Goal: Task Accomplishment & Management: Use online tool/utility

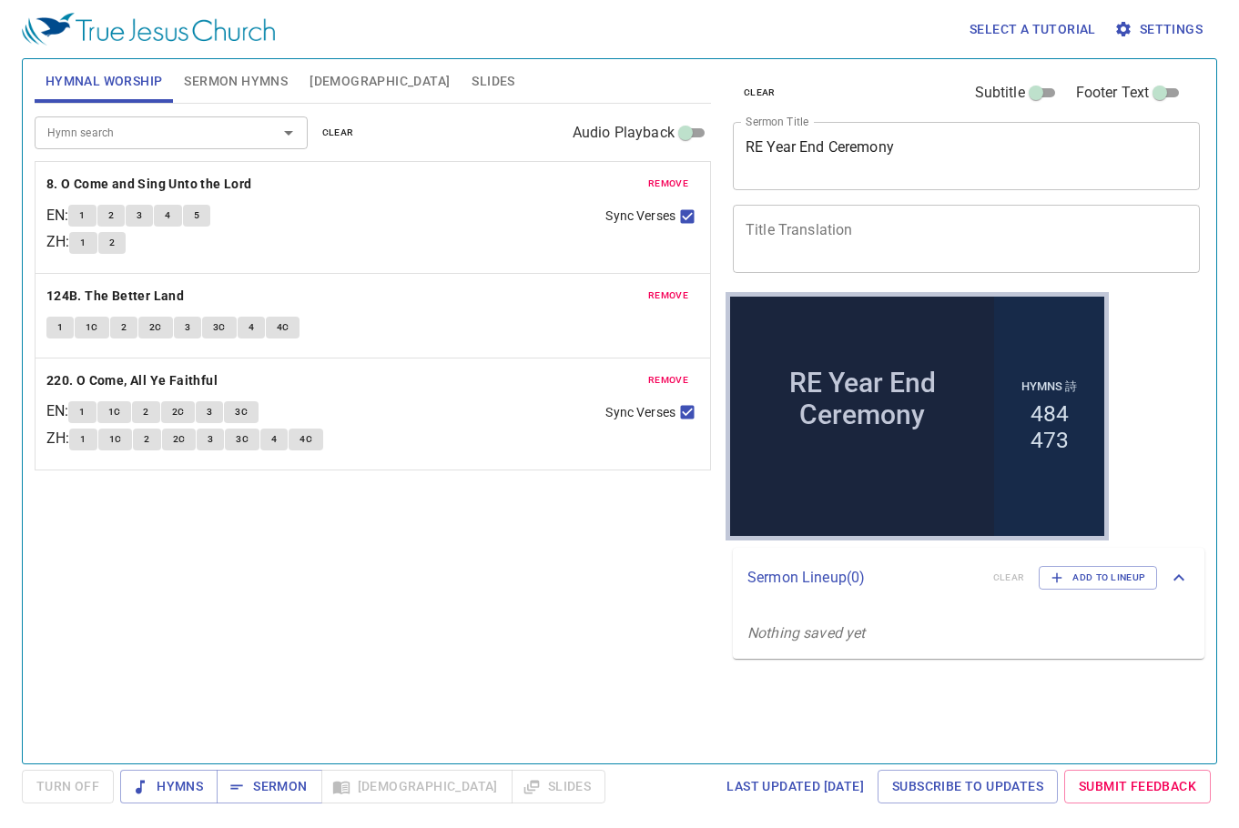
click at [657, 178] on span "remove" at bounding box center [668, 184] width 40 height 16
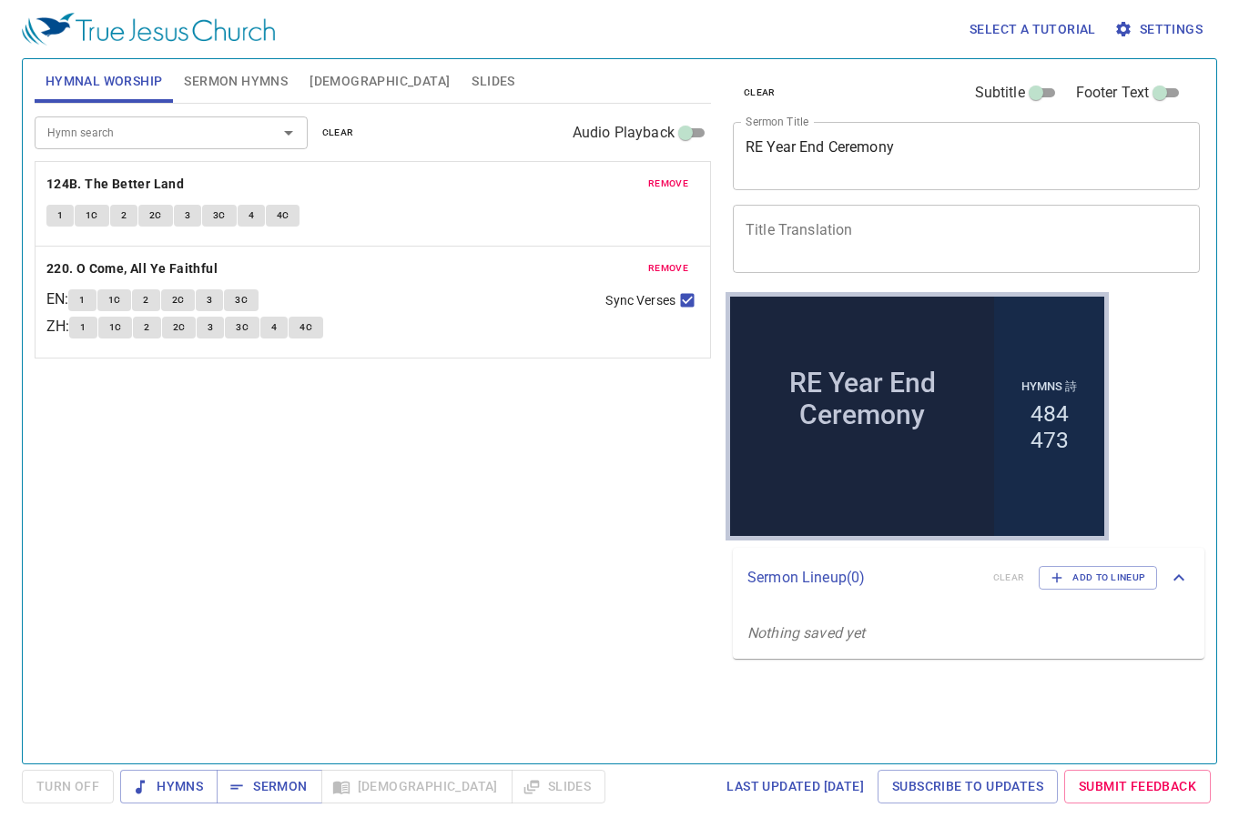
click at [655, 178] on span "remove" at bounding box center [668, 184] width 40 height 16
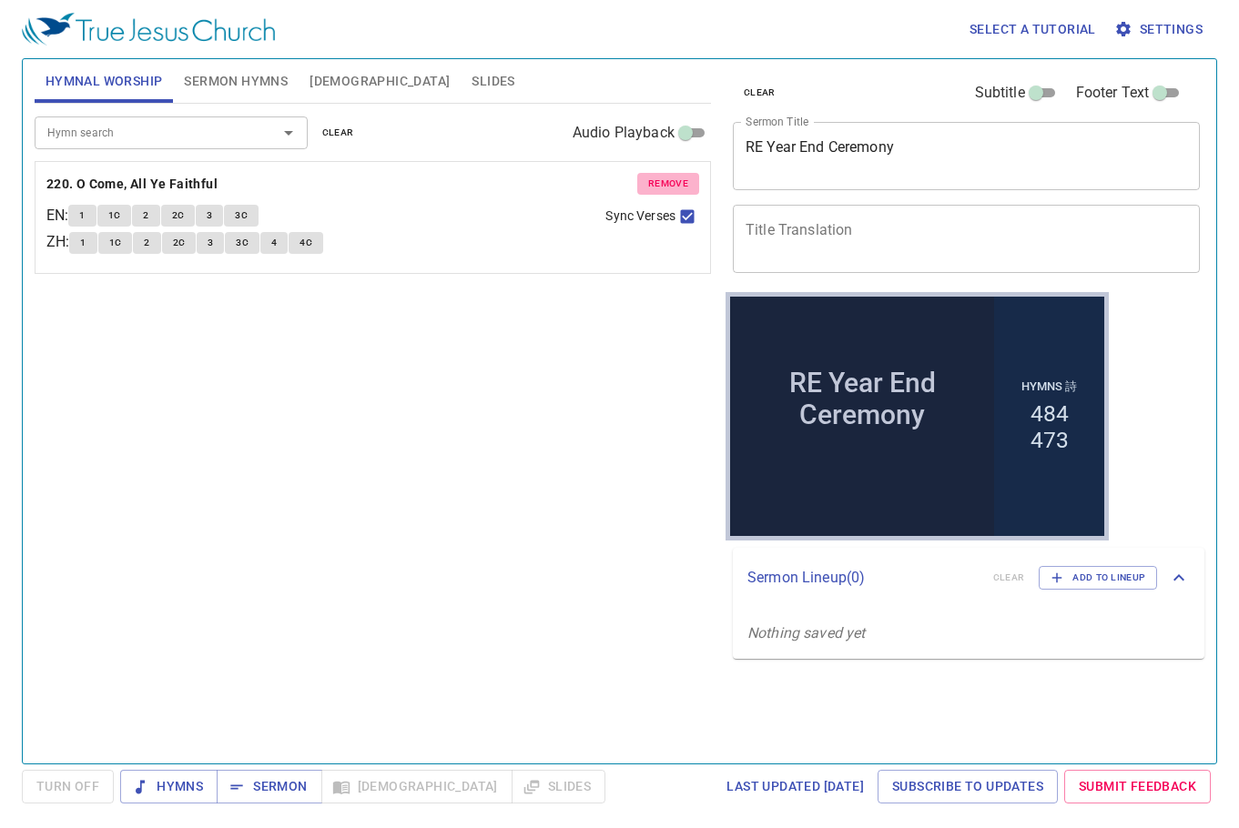
drag, startPoint x: 655, startPoint y: 178, endPoint x: 402, endPoint y: 161, distance: 252.8
click at [652, 181] on span "remove" at bounding box center [668, 184] width 40 height 16
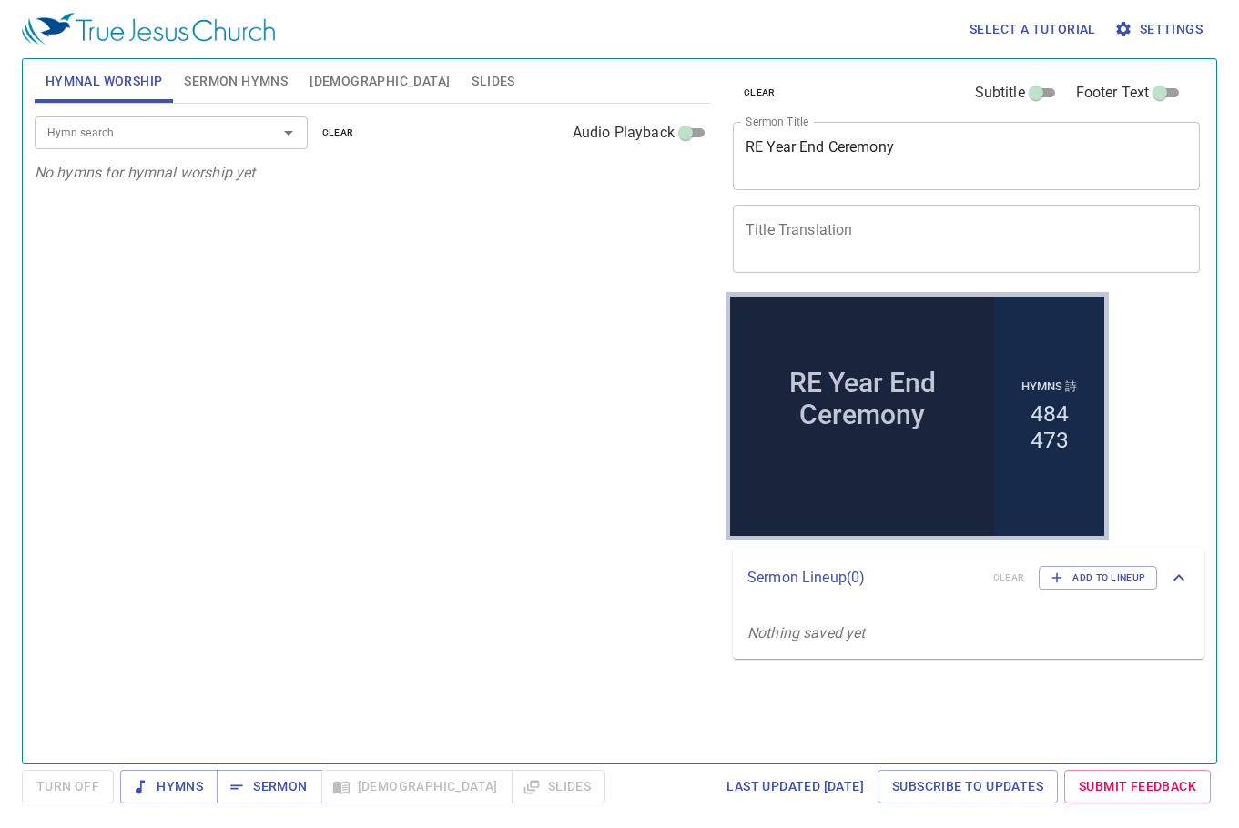
click at [249, 133] on div "Hymn search" at bounding box center [171, 133] width 273 height 32
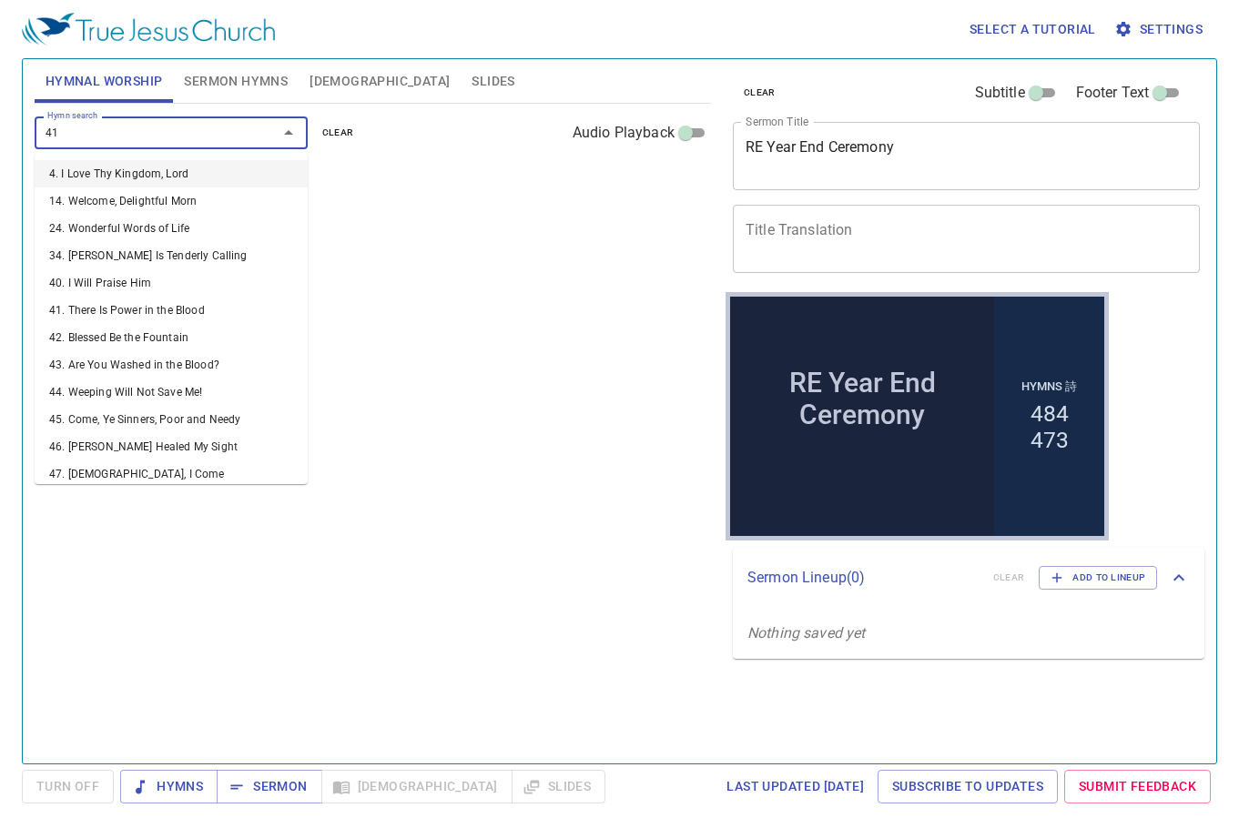
type input "418"
type input "424"
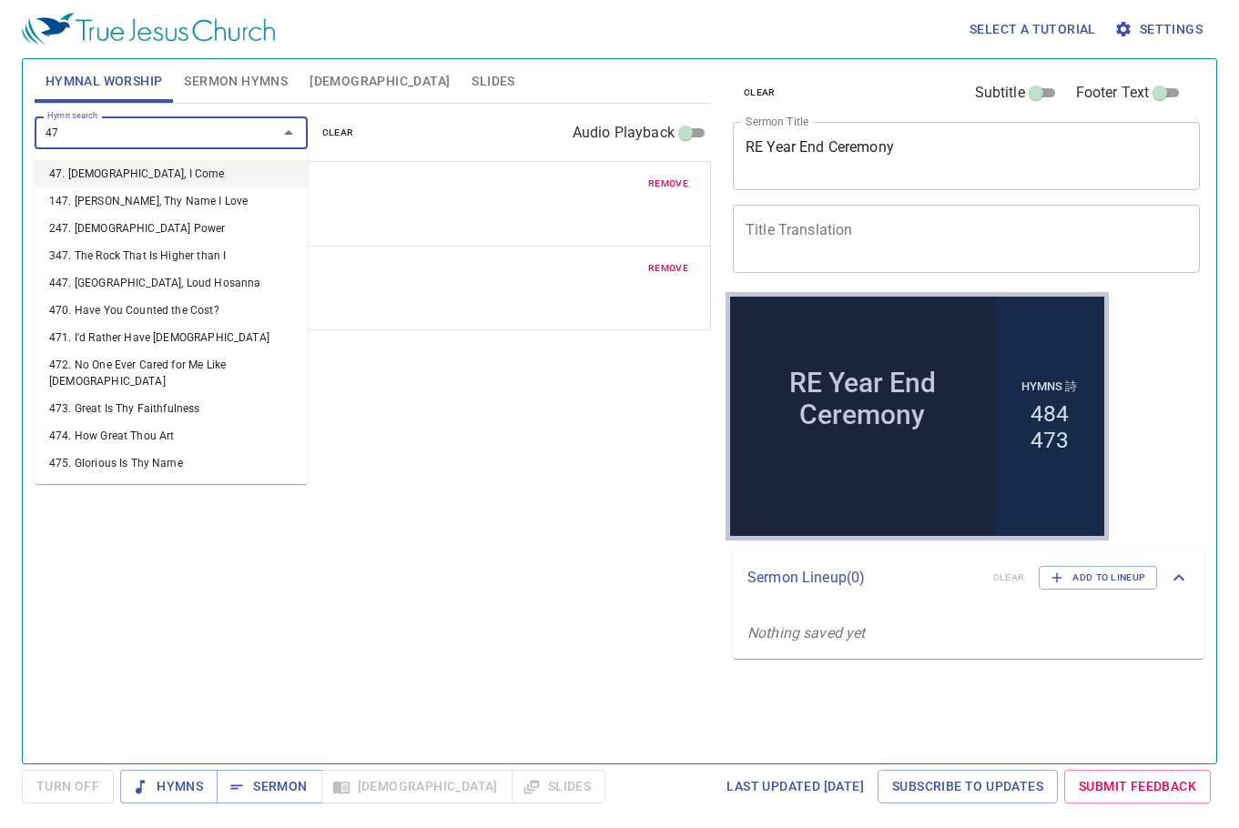
type input "470"
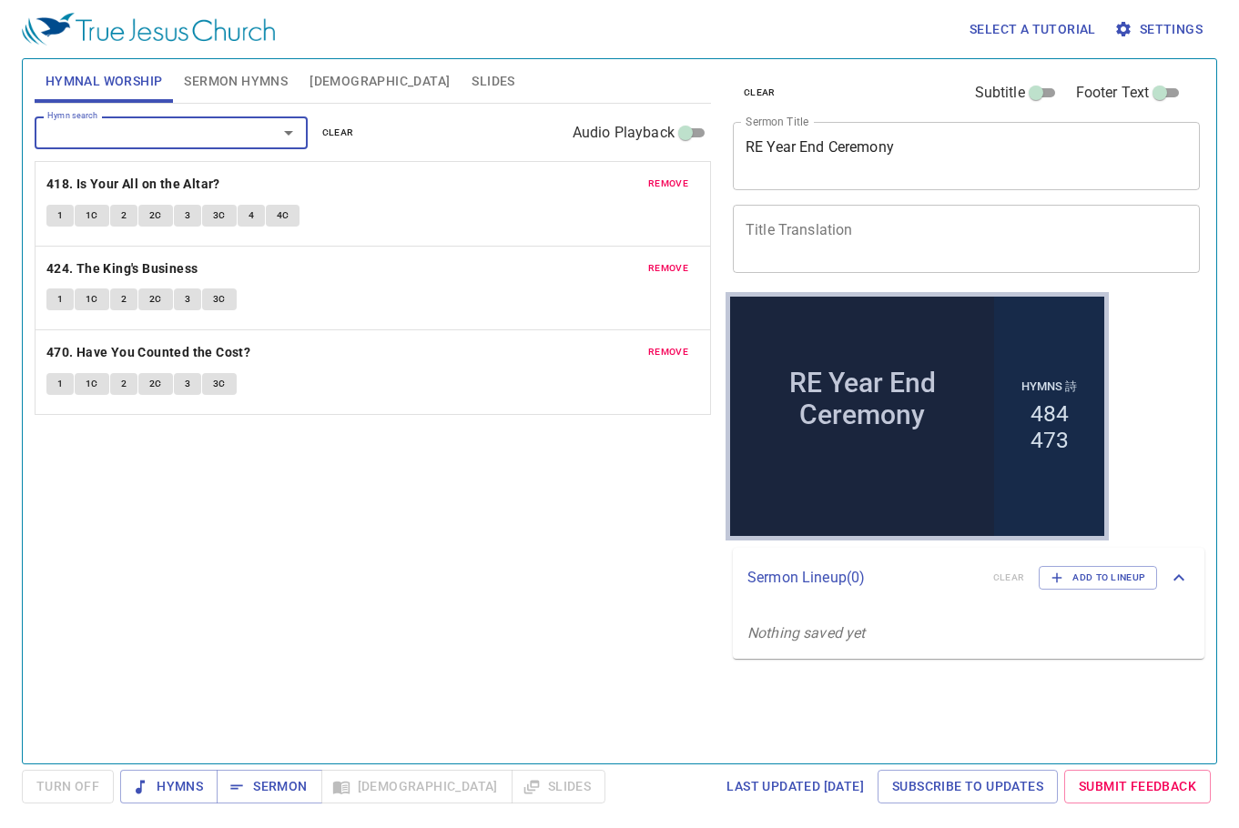
click at [850, 139] on textarea "RE Year End Ceremony" at bounding box center [967, 155] width 442 height 35
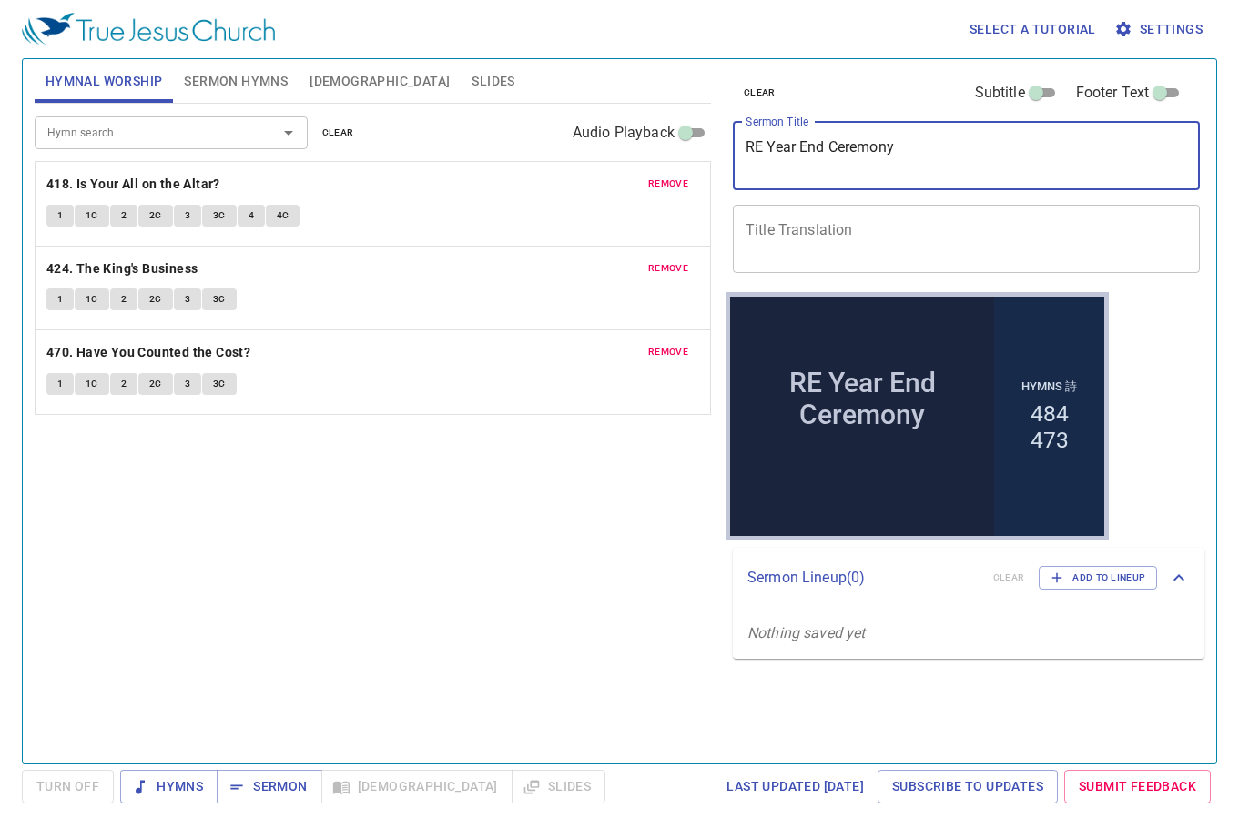
click at [850, 139] on textarea "RE Year End Ceremony" at bounding box center [967, 155] width 442 height 35
paste textarea "Job's Three Friends"
type textarea "Job's Three Friends"
click at [744, 236] on div "x Title Translation" at bounding box center [966, 239] width 467 height 68
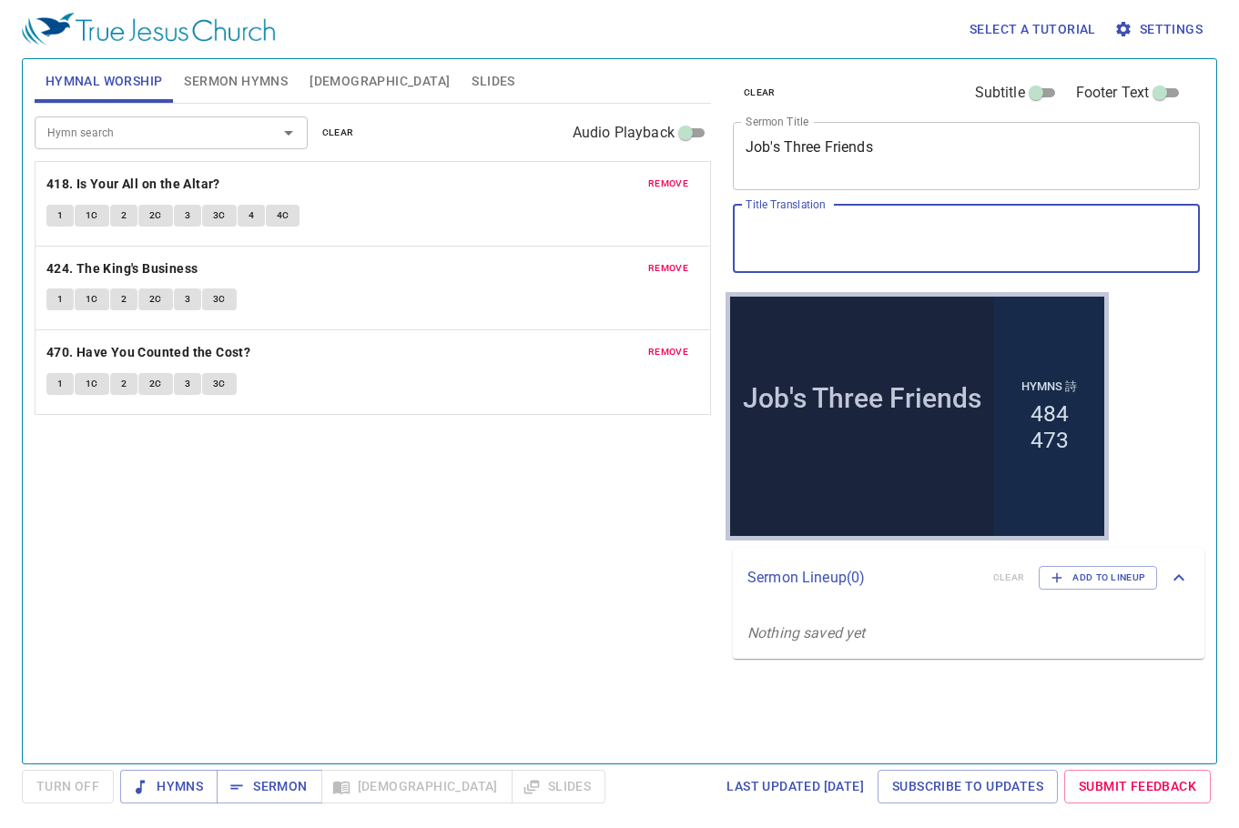
paste textarea "[PERSON_NAME]的三個朋友"
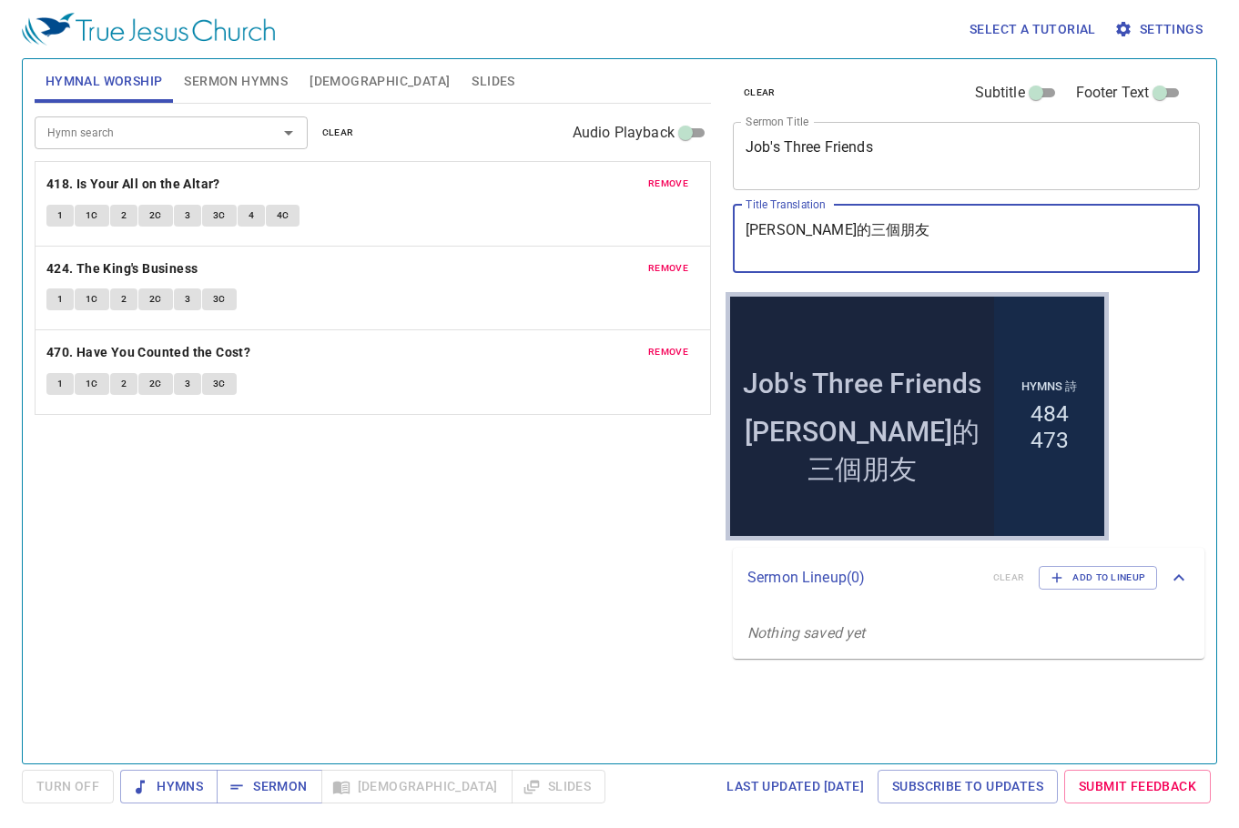
type textarea "[PERSON_NAME]的三個朋友"
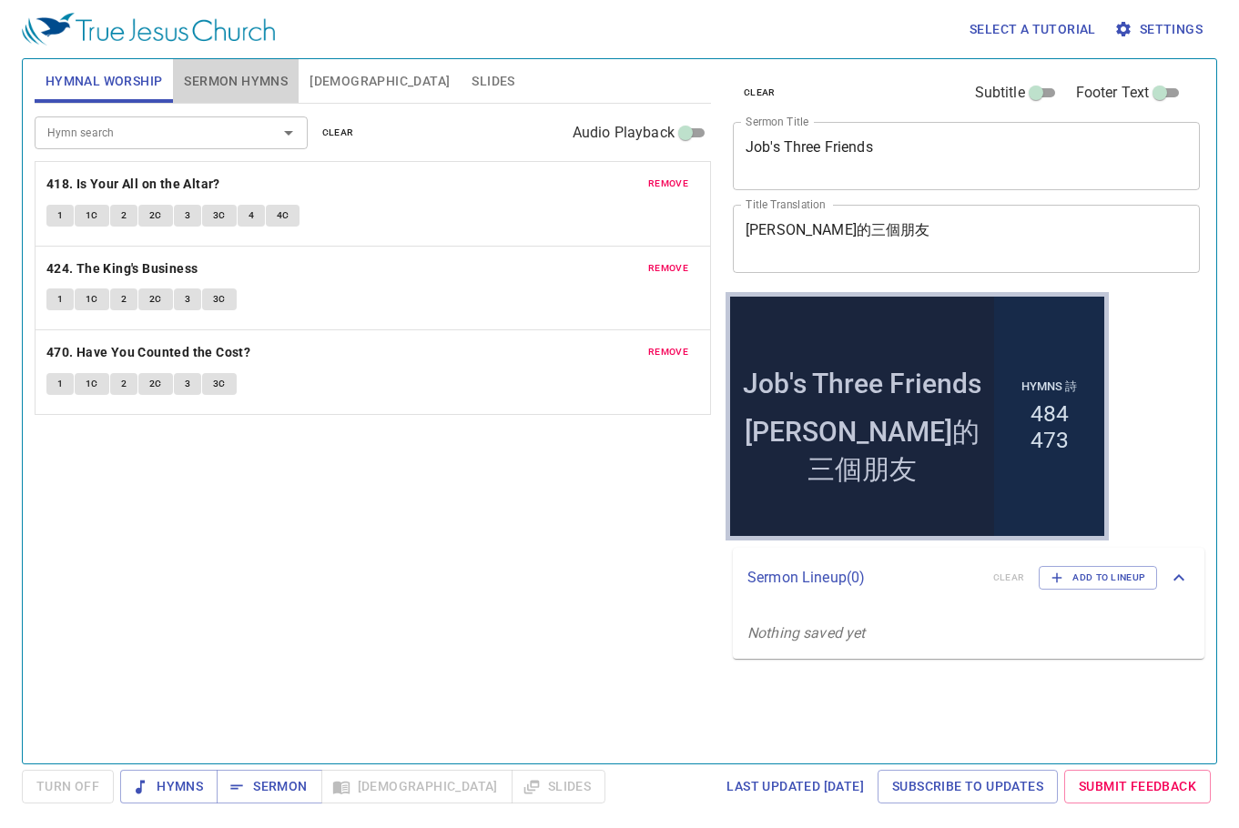
click at [237, 80] on span "Sermon Hymns" at bounding box center [236, 81] width 104 height 23
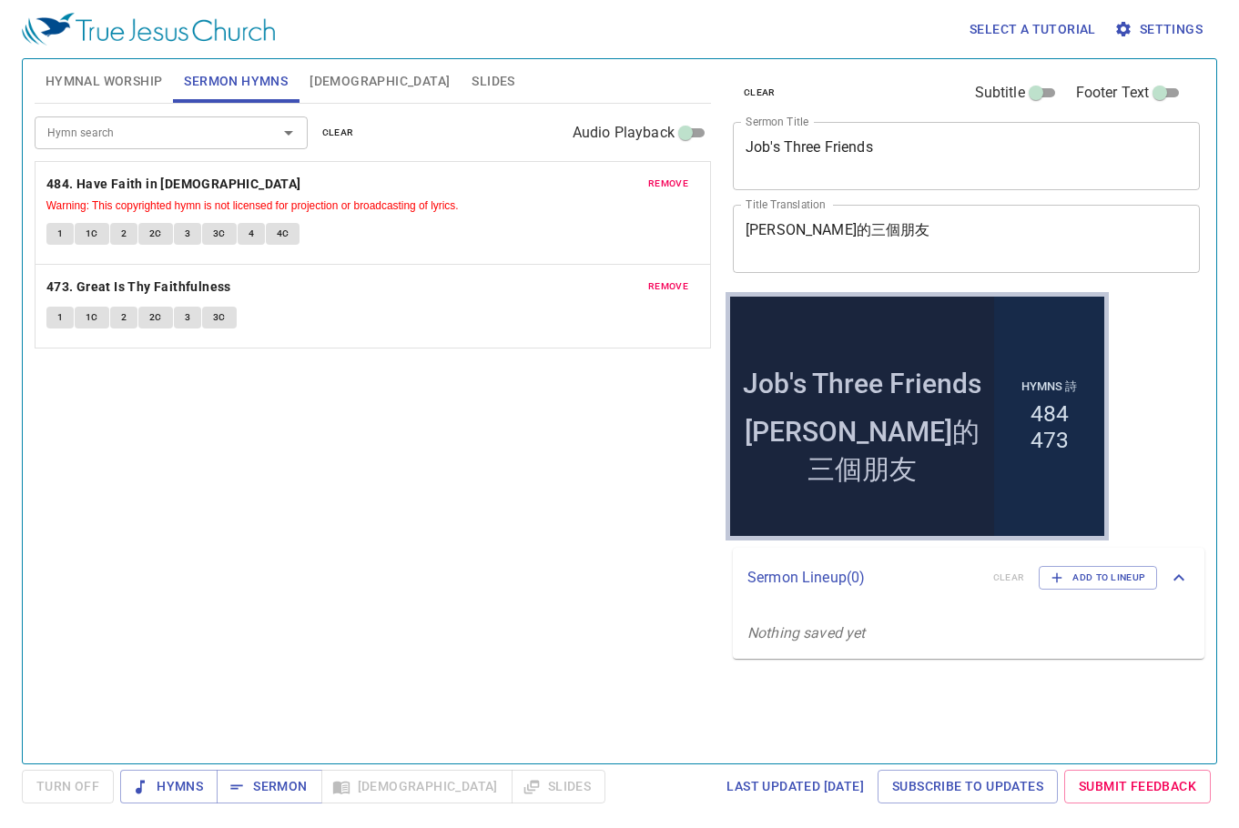
click at [678, 191] on span "remove" at bounding box center [668, 184] width 40 height 16
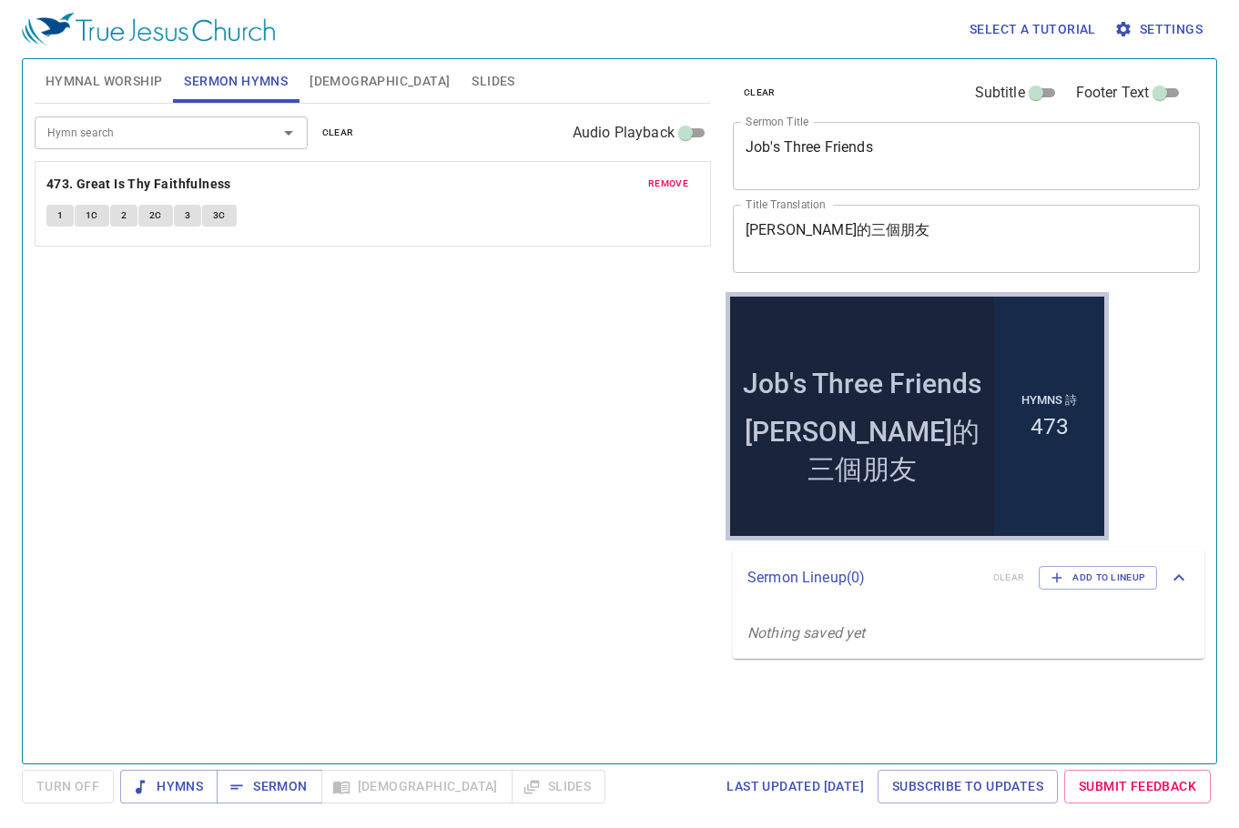
click at [677, 191] on span "remove" at bounding box center [668, 184] width 40 height 16
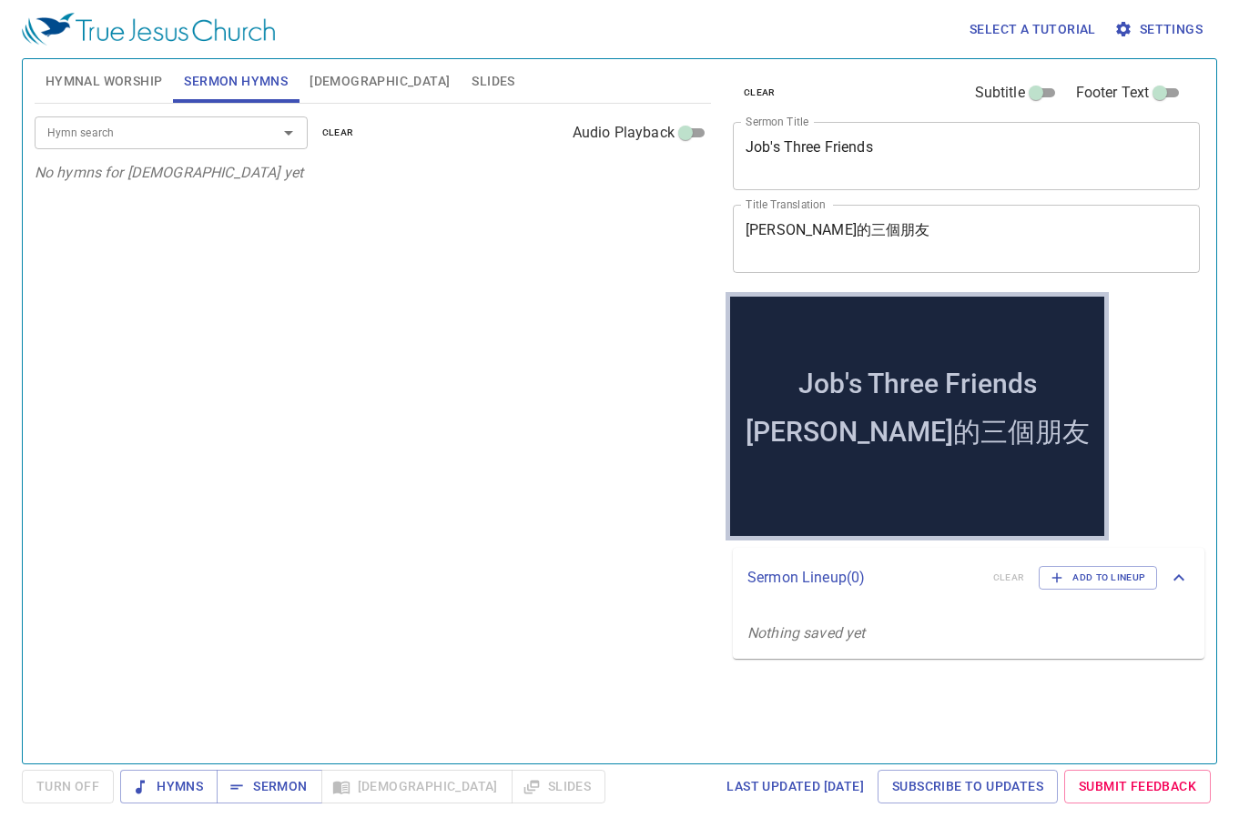
click at [218, 123] on input "Hymn search" at bounding box center [144, 132] width 208 height 21
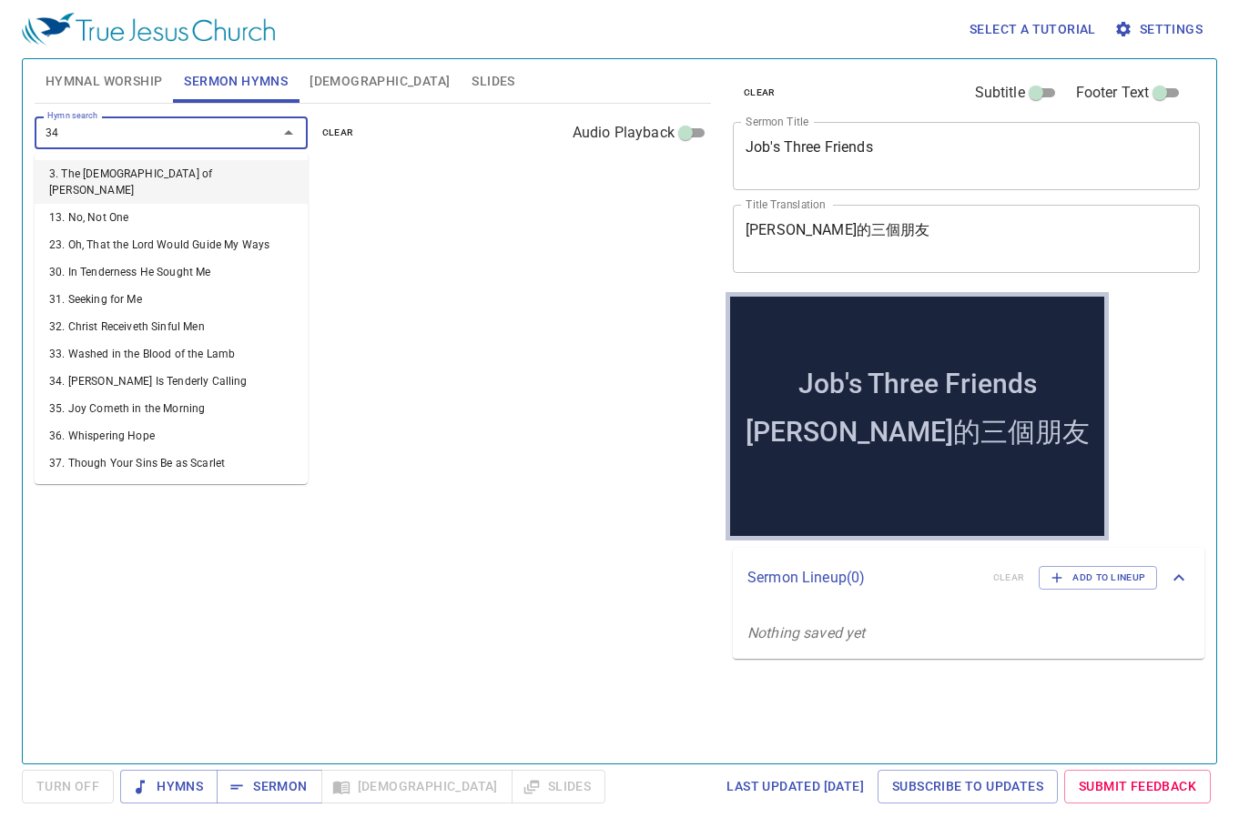
type input "340"
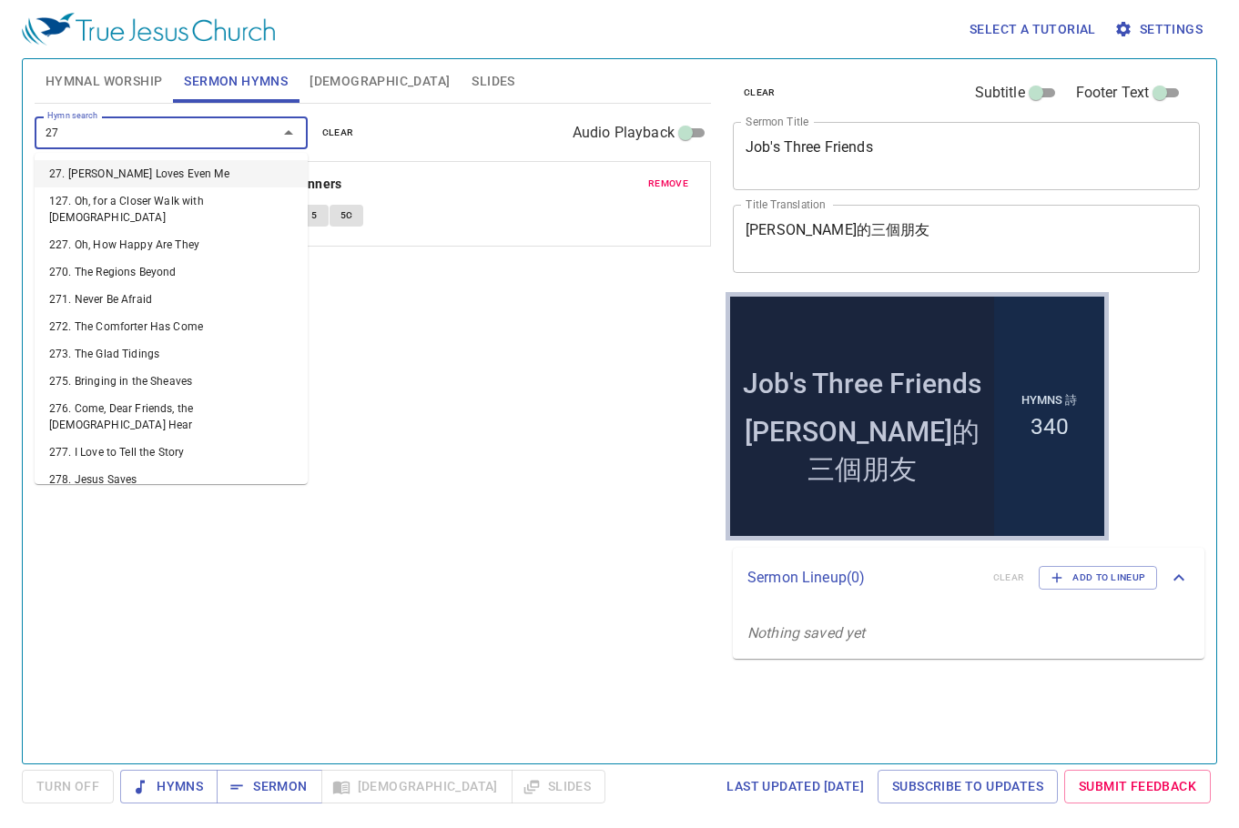
type input "272"
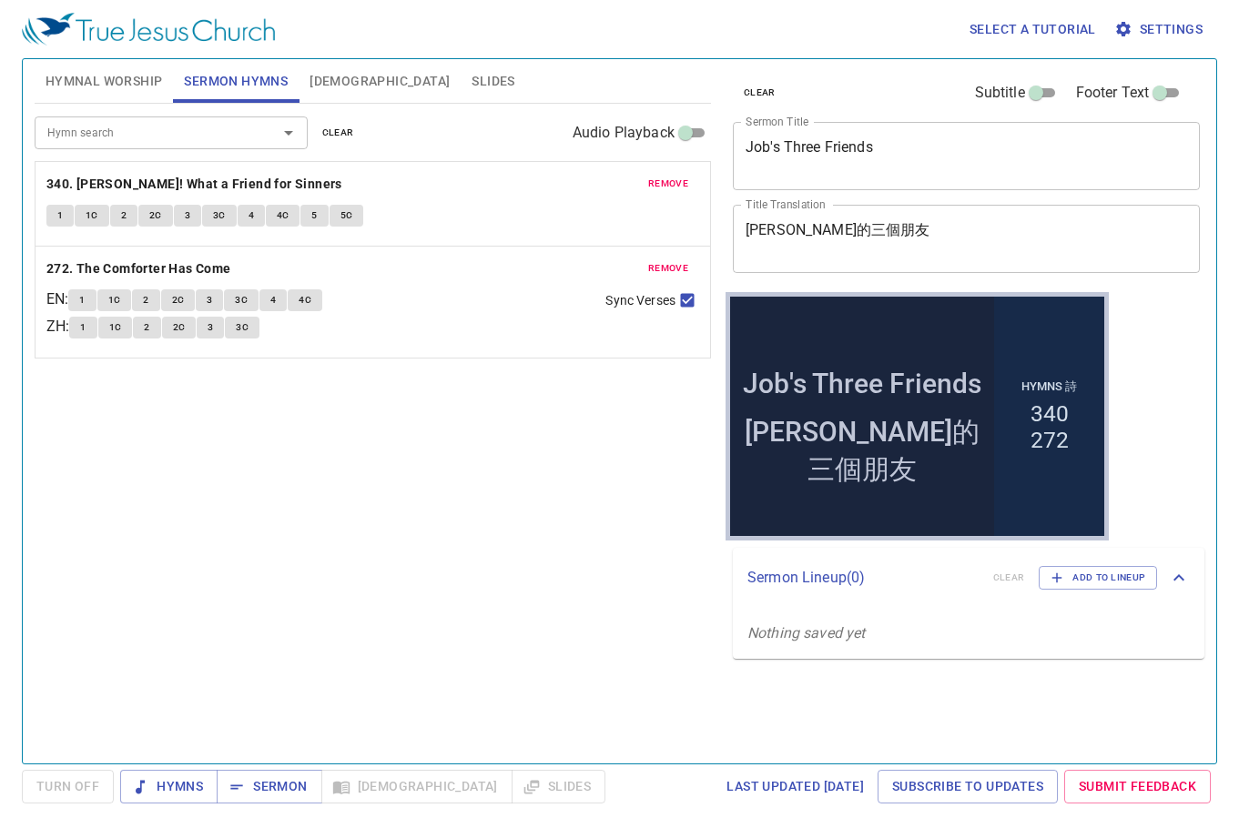
click at [391, 500] on div "Hymn search Hymn search clear Audio Playback remove 340. Jesus! What a Friend f…" at bounding box center [373, 426] width 676 height 645
click at [761, 153] on textarea "Job's Three Friends" at bounding box center [967, 155] width 442 height 35
click at [771, 232] on textarea "[PERSON_NAME]的三個朋友" at bounding box center [967, 238] width 442 height 35
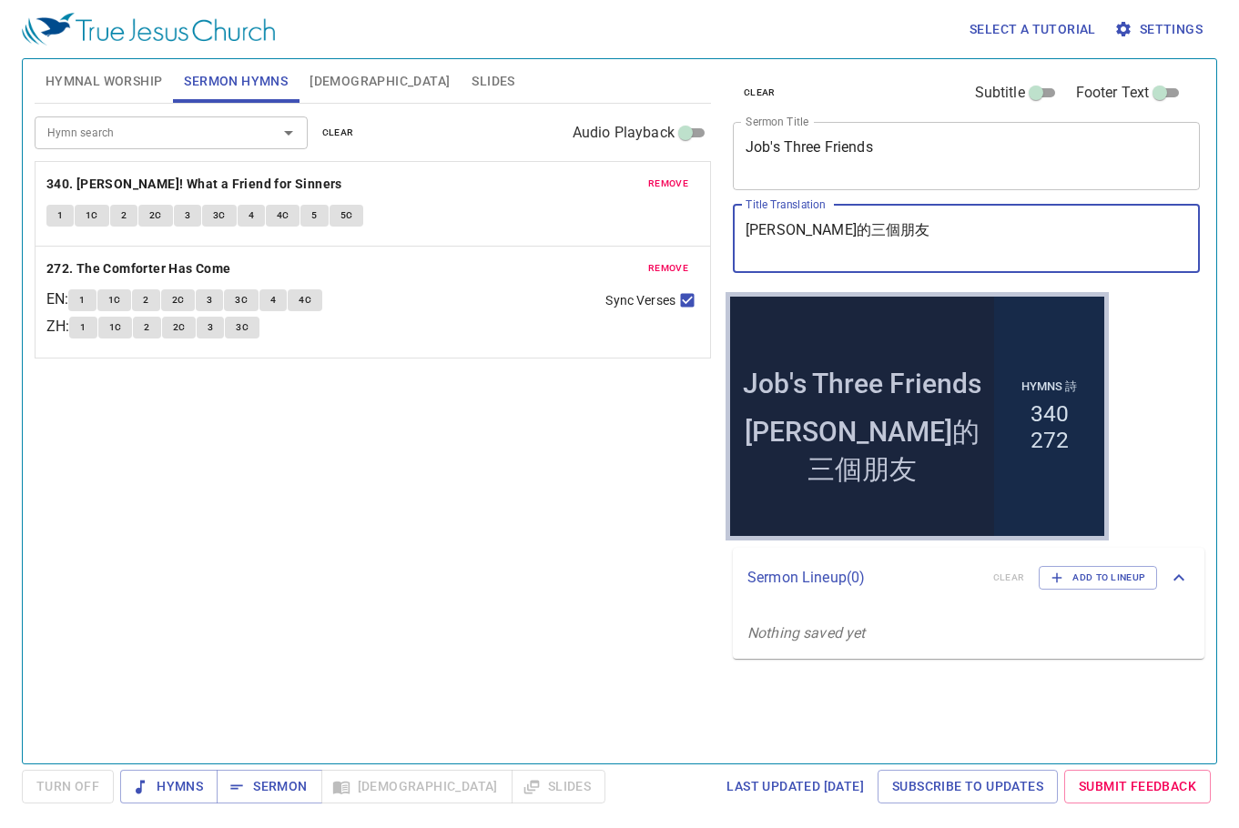
click at [771, 232] on textarea "[PERSON_NAME]的三個朋友" at bounding box center [967, 238] width 442 height 35
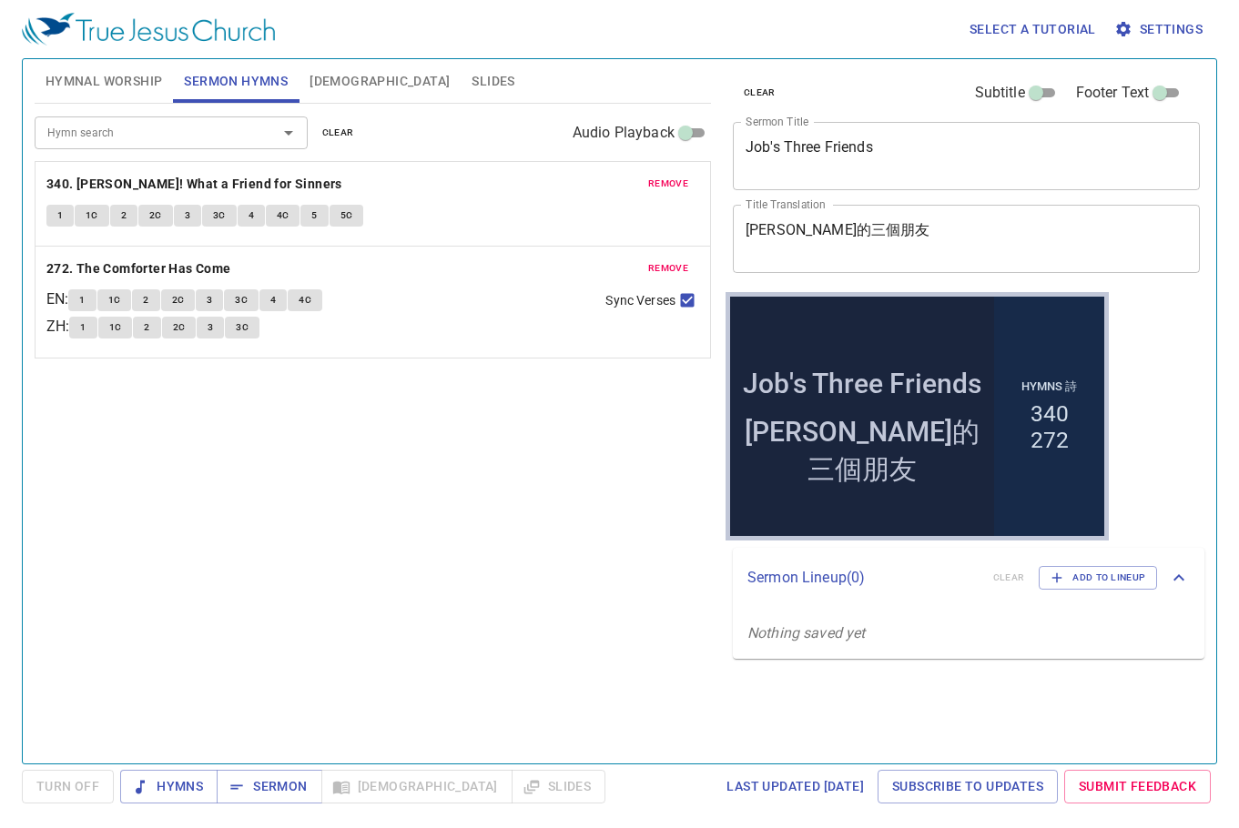
click at [771, 149] on textarea "Job's Three Friends" at bounding box center [967, 155] width 442 height 35
click at [821, 220] on div "約伯的三個朋友 x Title Translation" at bounding box center [966, 239] width 467 height 68
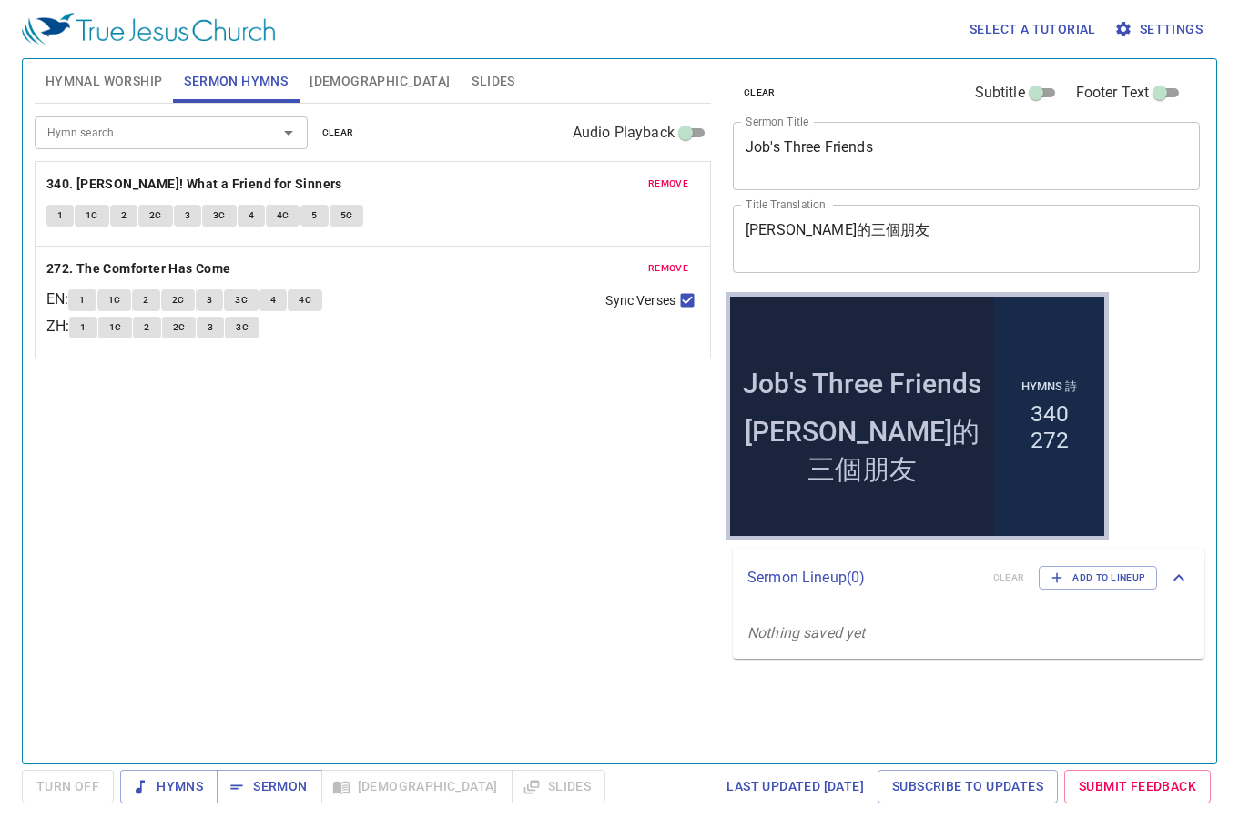
click at [822, 220] on div "約伯的三個朋友 x Title Translation" at bounding box center [966, 239] width 467 height 68
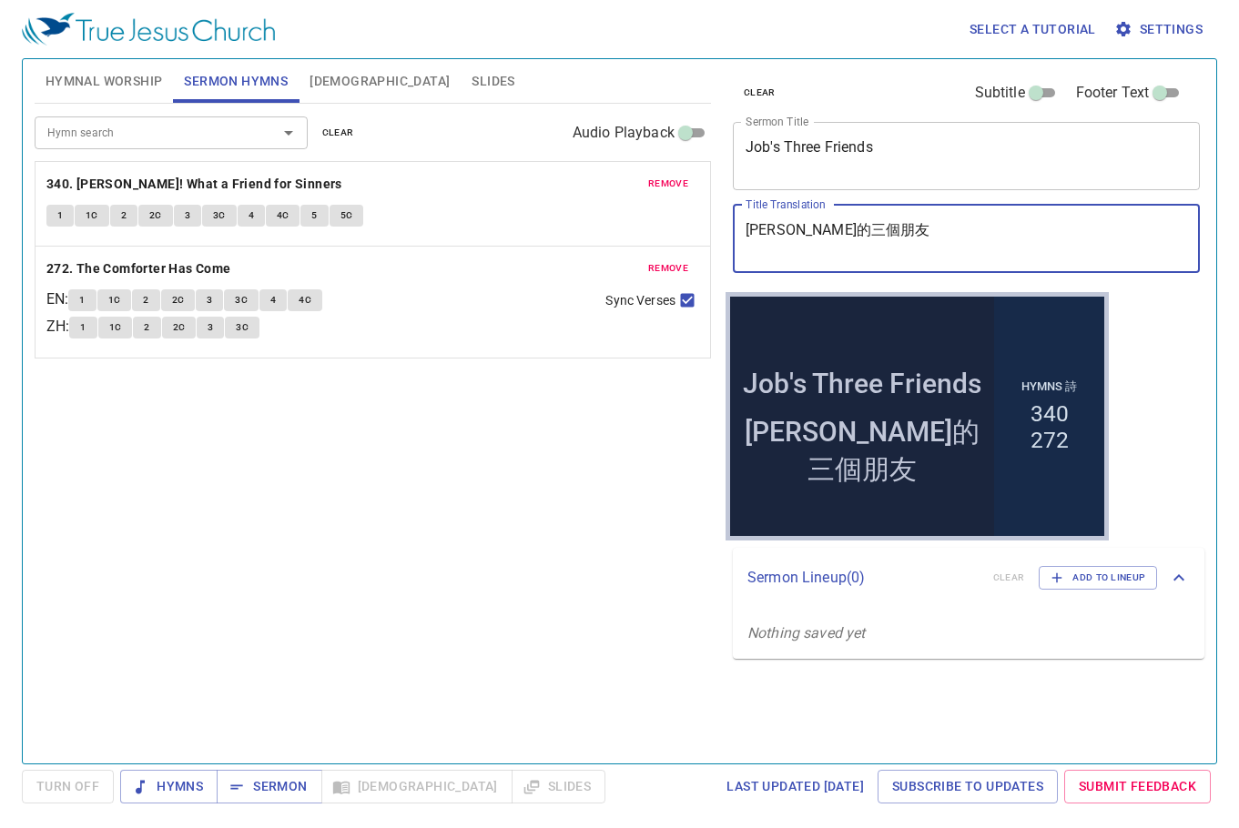
click at [817, 233] on textarea "[PERSON_NAME]的三個朋友" at bounding box center [967, 238] width 442 height 35
click at [818, 233] on textarea "[PERSON_NAME]的三個朋友" at bounding box center [967, 238] width 442 height 35
click at [820, 231] on textarea "[PERSON_NAME]的三個朋友" at bounding box center [967, 238] width 442 height 35
click at [819, 231] on textarea "[PERSON_NAME]的三個朋友" at bounding box center [967, 238] width 442 height 35
click at [857, 226] on textarea "[PERSON_NAME]的三個朋友" at bounding box center [967, 238] width 442 height 35
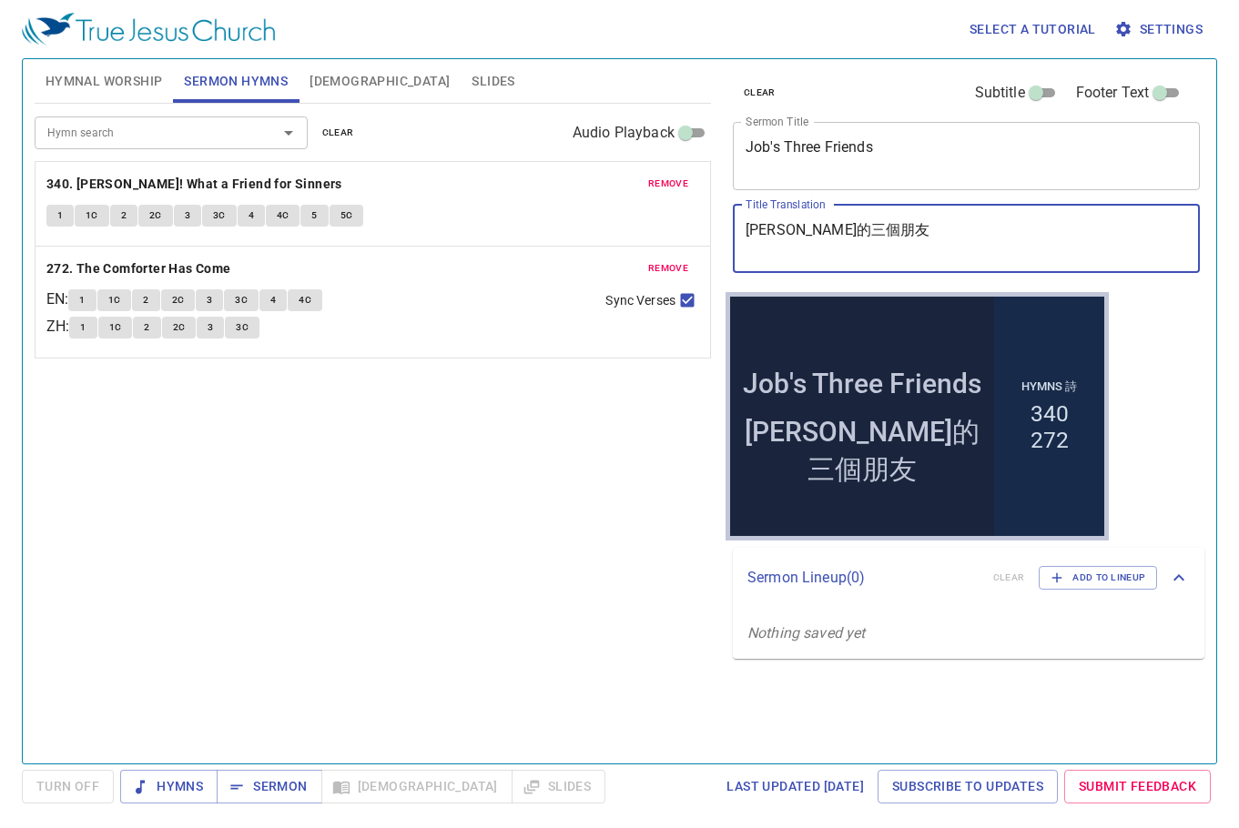
drag, startPoint x: 853, startPoint y: 227, endPoint x: 742, endPoint y: 235, distance: 111.4
click at [742, 235] on div "約伯的三個朋友 x Title Translation" at bounding box center [966, 239] width 467 height 68
click at [153, 70] on span "Hymnal Worship" at bounding box center [104, 81] width 117 height 23
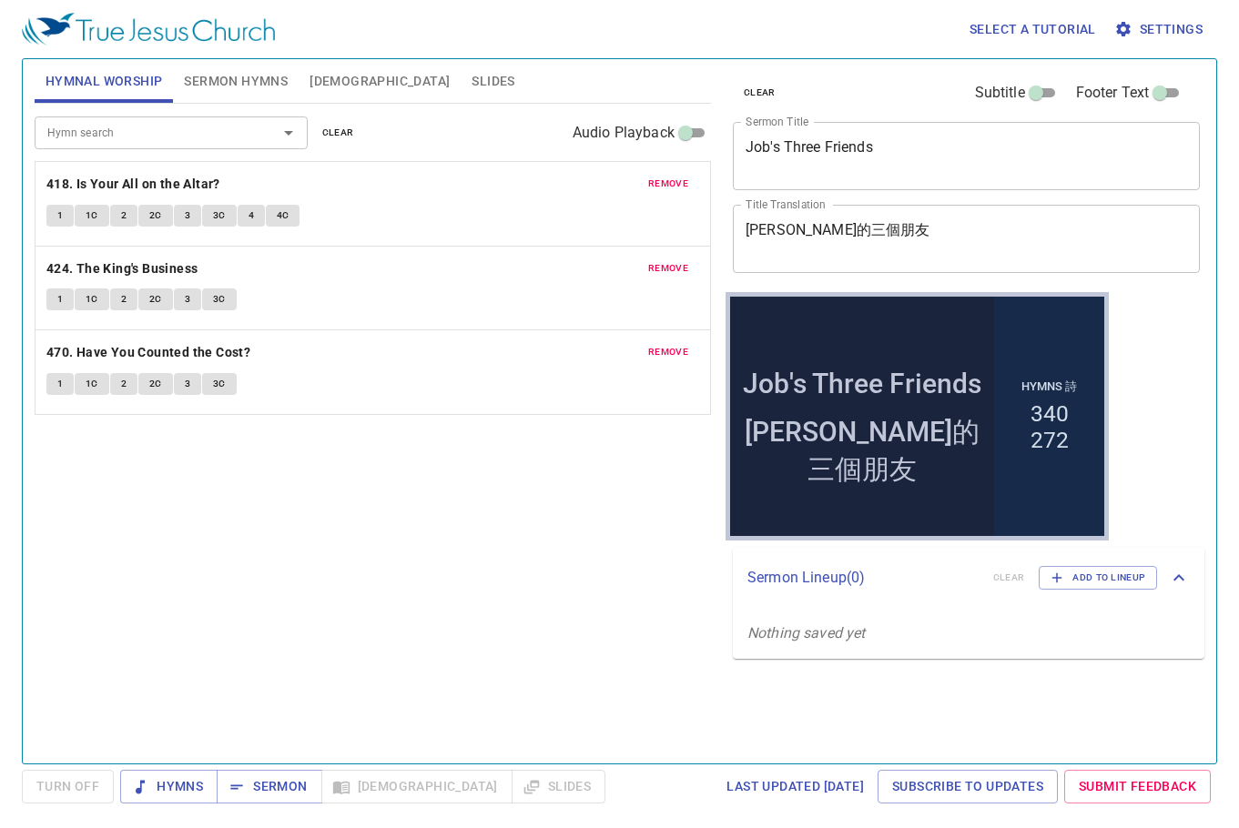
click at [139, 87] on span "Hymnal Worship" at bounding box center [104, 81] width 117 height 23
drag, startPoint x: 166, startPoint y: 780, endPoint x: 171, endPoint y: 769, distance: 12.2
click at [0, 0] on button "Hymns" at bounding box center [0, 0] width 0 height 0
click at [138, 188] on b "418. Is Your All on the Altar?" at bounding box center [133, 184] width 174 height 23
click at [61, 211] on span "1" at bounding box center [59, 216] width 5 height 16
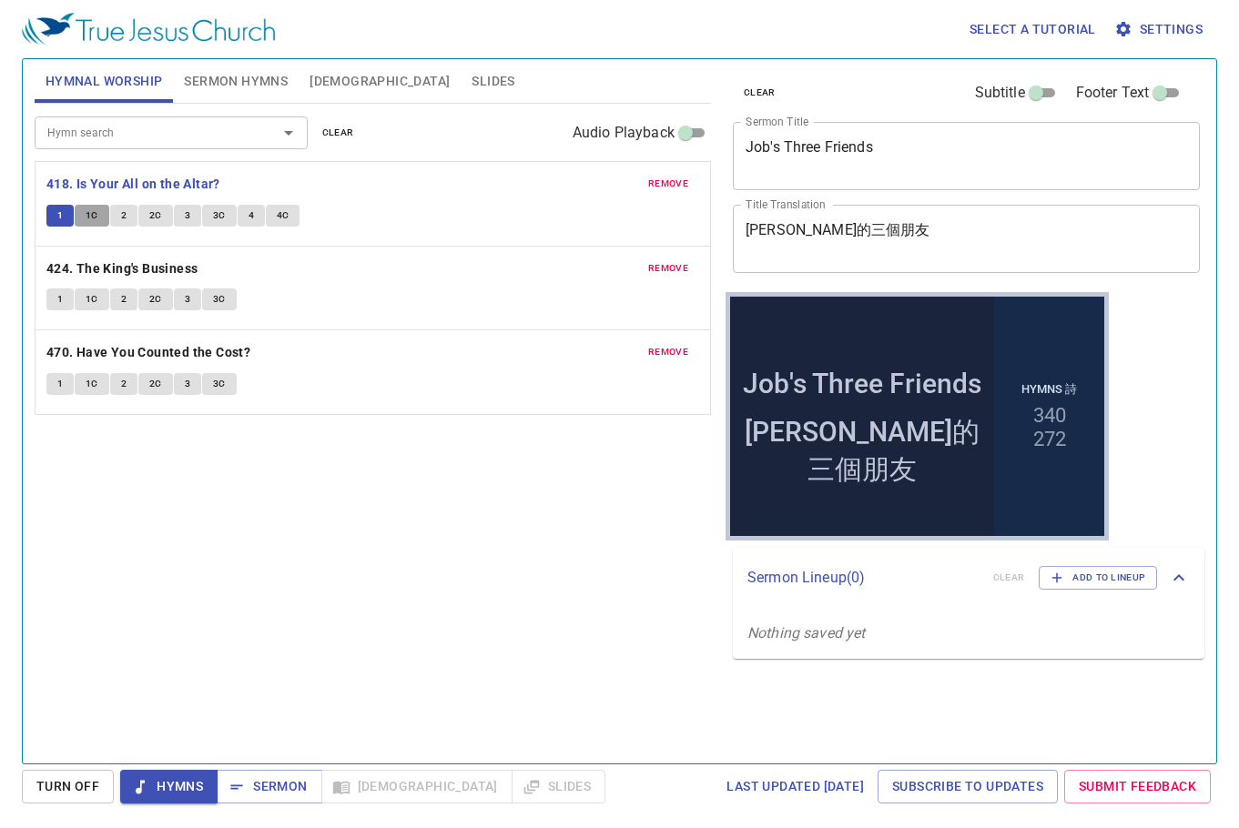
click at [91, 218] on span "1C" at bounding box center [92, 216] width 13 height 16
click at [119, 210] on button "2" at bounding box center [123, 216] width 27 height 22
click at [149, 213] on span "2C" at bounding box center [155, 216] width 13 height 16
click at [190, 215] on button "3" at bounding box center [187, 216] width 27 height 22
click at [215, 213] on span "3C" at bounding box center [219, 216] width 13 height 16
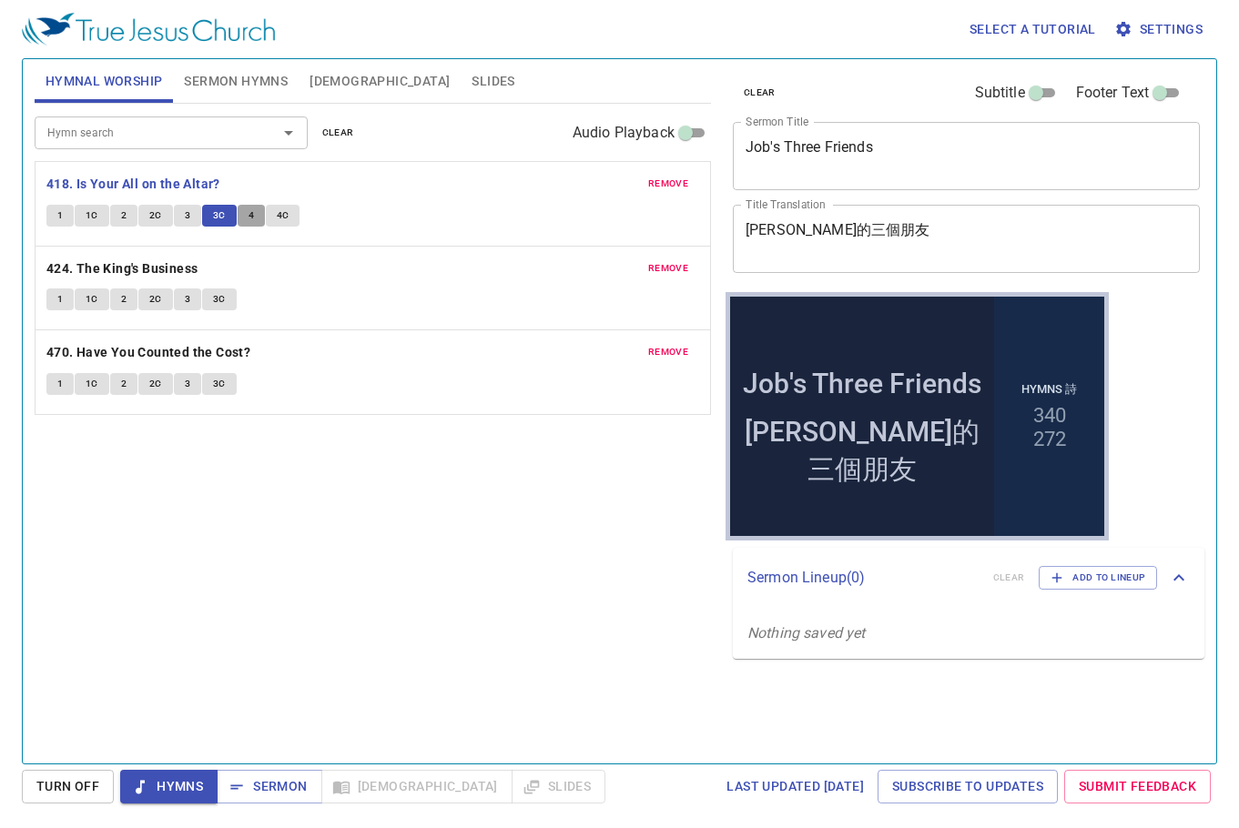
click at [250, 211] on span "4" at bounding box center [251, 216] width 5 height 16
click at [282, 205] on button "4C" at bounding box center [283, 216] width 35 height 22
click at [149, 267] on b "424. The King's Business" at bounding box center [122, 269] width 152 height 23
click at [67, 305] on button "1" at bounding box center [59, 300] width 27 height 22
click at [85, 296] on button "1C" at bounding box center [92, 300] width 35 height 22
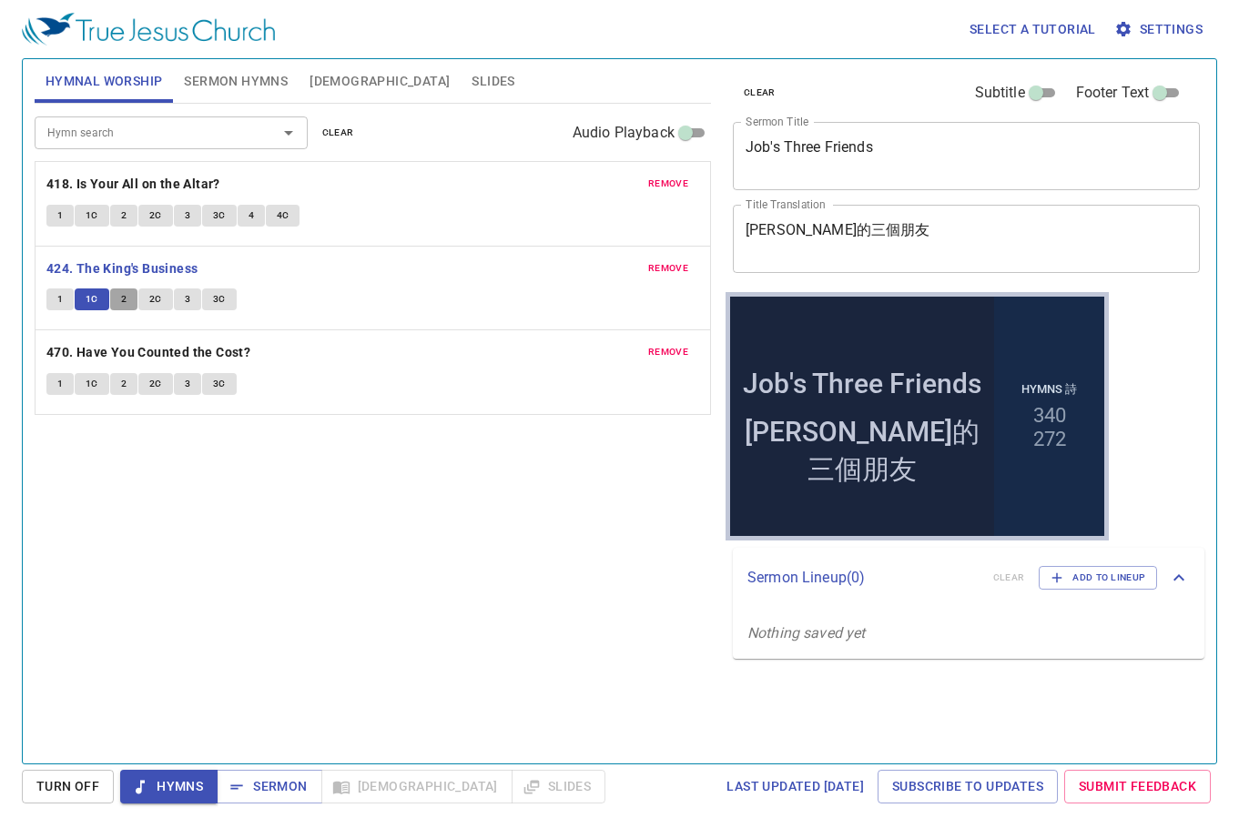
click at [132, 300] on button "2" at bounding box center [123, 300] width 27 height 22
click at [163, 300] on button "2C" at bounding box center [155, 300] width 35 height 22
click at [182, 298] on button "3" at bounding box center [187, 300] width 27 height 22
click at [219, 302] on span "3C" at bounding box center [219, 299] width 13 height 16
click at [184, 356] on b "470. Have You Counted the Cost?" at bounding box center [148, 352] width 204 height 23
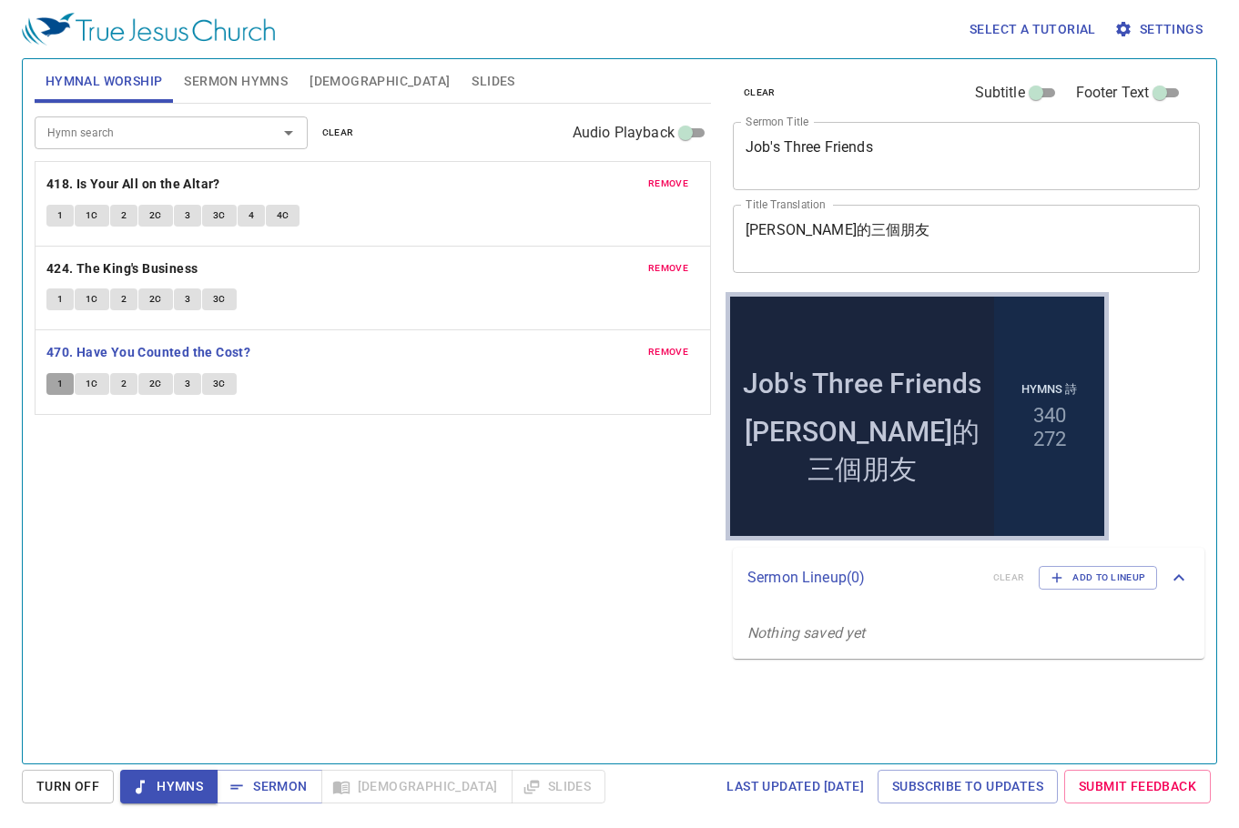
click at [54, 379] on button "1" at bounding box center [59, 384] width 27 height 22
click at [94, 387] on span "1C" at bounding box center [92, 384] width 13 height 16
click at [189, 389] on span "3" at bounding box center [187, 384] width 5 height 16
click at [214, 381] on span "3C" at bounding box center [219, 384] width 13 height 16
click at [178, 500] on span "Hymns" at bounding box center [169, 787] width 68 height 23
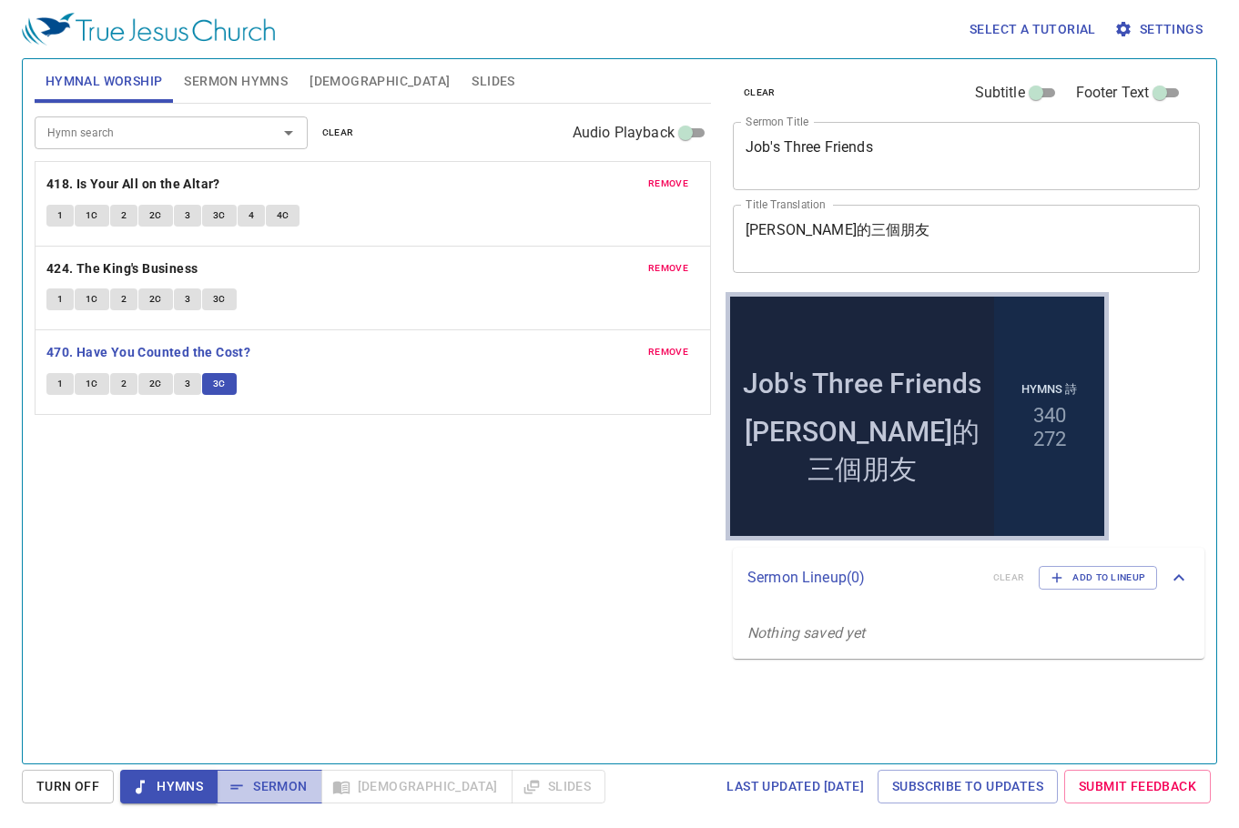
drag, startPoint x: 273, startPoint y: 795, endPoint x: 275, endPoint y: 778, distance: 16.5
click at [275, 500] on span "Sermon" at bounding box center [269, 787] width 76 height 23
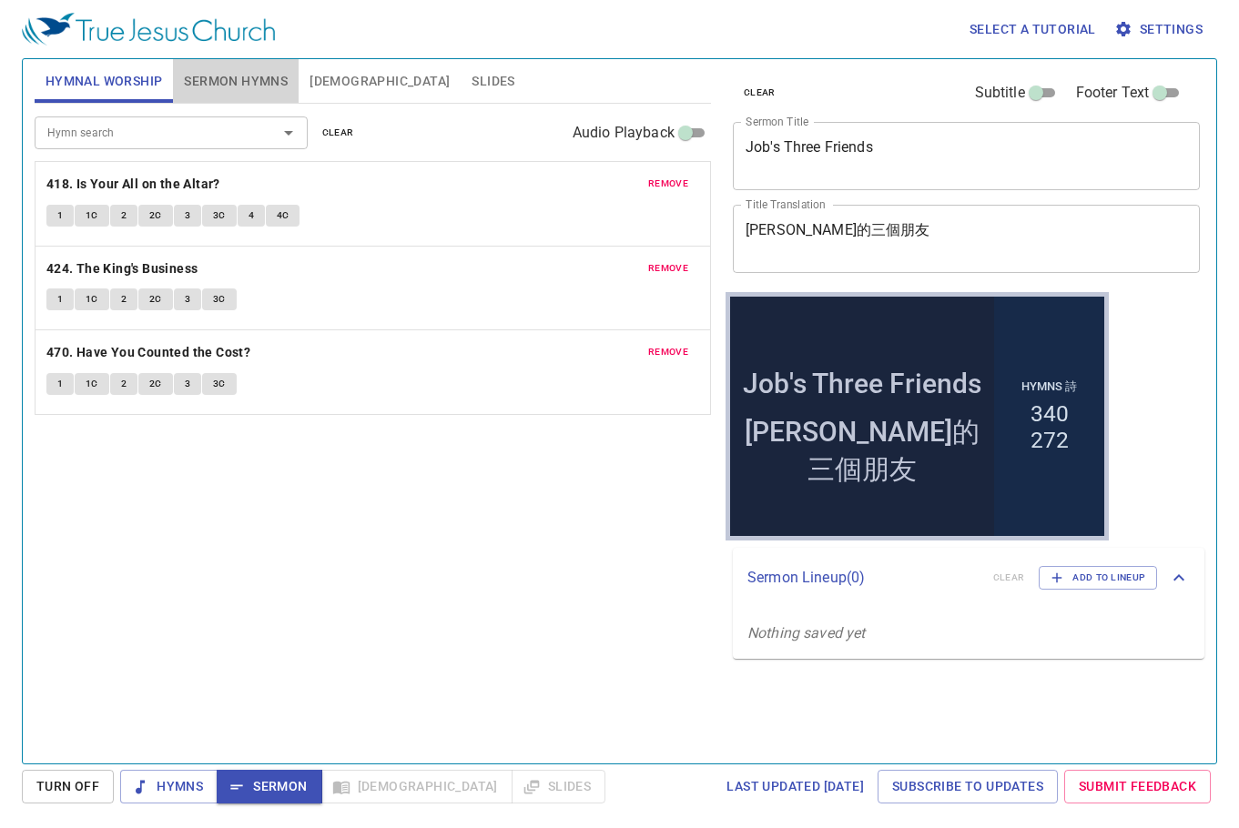
click at [269, 83] on span "Sermon Hymns" at bounding box center [236, 81] width 104 height 23
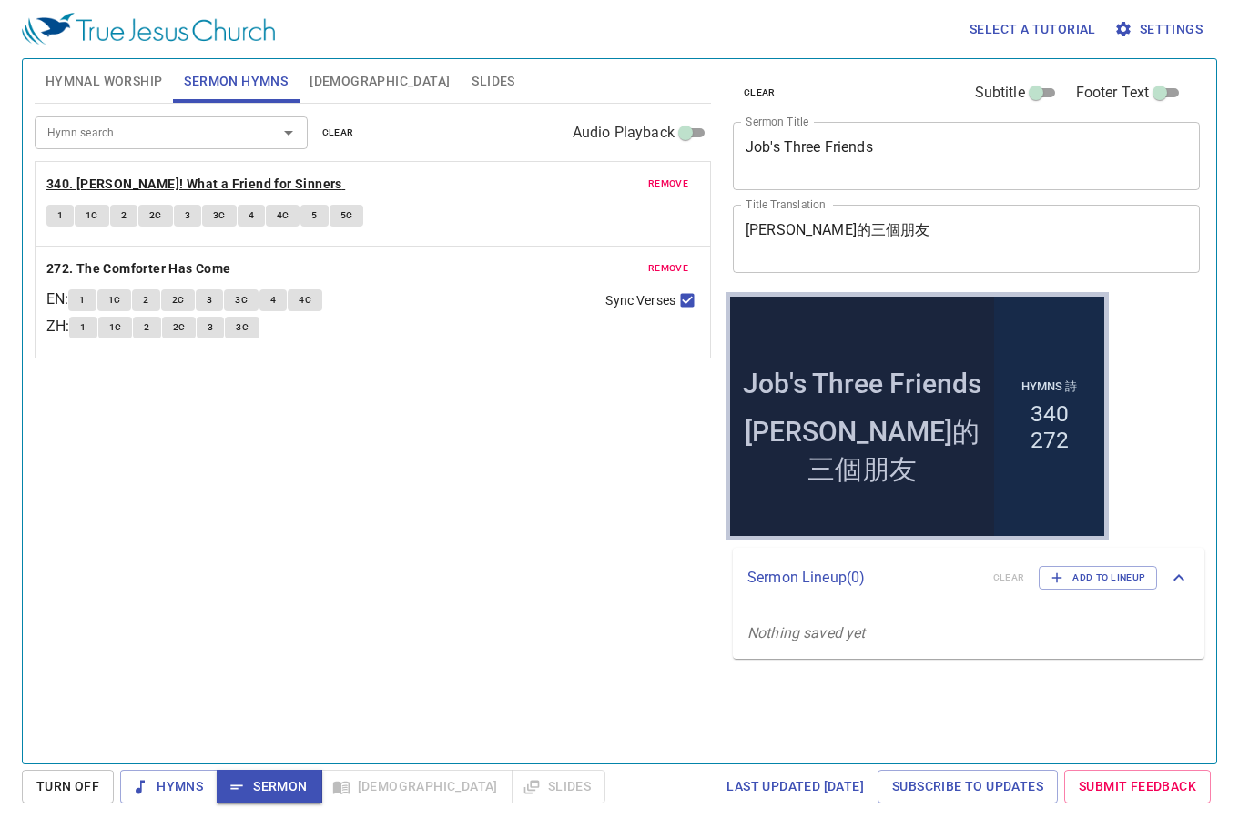
click at [138, 179] on b "340. [PERSON_NAME]! What a Friend for Sinners" at bounding box center [194, 184] width 296 height 23
click at [65, 217] on button "1" at bounding box center [59, 216] width 27 height 22
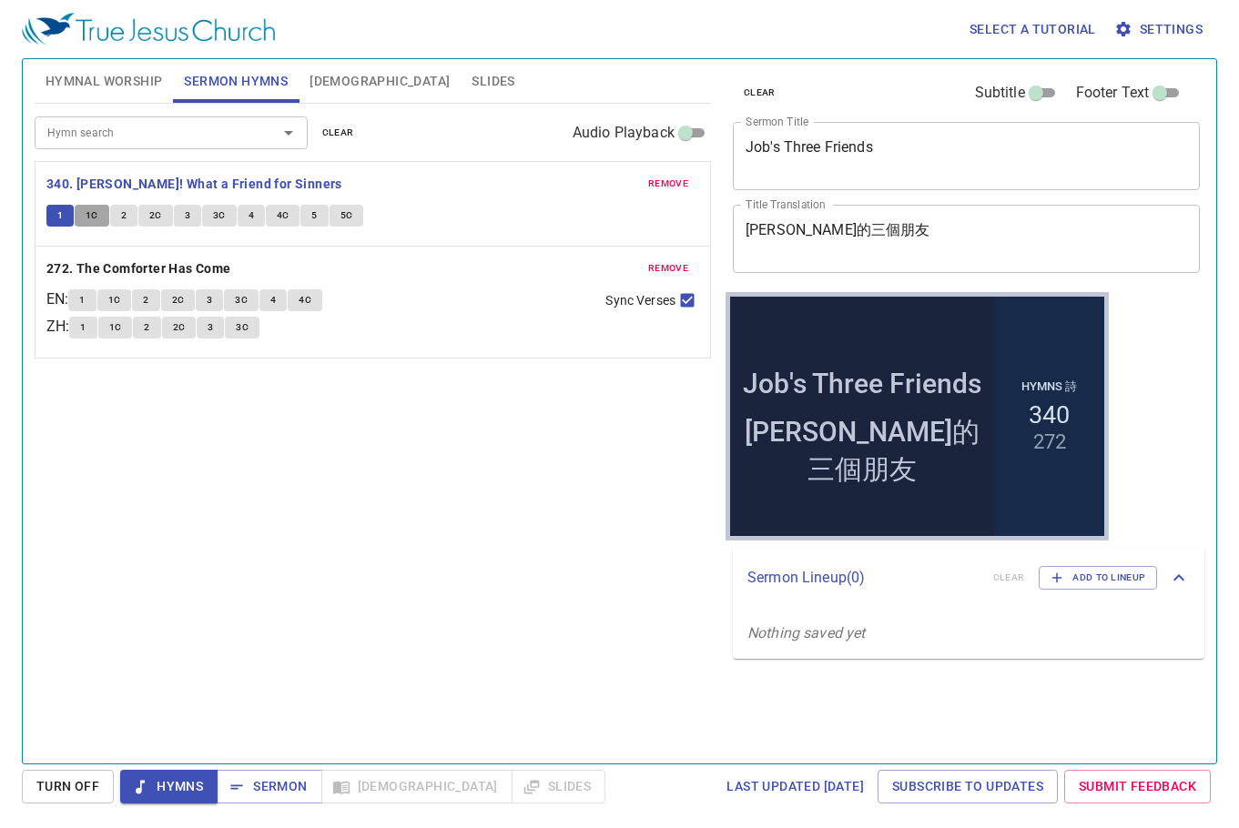
click at [92, 219] on span "1C" at bounding box center [92, 216] width 13 height 16
click at [121, 208] on span "2" at bounding box center [123, 216] width 5 height 16
click at [155, 209] on span "2C" at bounding box center [155, 216] width 13 height 16
click at [194, 216] on button "3" at bounding box center [187, 216] width 27 height 22
click at [219, 209] on span "3C" at bounding box center [219, 216] width 13 height 16
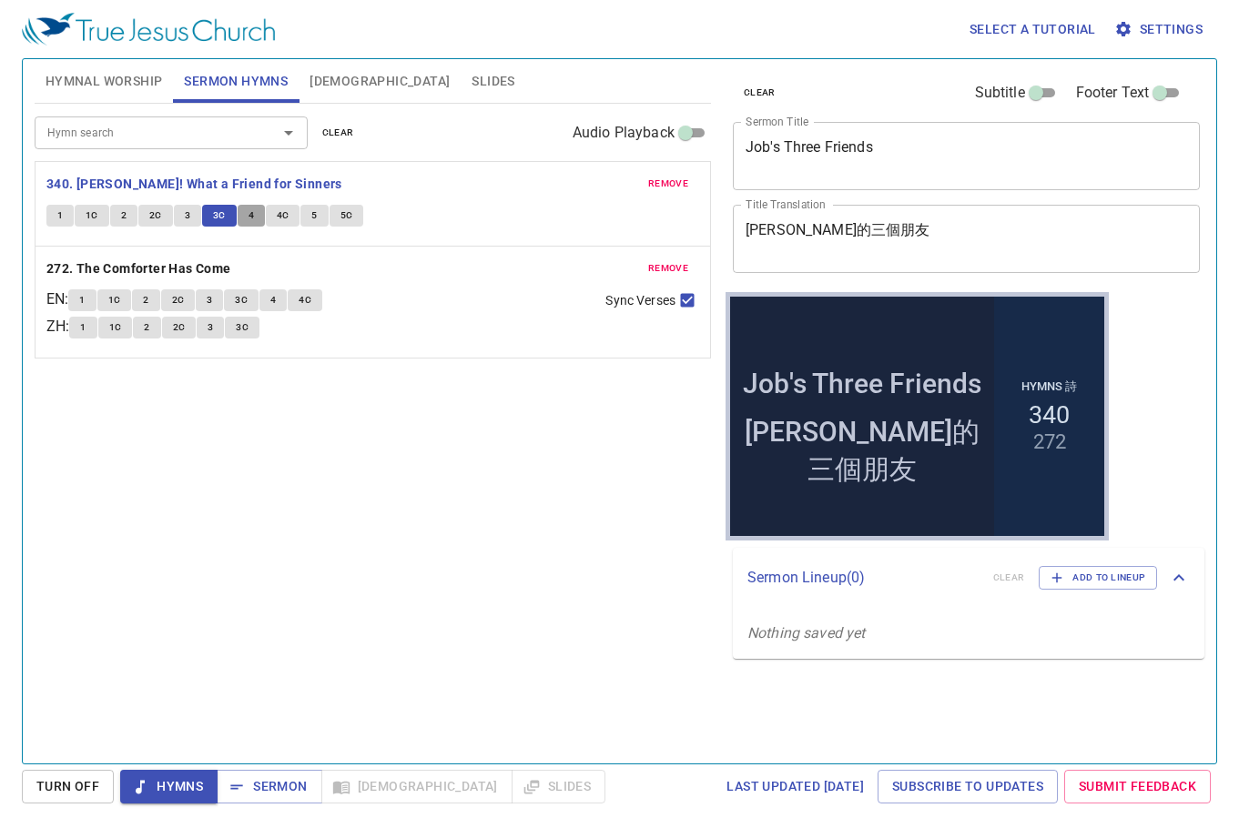
click at [245, 213] on button "4" at bounding box center [251, 216] width 27 height 22
click at [282, 213] on span "4C" at bounding box center [283, 216] width 13 height 16
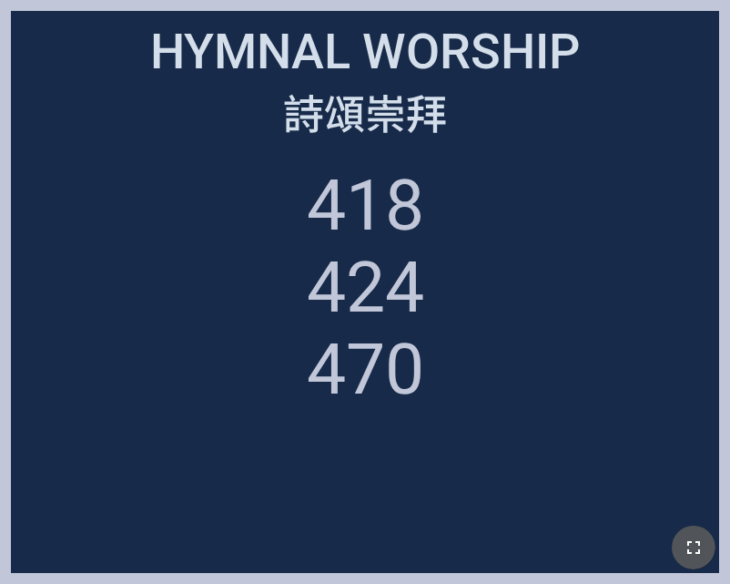
drag, startPoint x: 686, startPoint y: 541, endPoint x: 907, endPoint y: 604, distance: 229.1
click at [686, 542] on icon "button" at bounding box center [694, 547] width 22 height 22
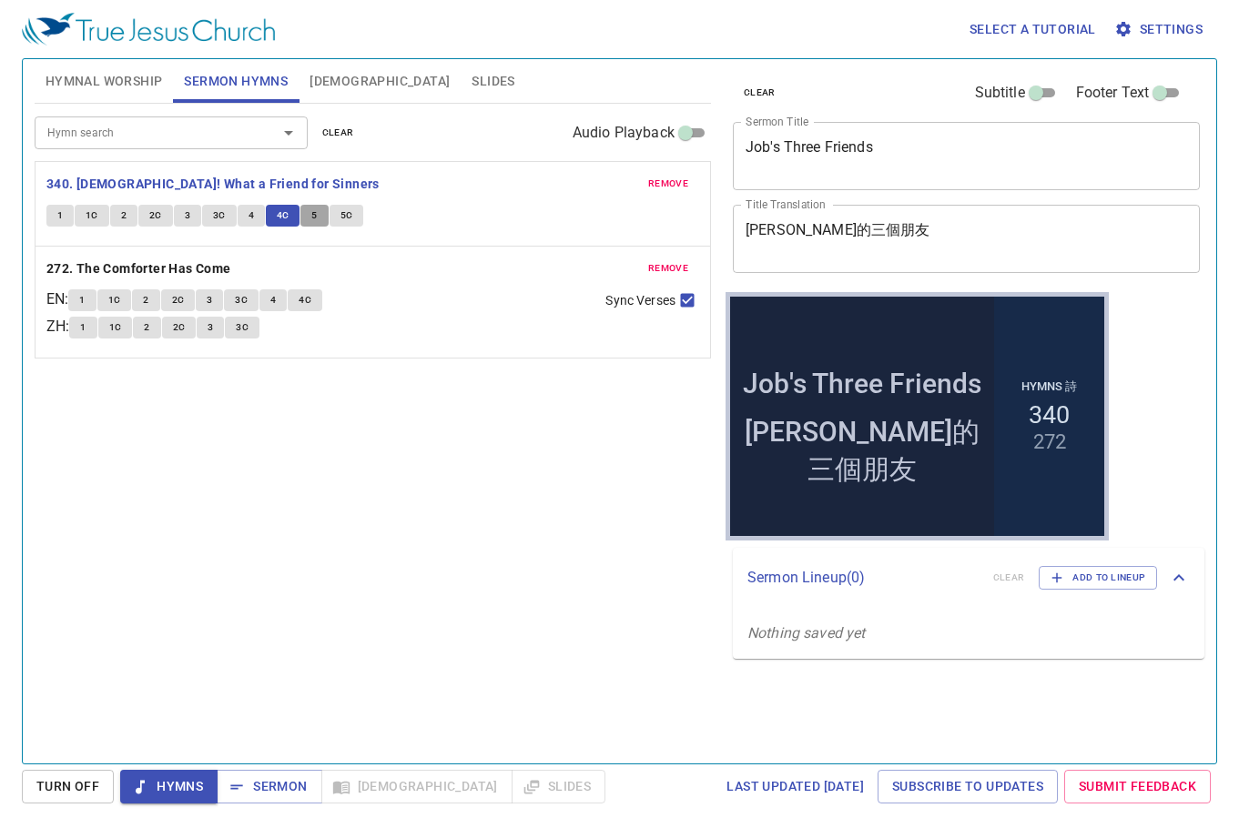
click at [304, 211] on button "5" at bounding box center [313, 216] width 27 height 22
click at [344, 216] on span "5C" at bounding box center [347, 216] width 13 height 16
drag, startPoint x: 274, startPoint y: 788, endPoint x: 282, endPoint y: 772, distance: 18.3
click at [0, 0] on span "Sermon" at bounding box center [0, 0] width 0 height 0
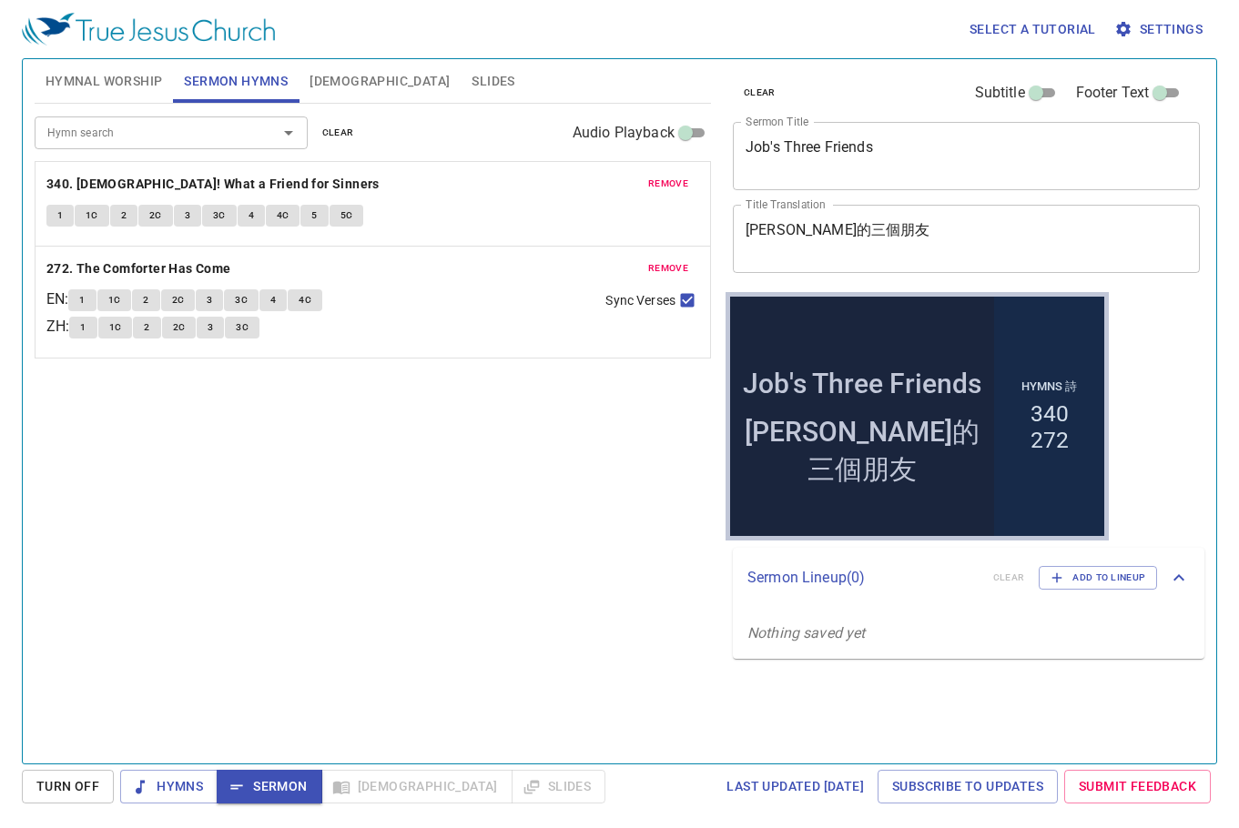
click at [472, 72] on span "Slides" at bounding box center [493, 81] width 43 height 23
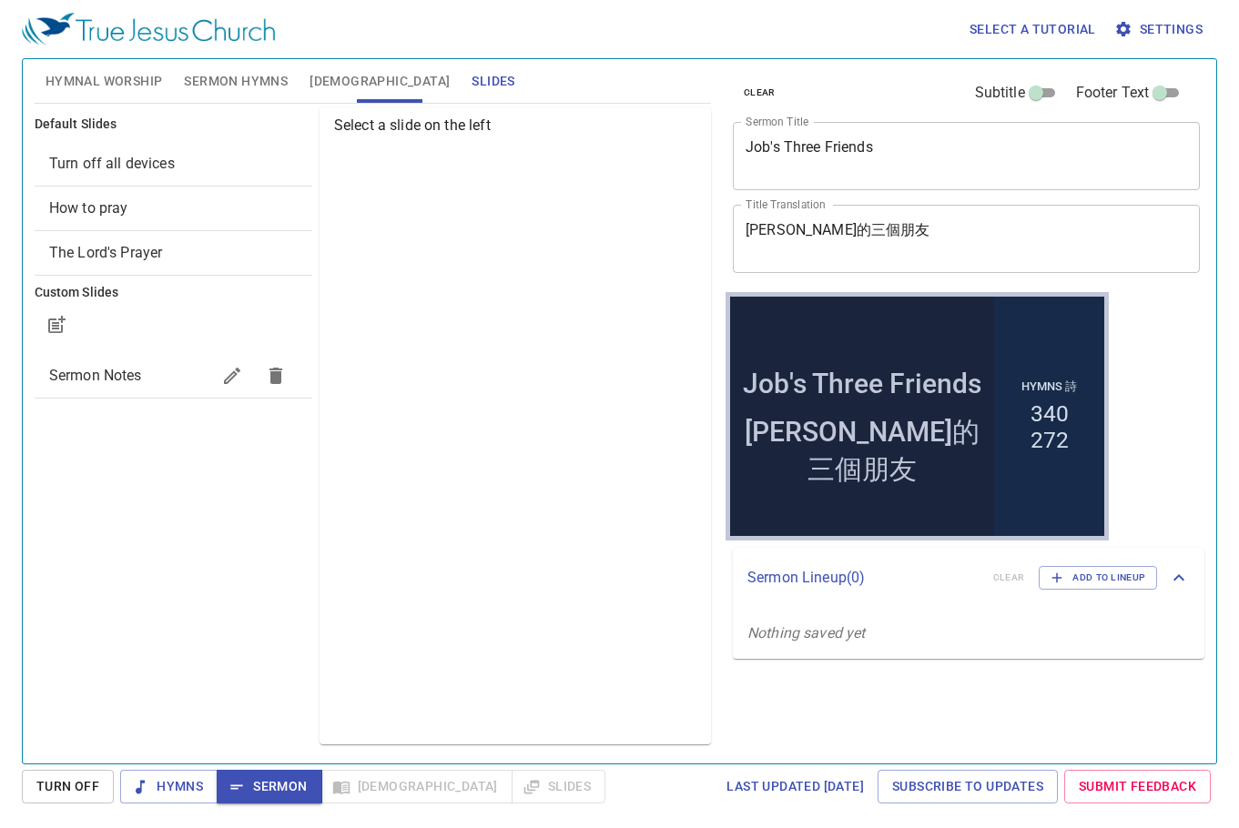
click at [186, 195] on div "How to pray" at bounding box center [174, 209] width 278 height 44
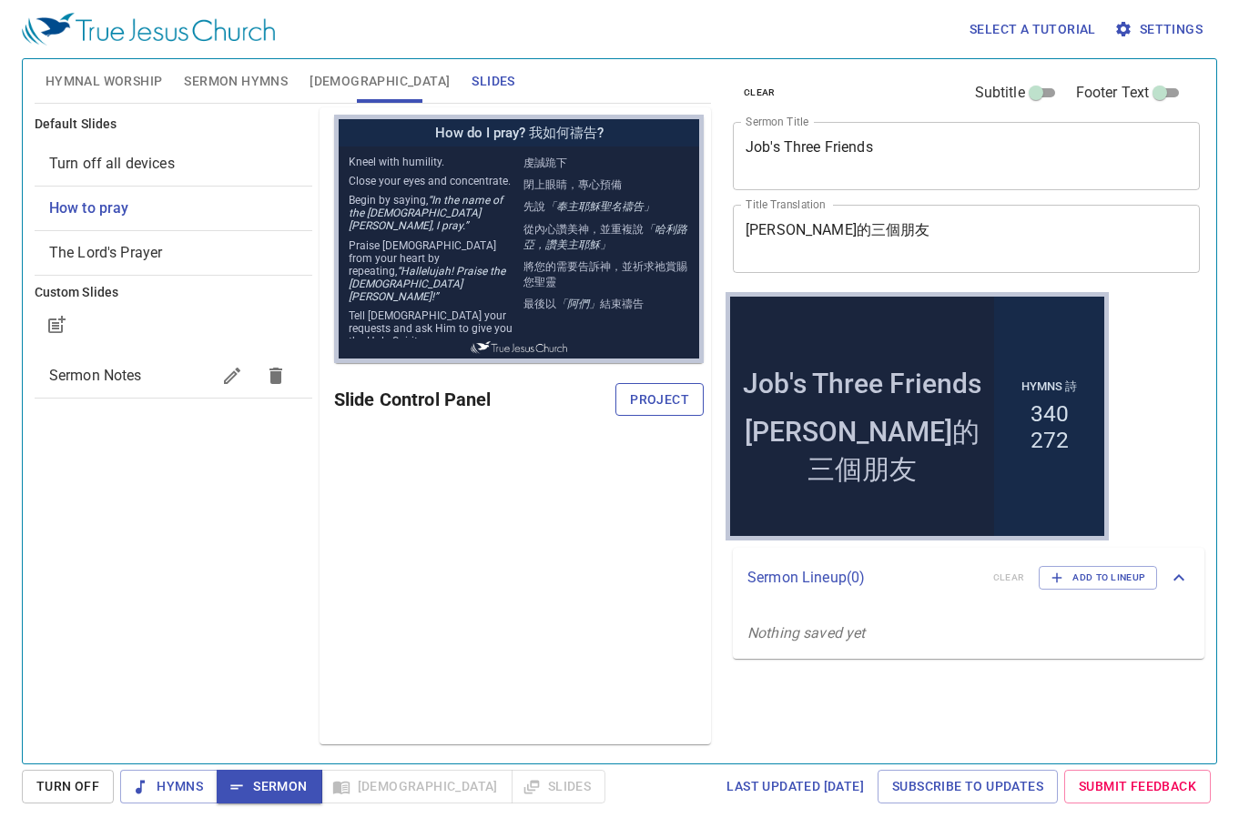
click at [667, 405] on span "Project" at bounding box center [659, 400] width 59 height 23
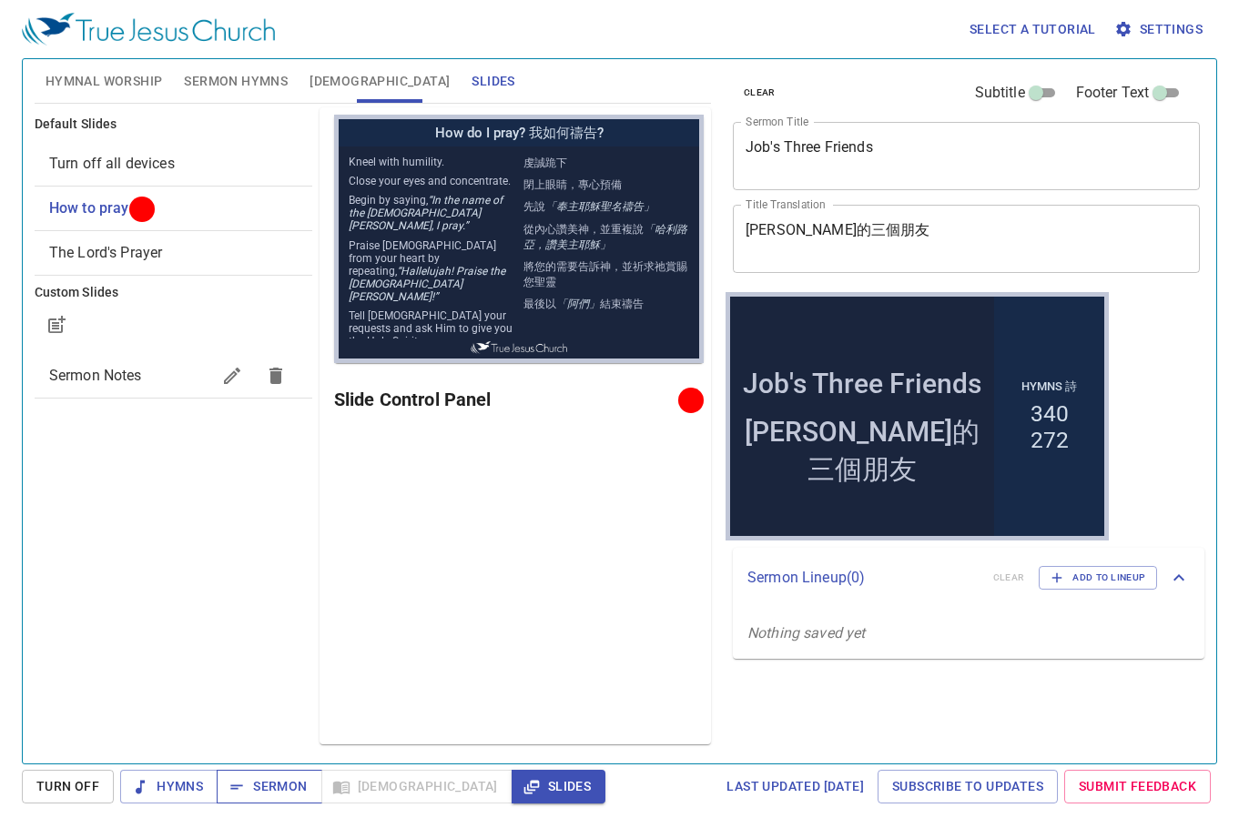
click at [0, 0] on span "Sermon" at bounding box center [0, 0] width 0 height 0
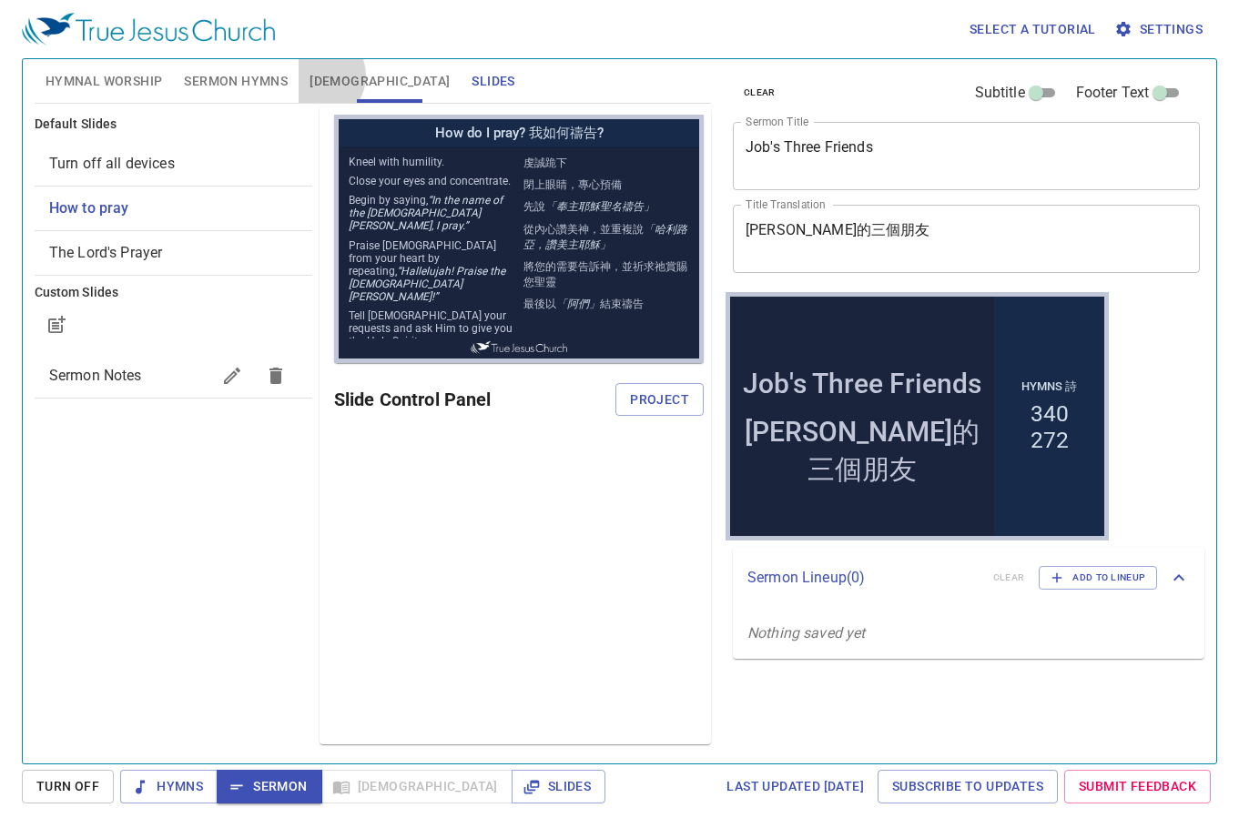
click at [318, 76] on span "[DEMOGRAPHIC_DATA]" at bounding box center [380, 81] width 140 height 23
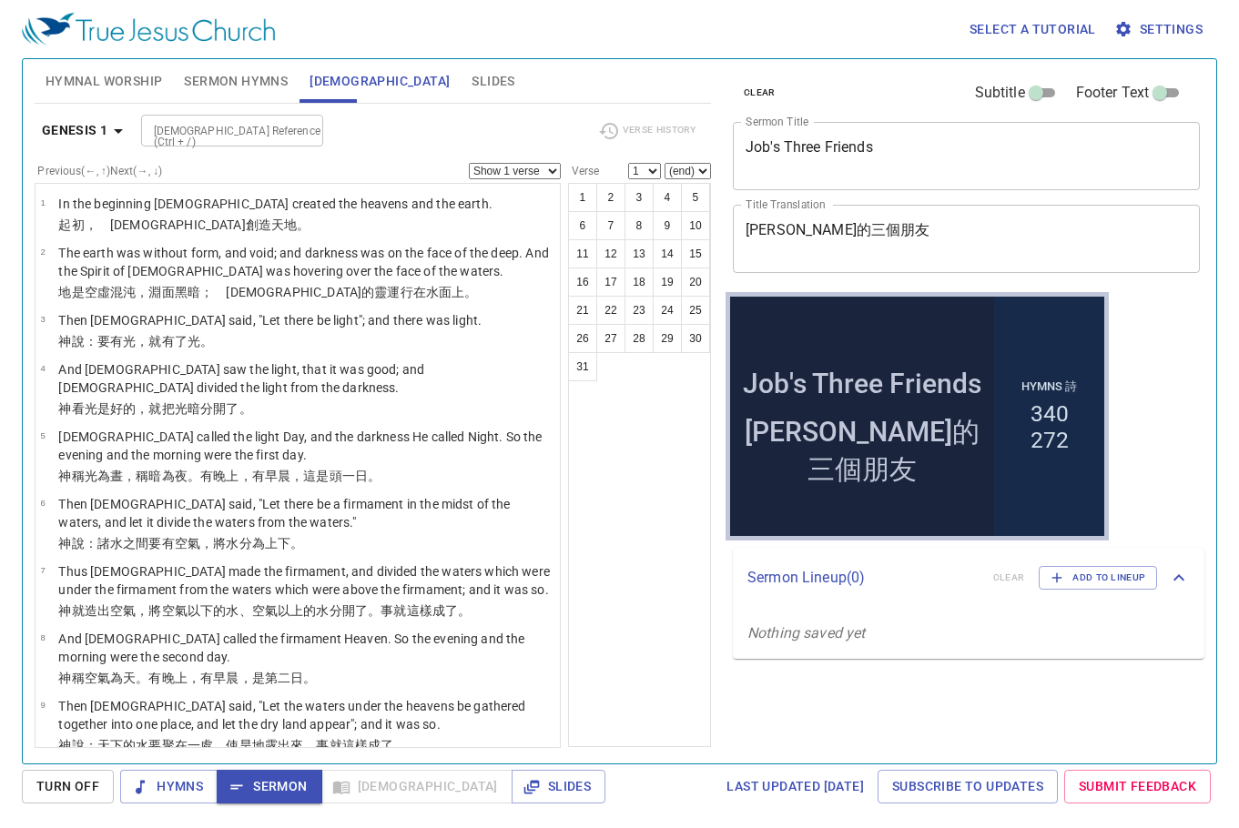
click at [248, 122] on input "[DEMOGRAPHIC_DATA] Reference (Ctrl + /)" at bounding box center [217, 130] width 141 height 21
type input "j"
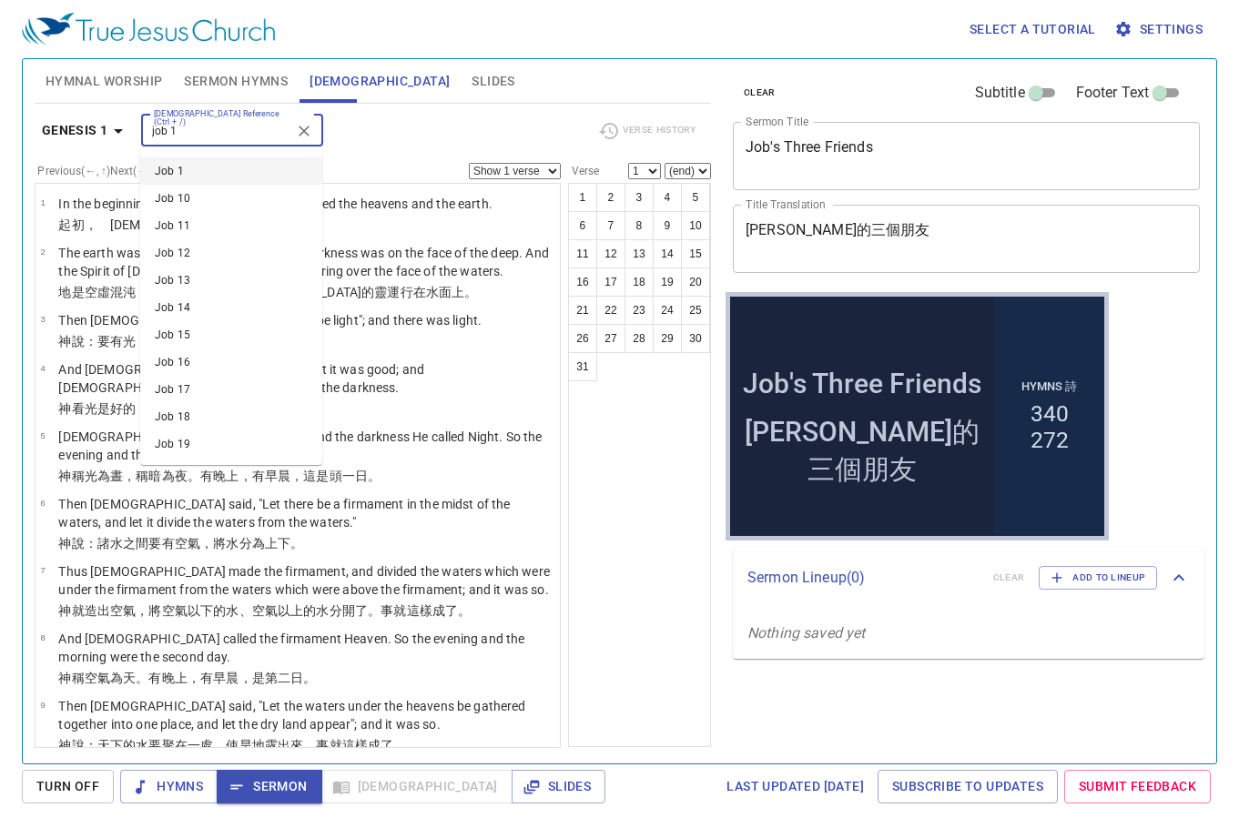
type input "job 1"
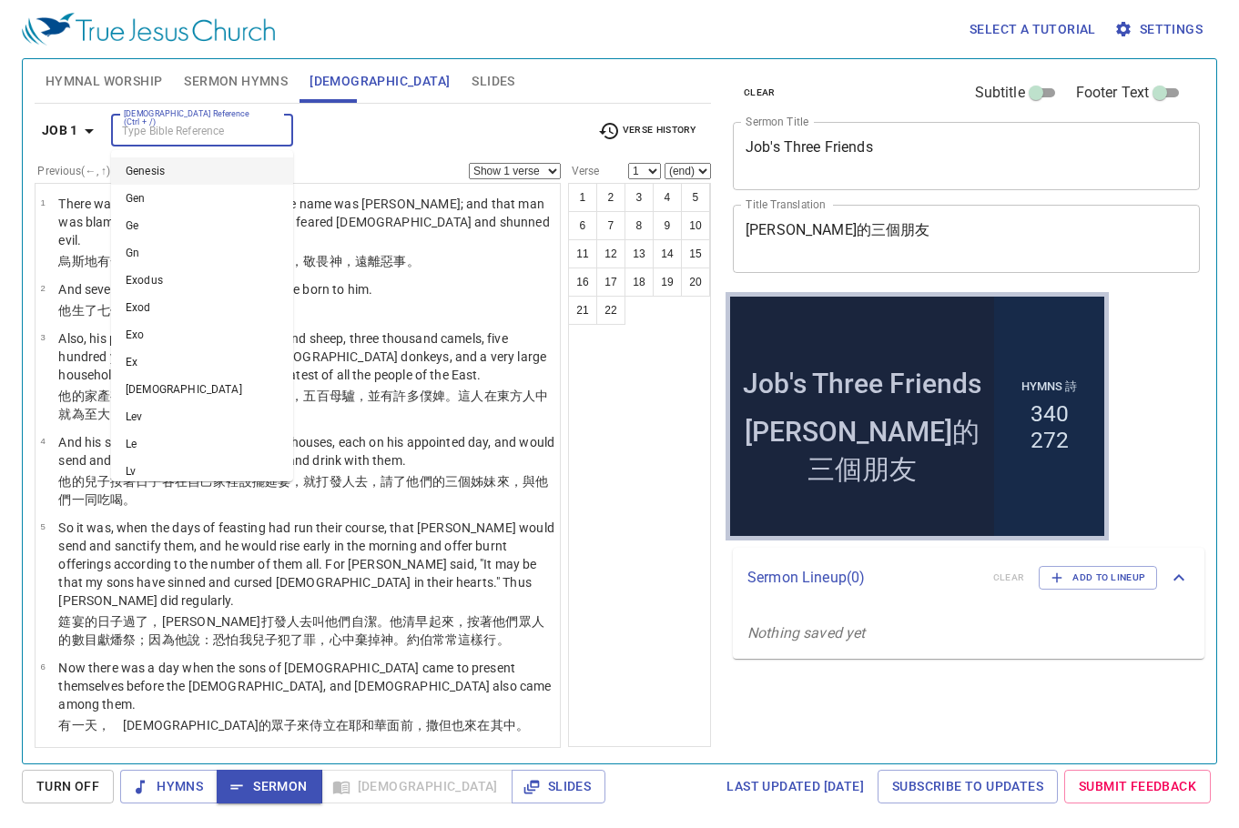
click at [222, 129] on input "[DEMOGRAPHIC_DATA] Reference (Ctrl + /)" at bounding box center [187, 130] width 141 height 21
type input "job 2"
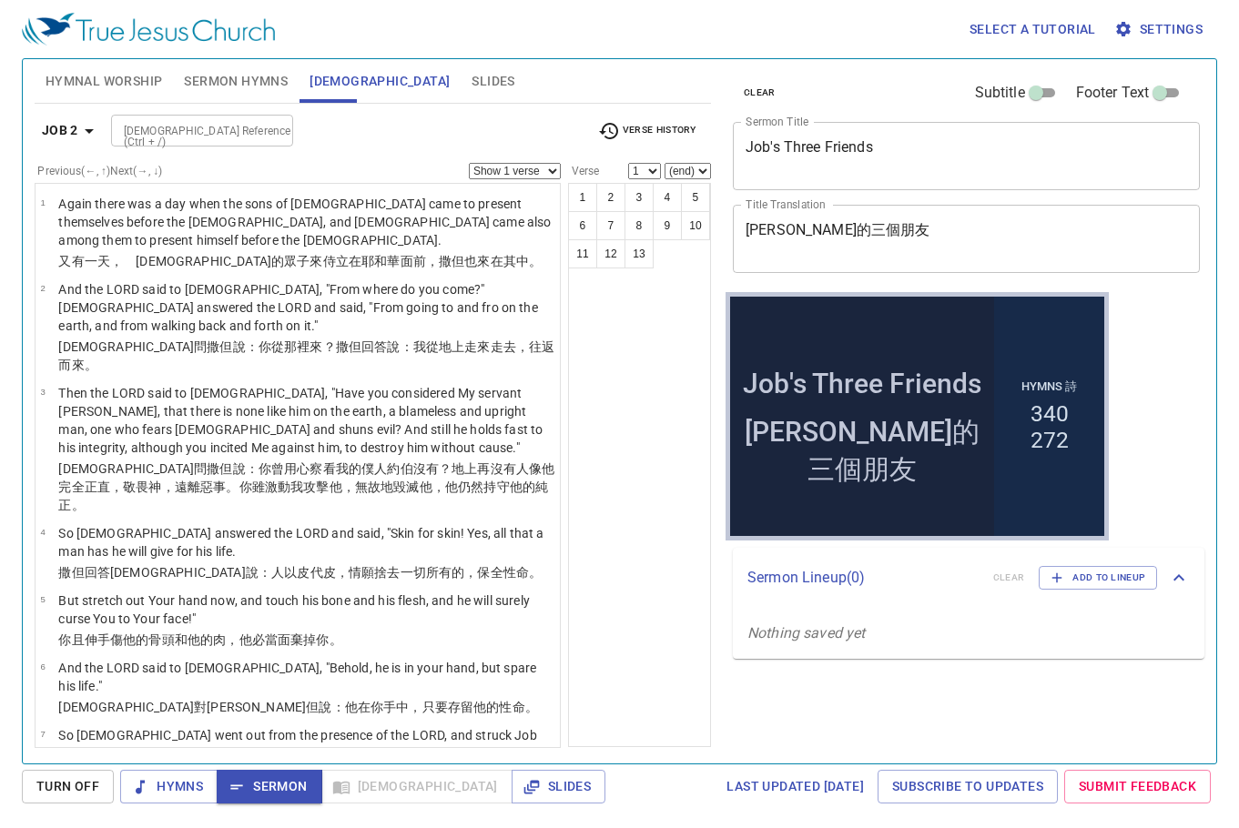
click at [236, 130] on input "[DEMOGRAPHIC_DATA] Reference (Ctrl + /)" at bounding box center [187, 130] width 141 height 21
click at [266, 128] on div at bounding box center [273, 130] width 24 height 25
type input "job 1:11"
select select "11"
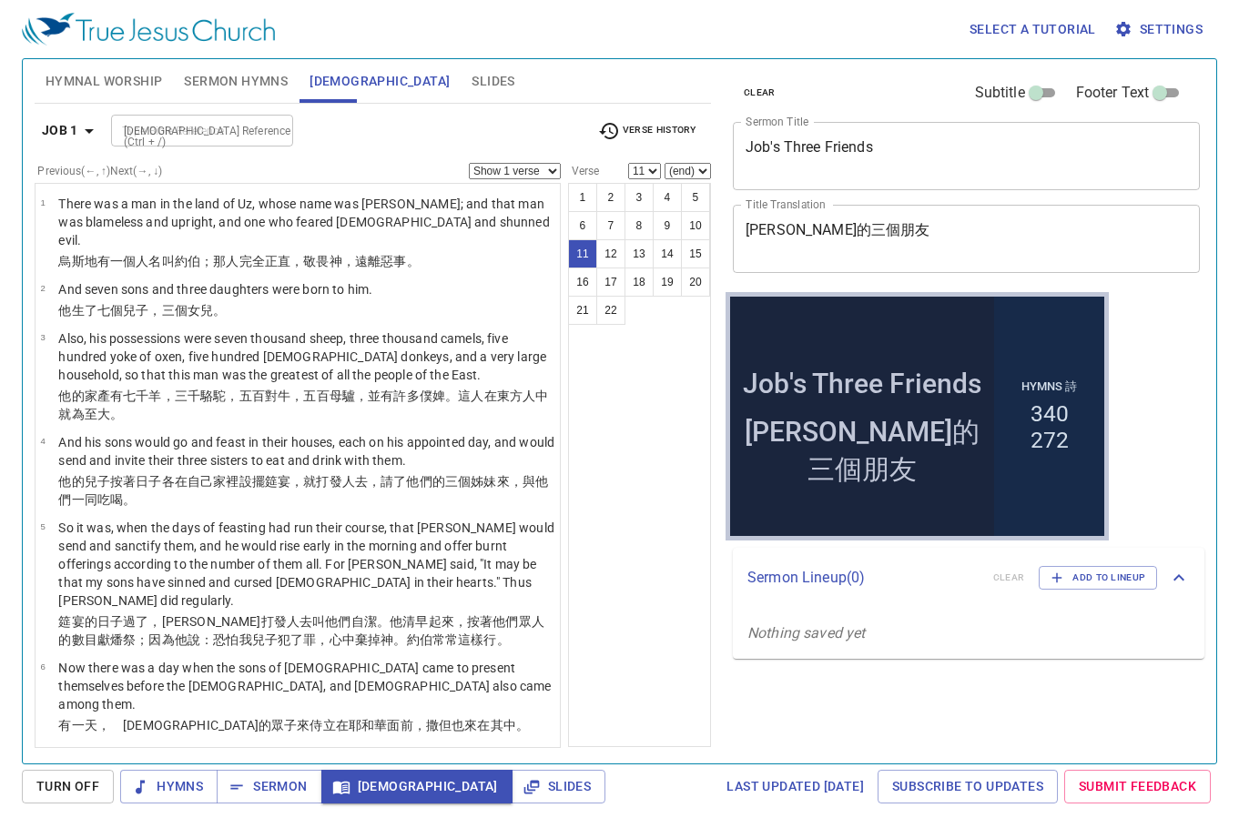
scroll to position [615, 0]
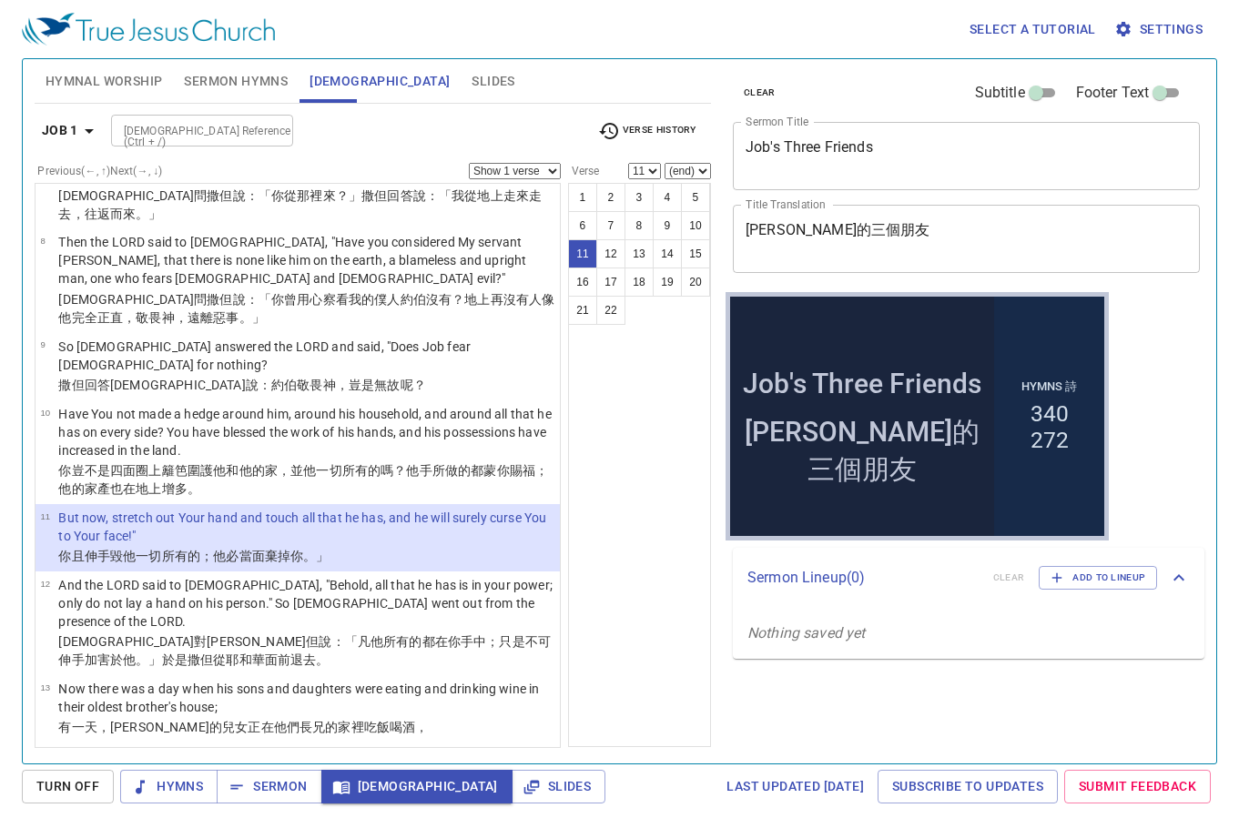
click at [208, 136] on input "[DEMOGRAPHIC_DATA] Reference (Ctrl + /)" at bounding box center [187, 130] width 141 height 21
type input "job 2:11"
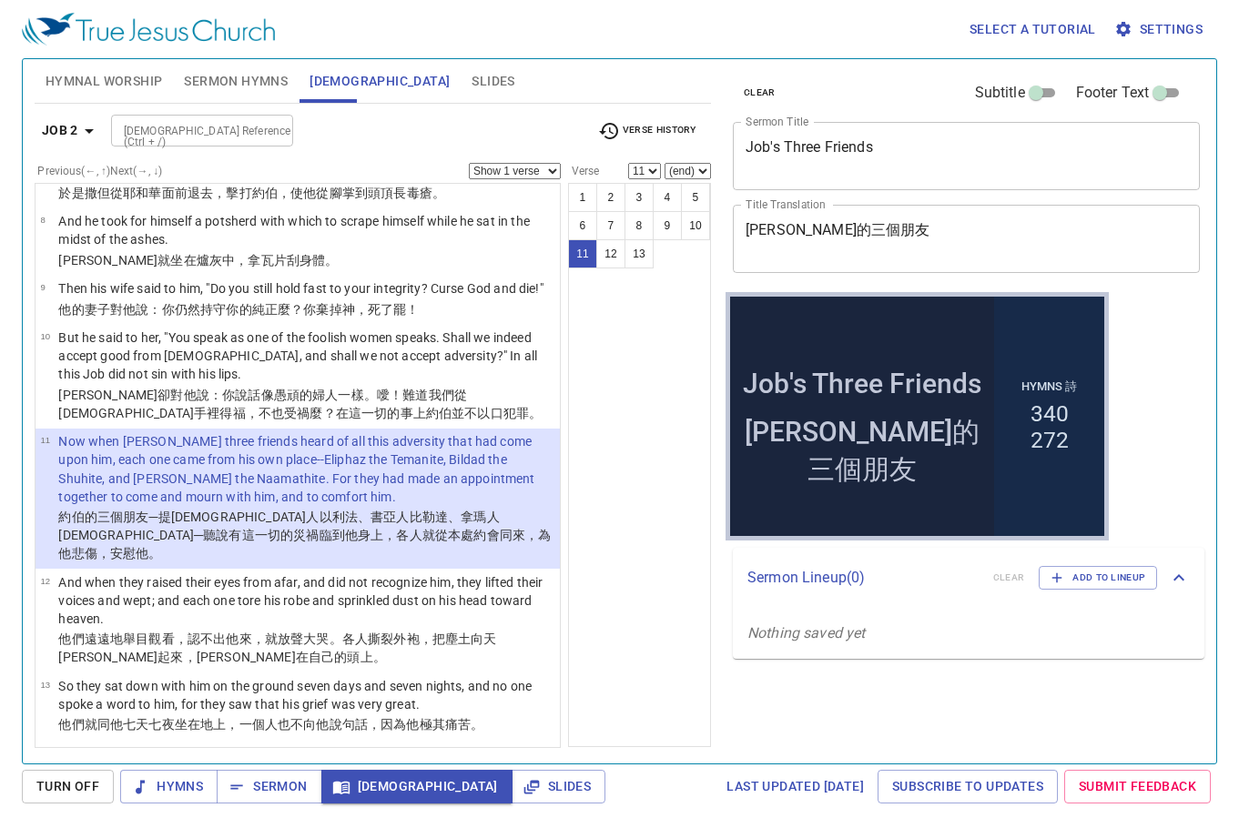
scroll to position [509, 0]
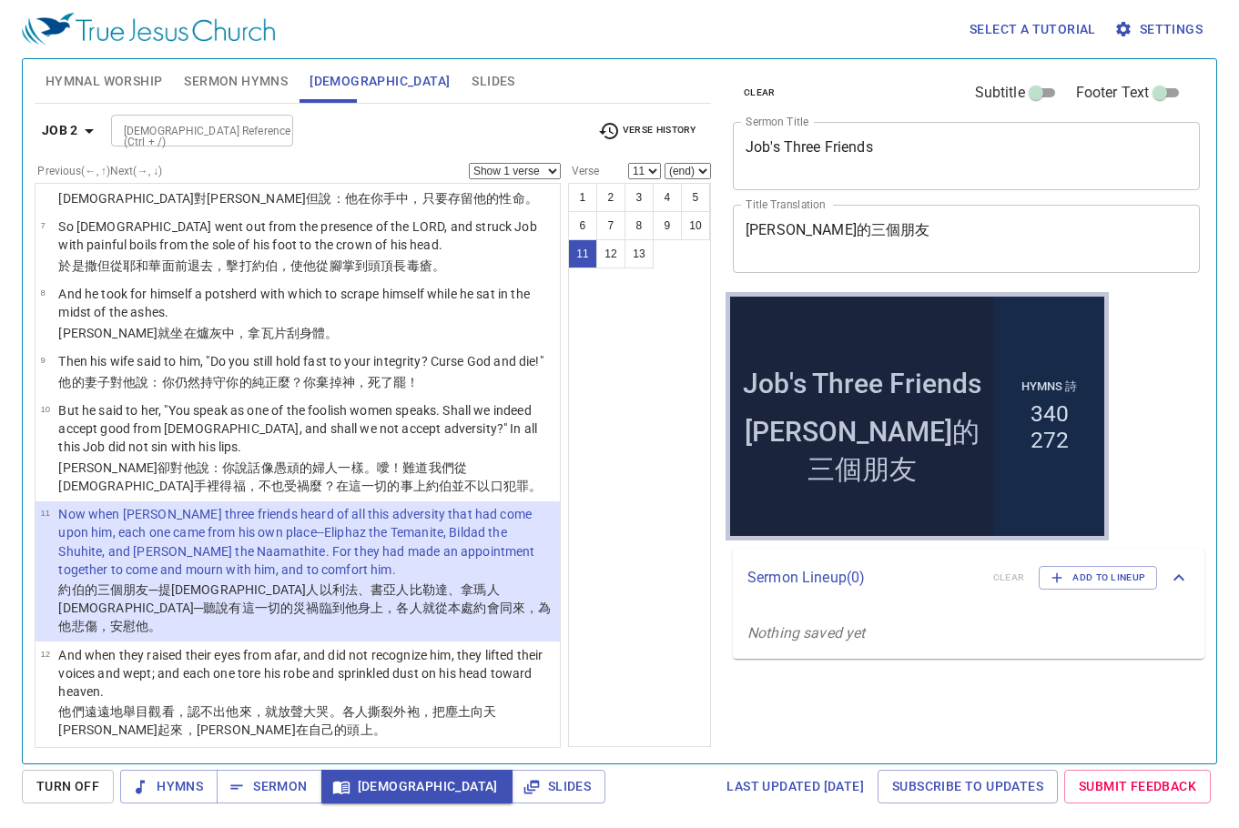
click at [229, 129] on input "[DEMOGRAPHIC_DATA] Reference (Ctrl + /)" at bounding box center [187, 130] width 141 height 21
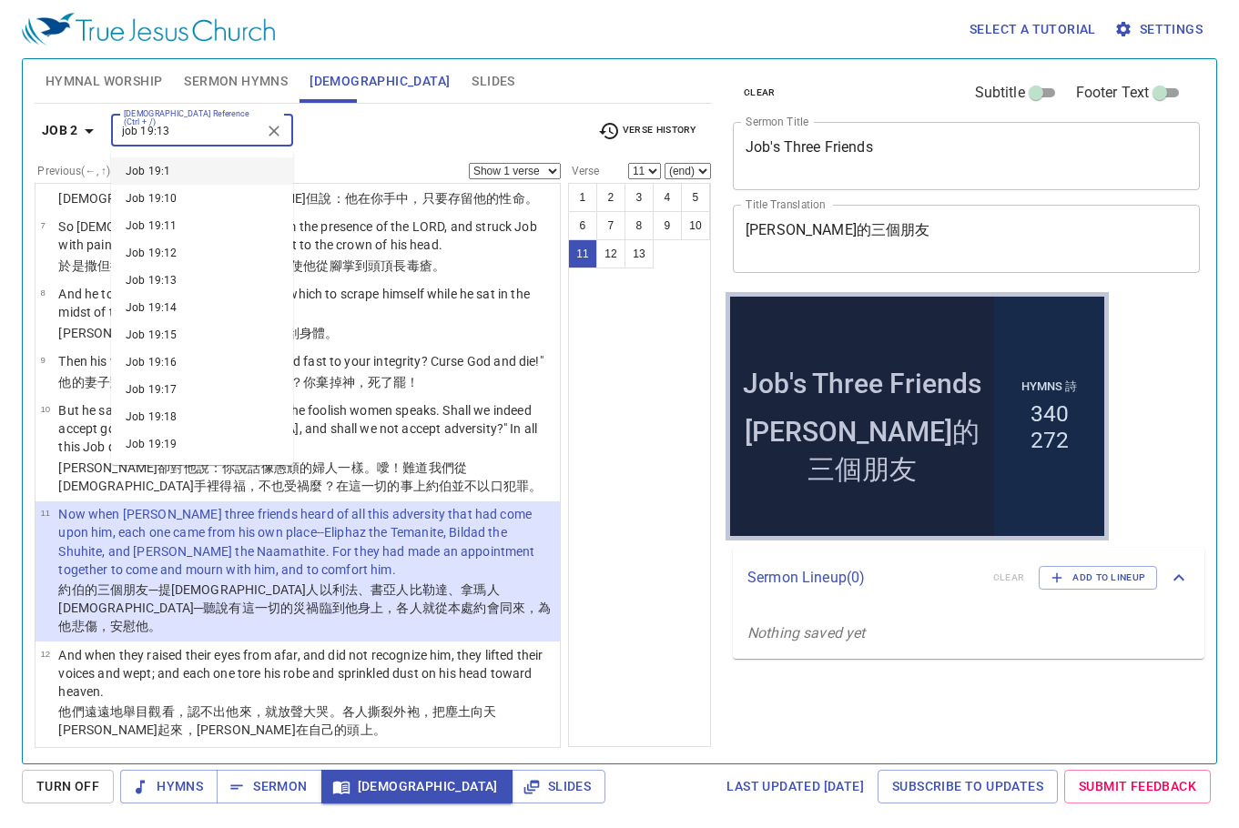
type input "job 19:13"
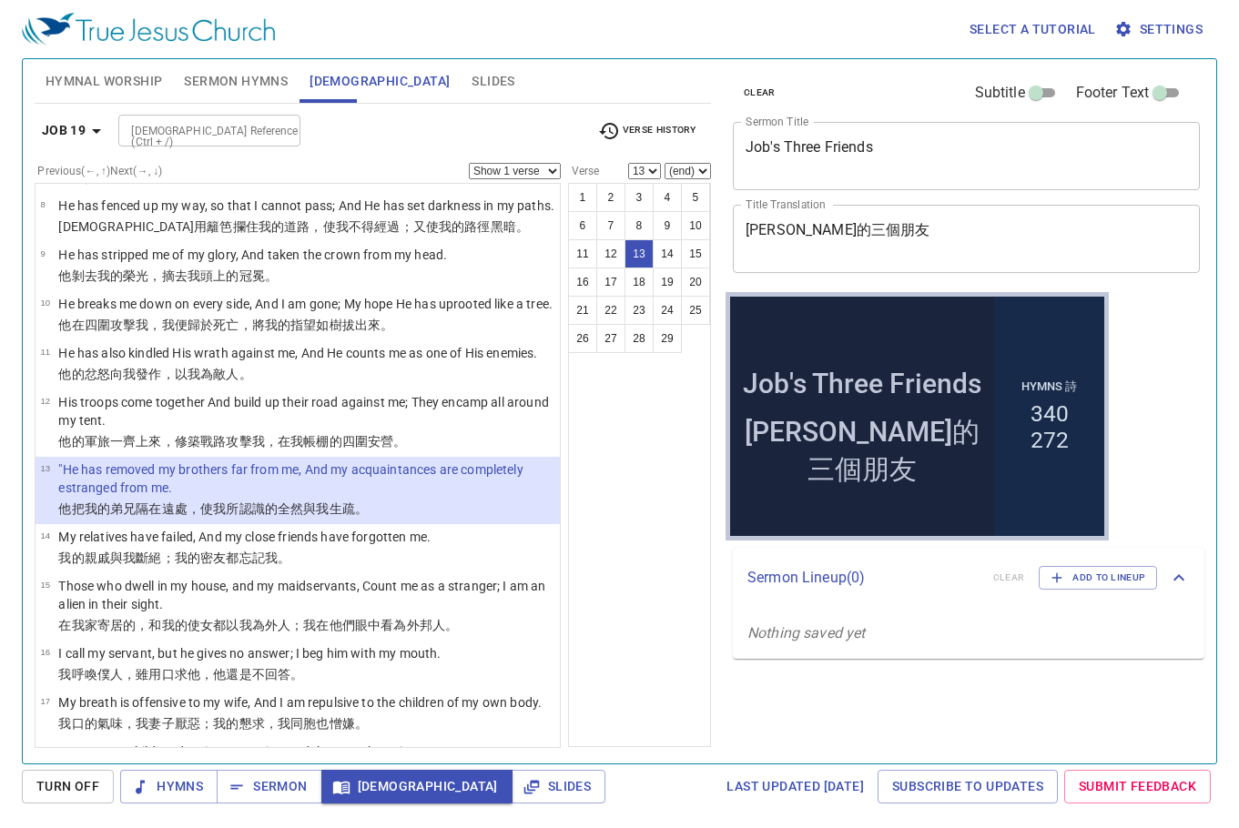
scroll to position [470, 0]
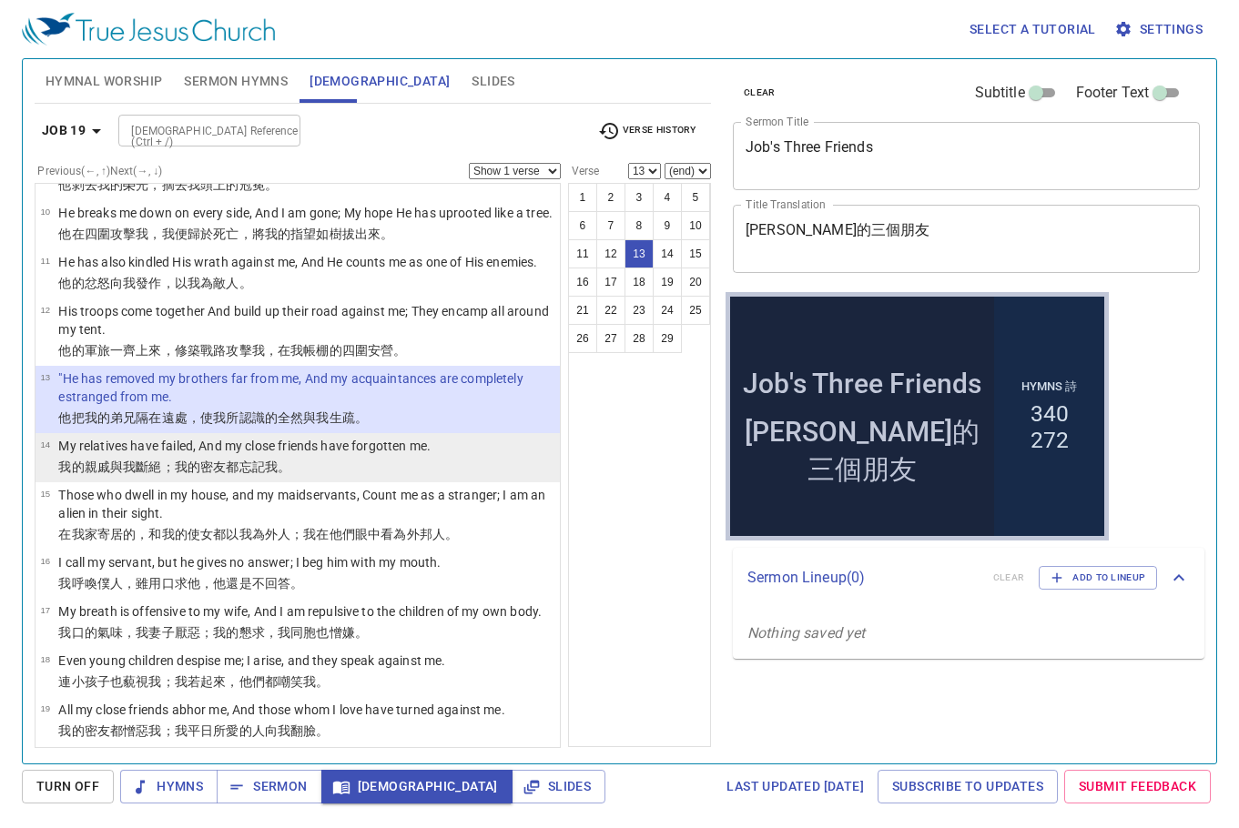
click at [252, 455] on p "My relatives have failed, And my close friends have forgotten me." at bounding box center [244, 446] width 372 height 18
select select "14"
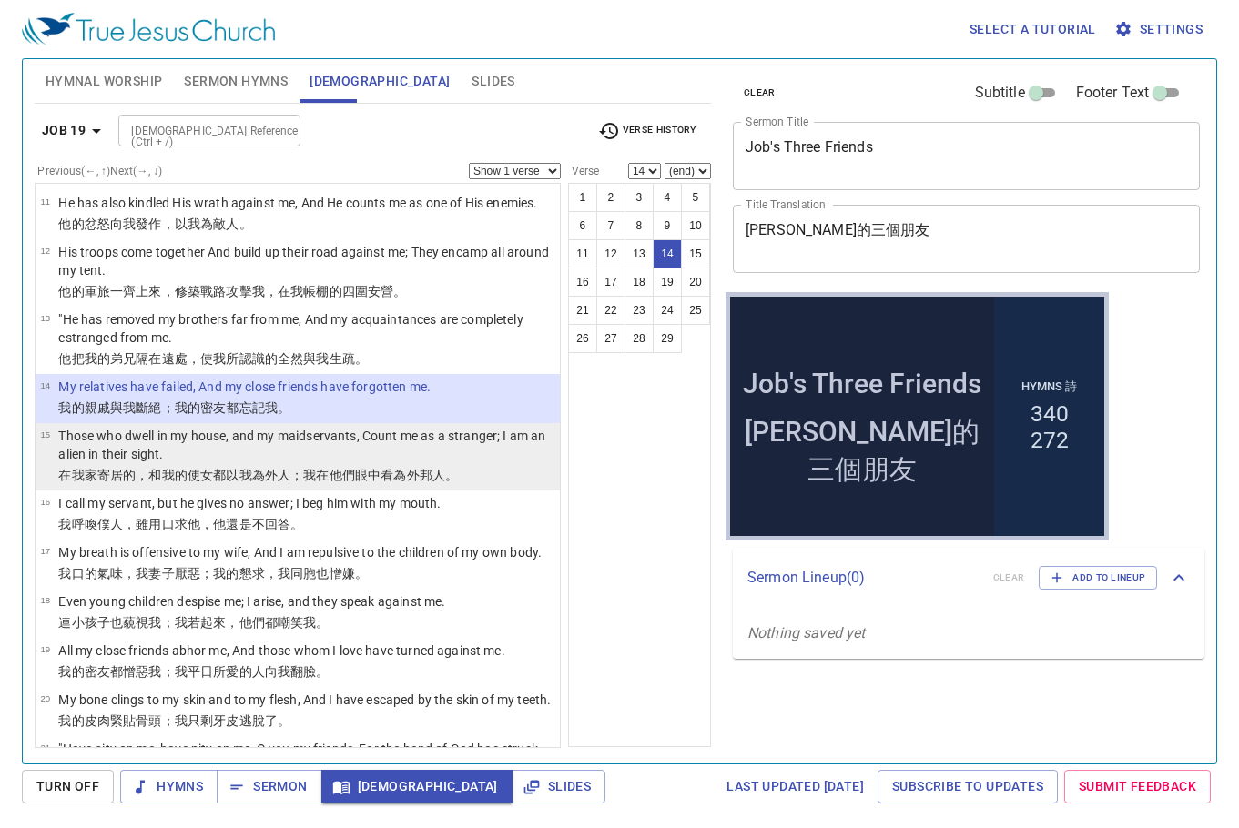
scroll to position [561, 0]
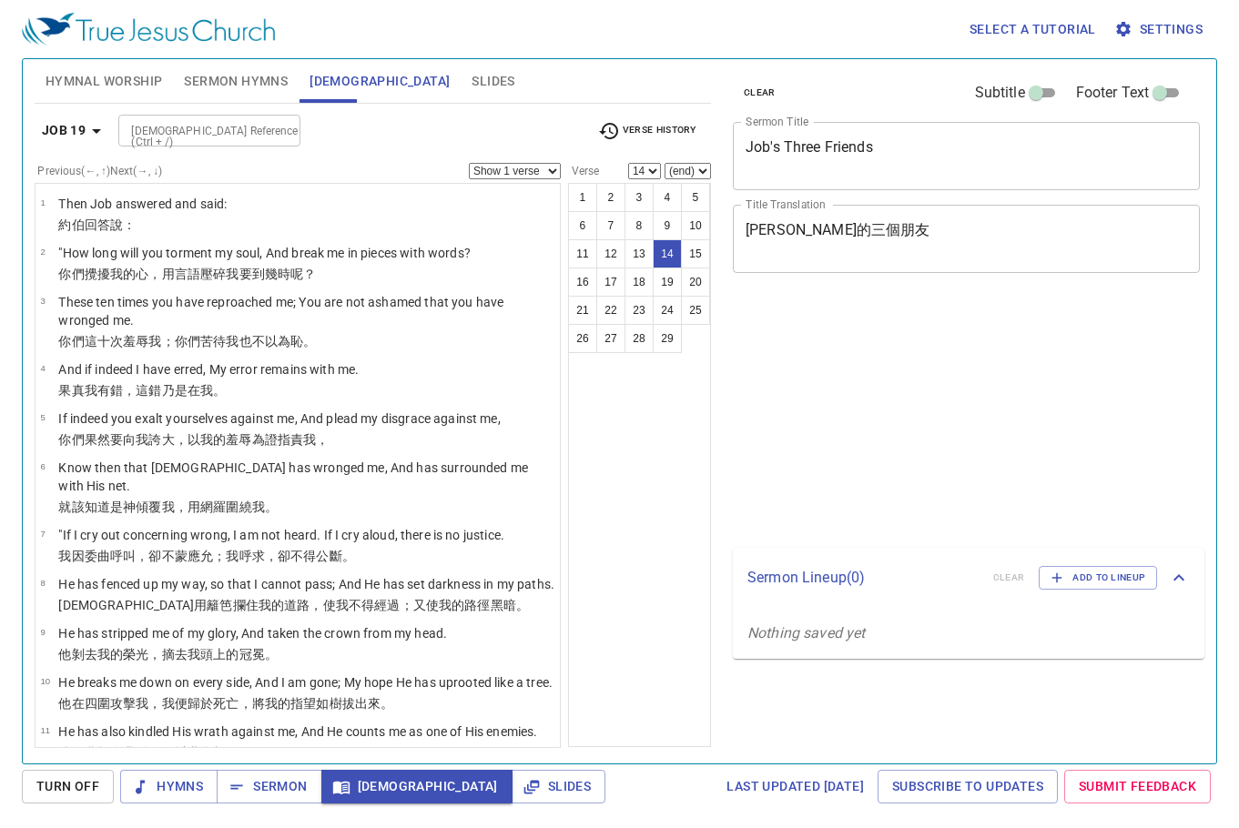
select select "14"
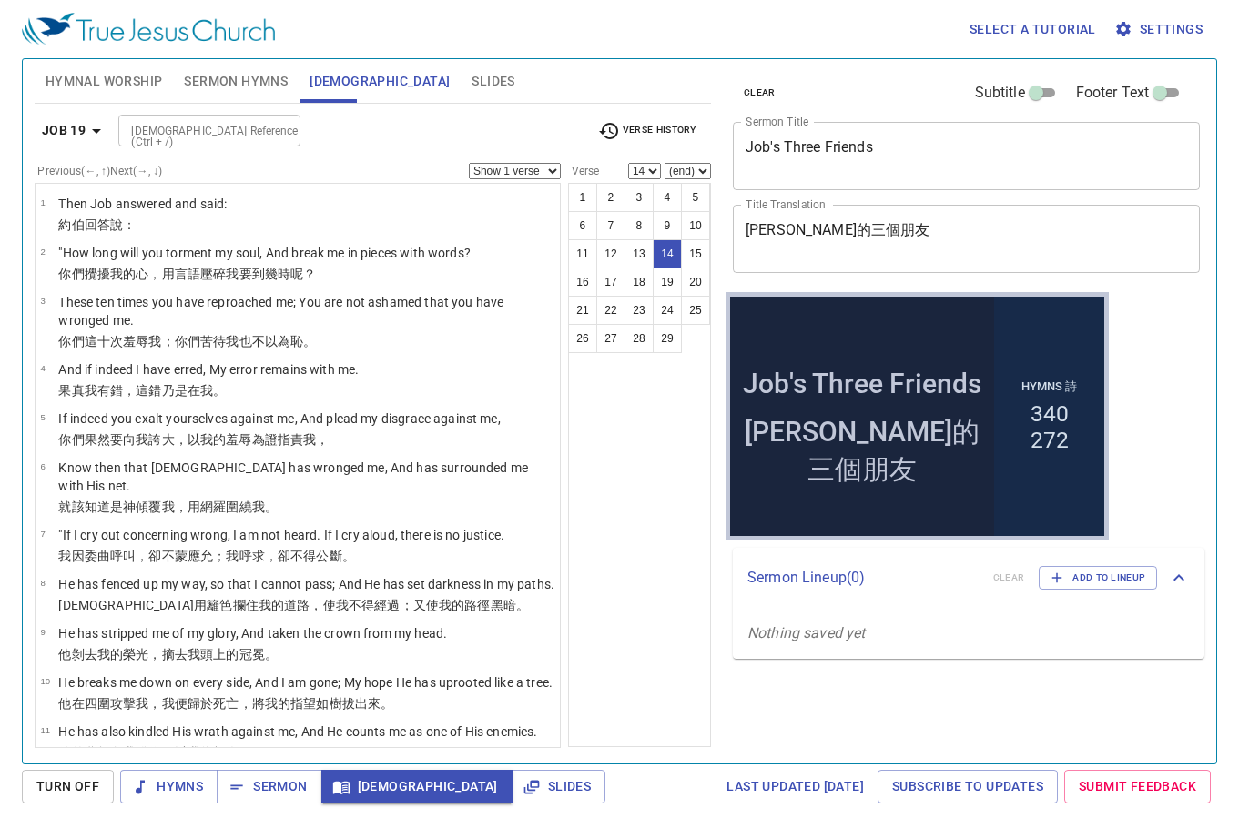
scroll to position [561, 0]
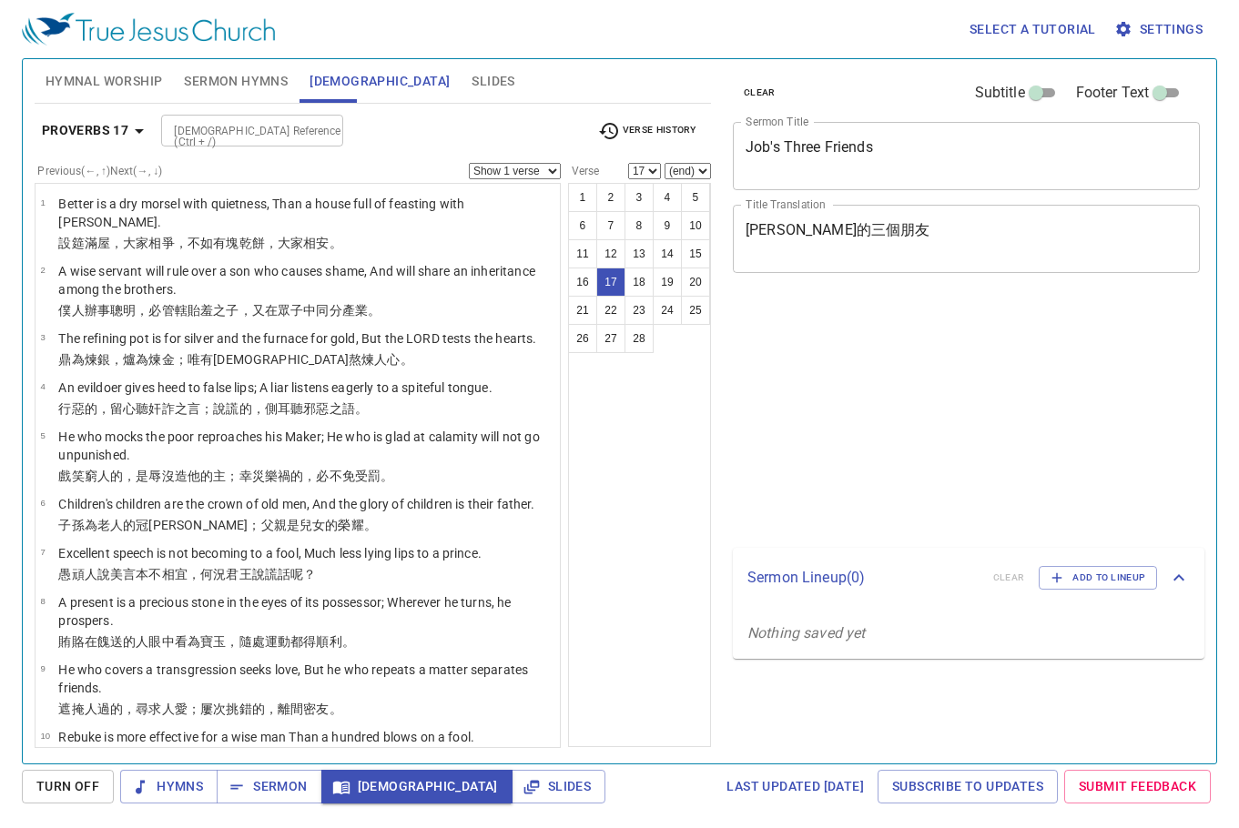
select select "17"
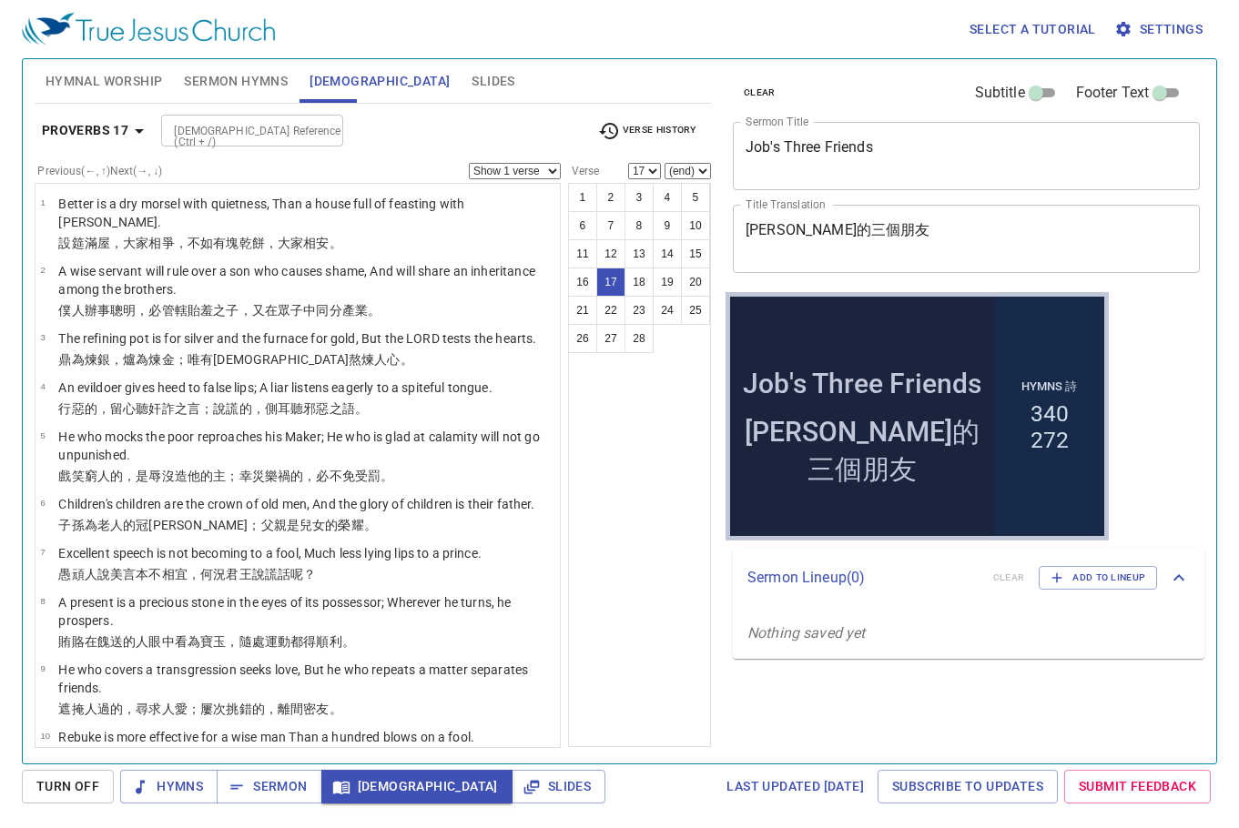
scroll to position [701, 0]
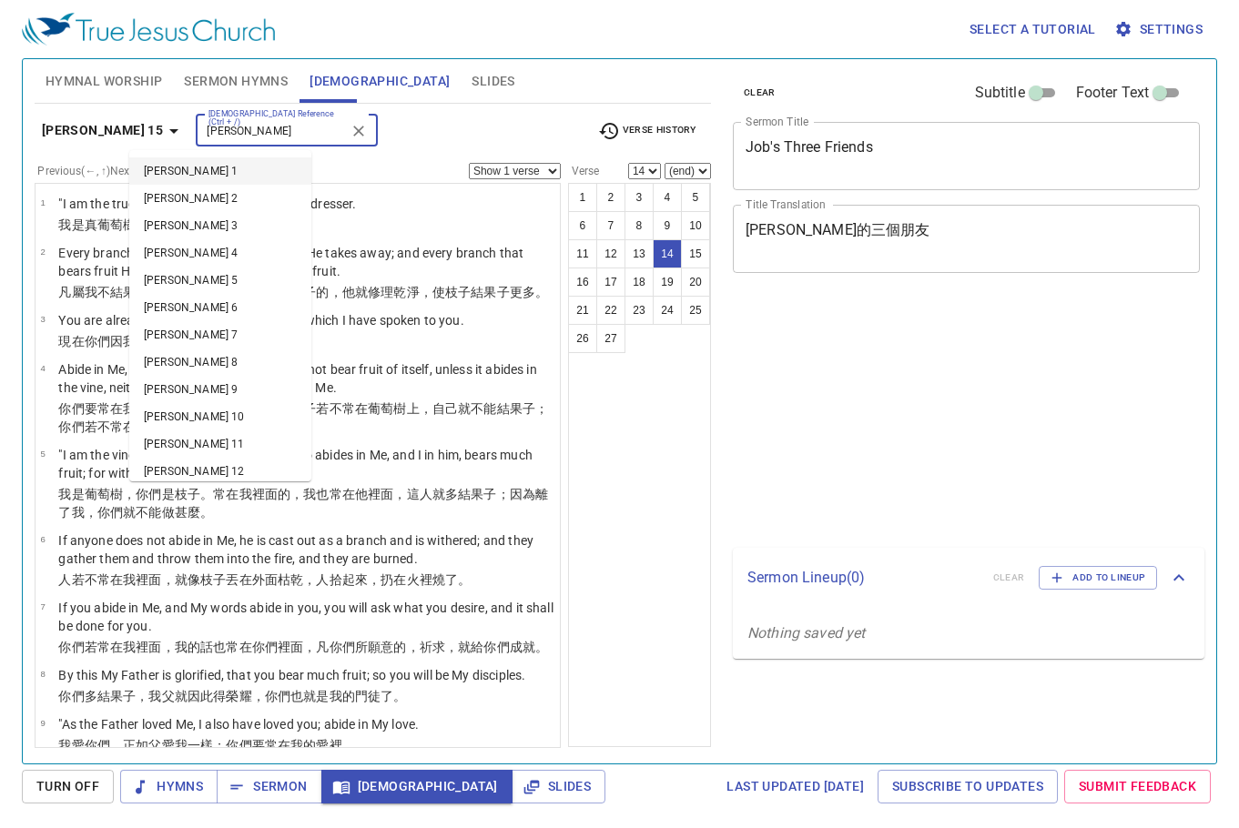
select select "14"
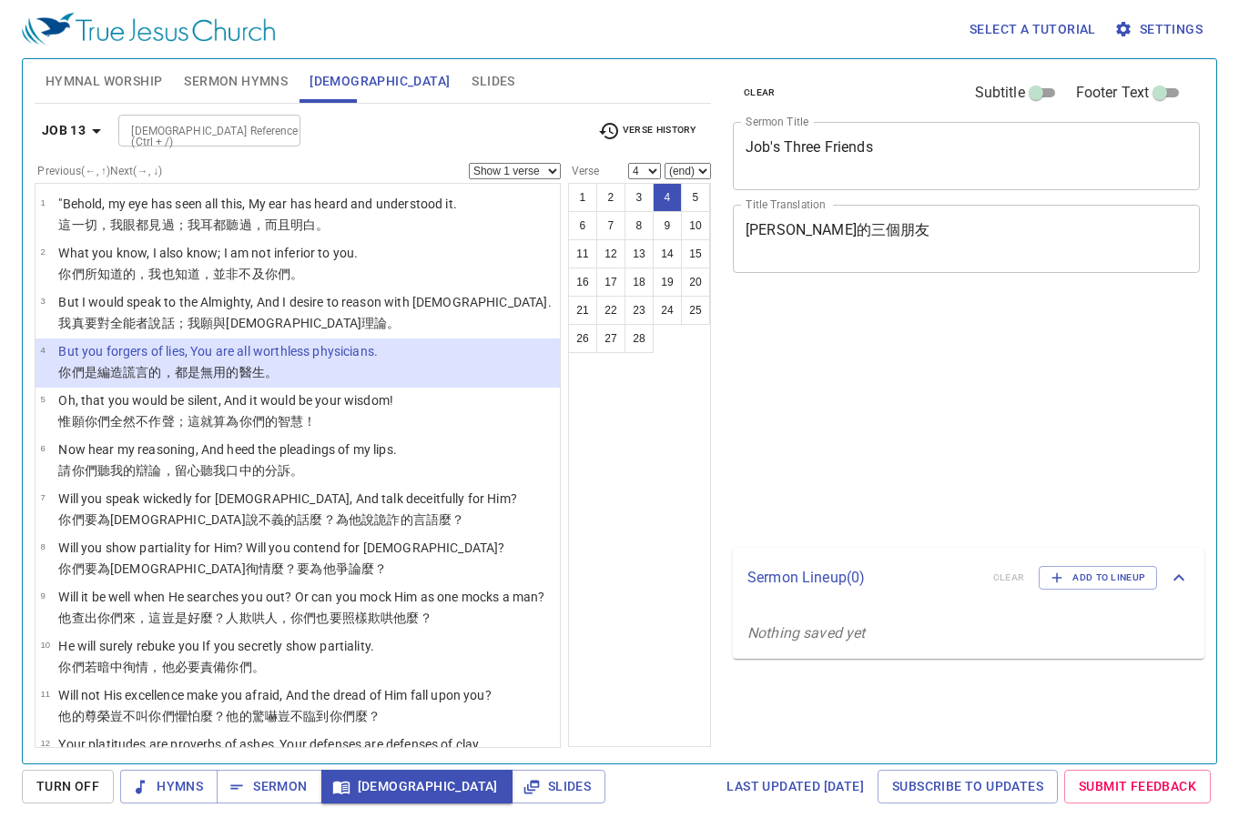
select select "4"
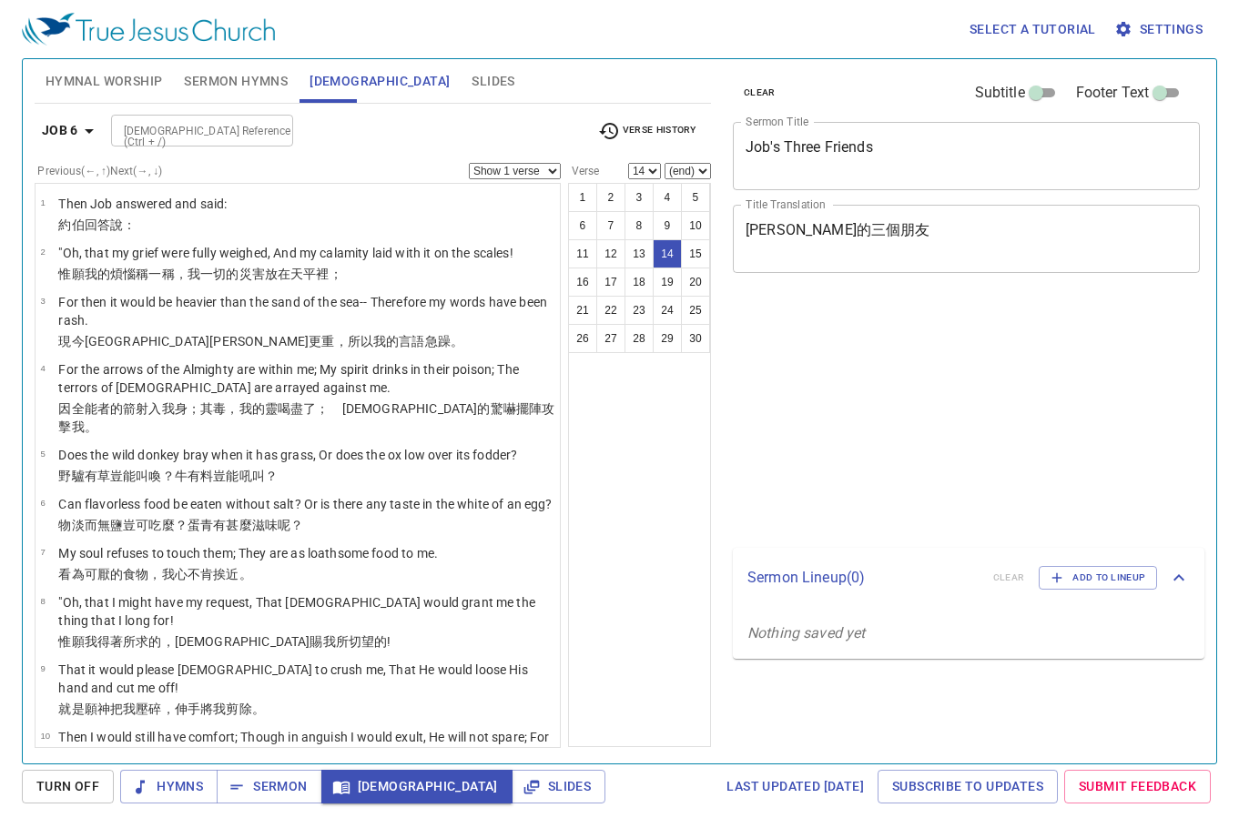
select select "14"
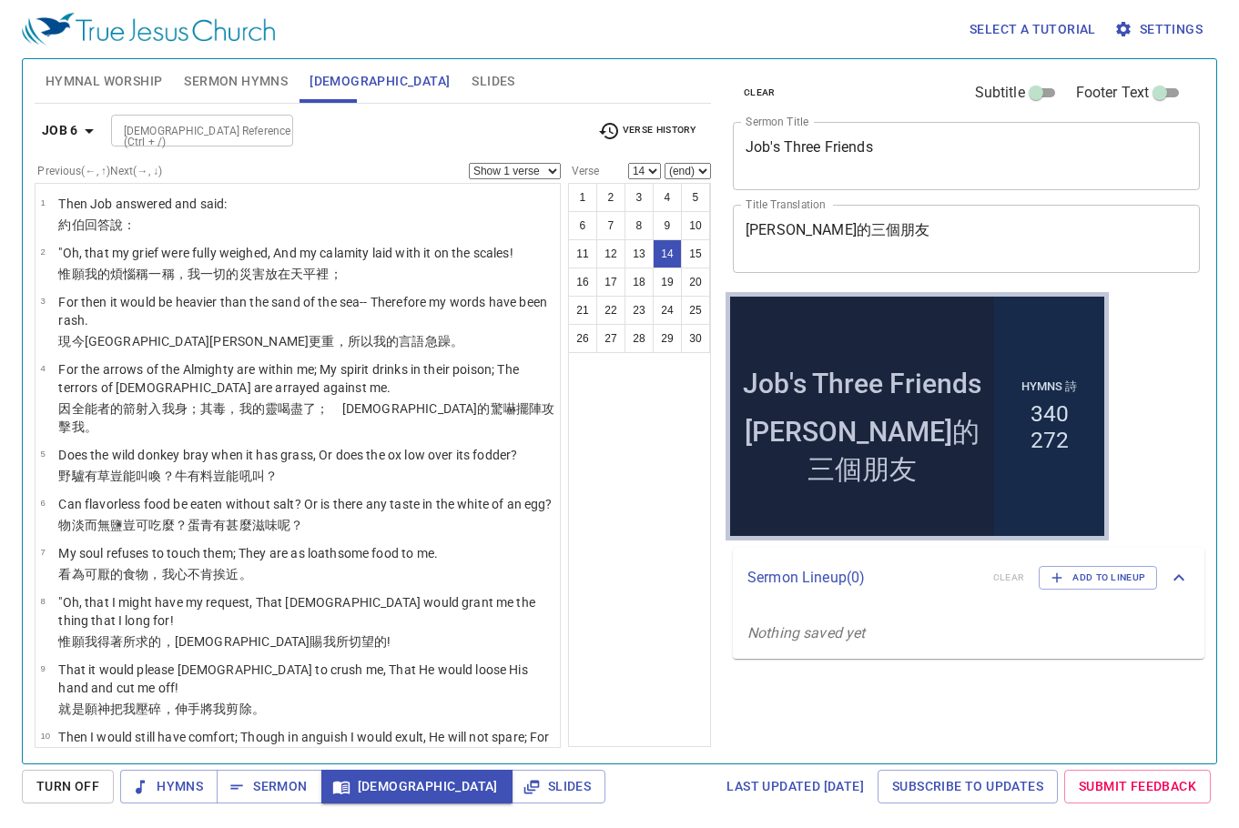
scroll to position [508, 0]
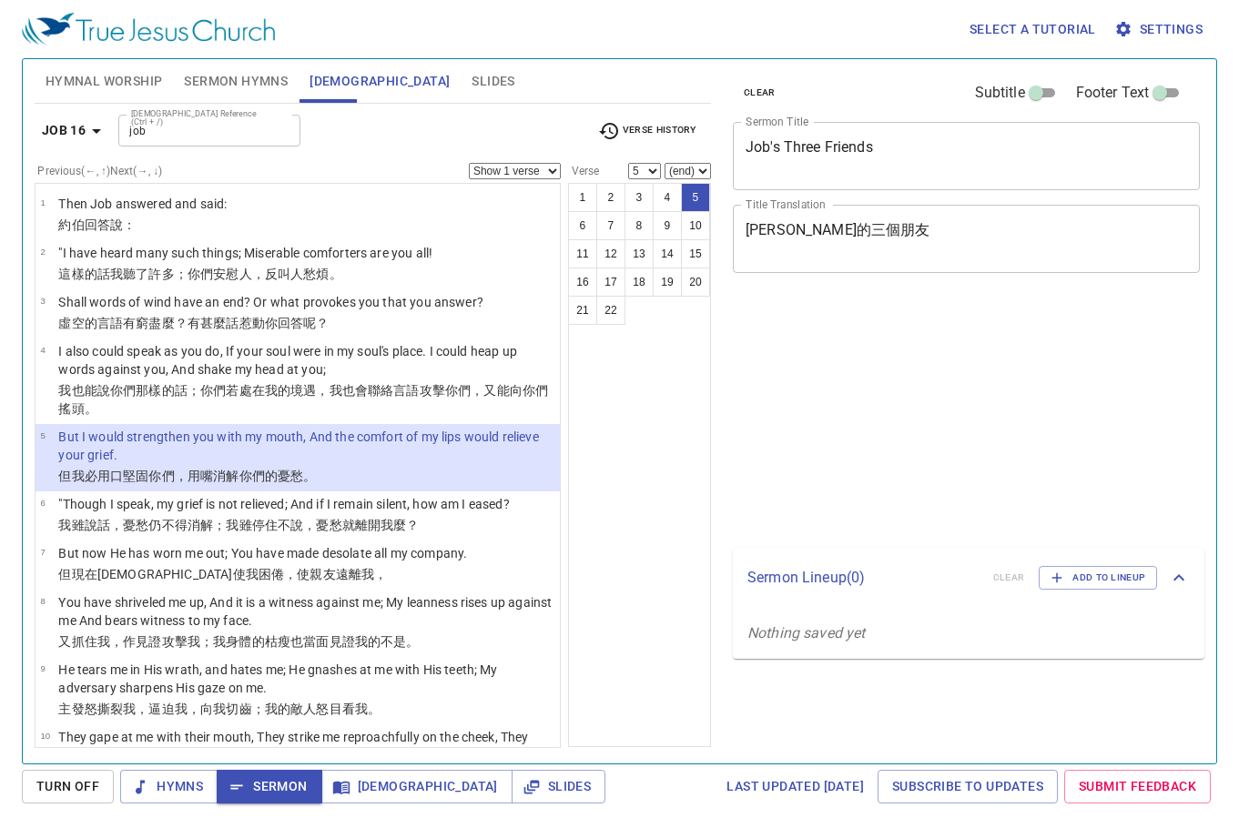
select select "5"
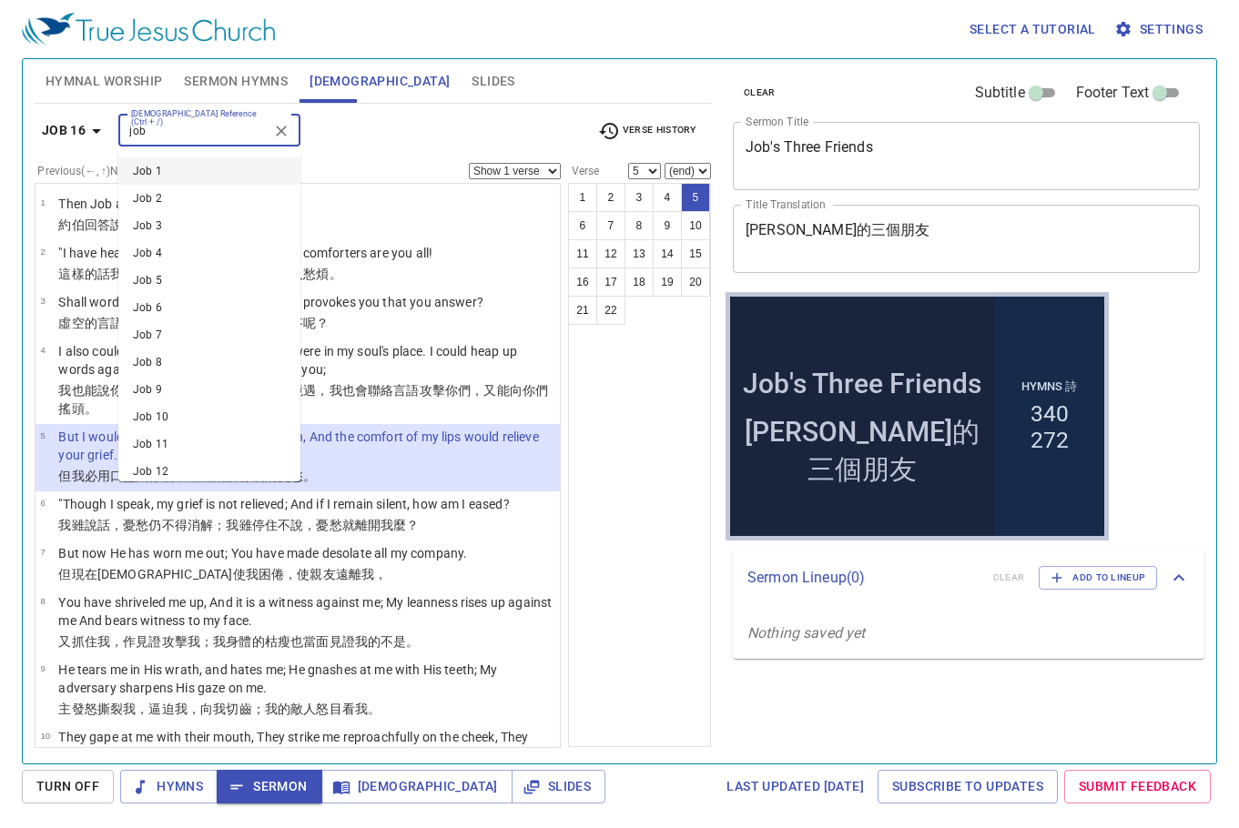
click at [173, 134] on input "job" at bounding box center [194, 130] width 141 height 21
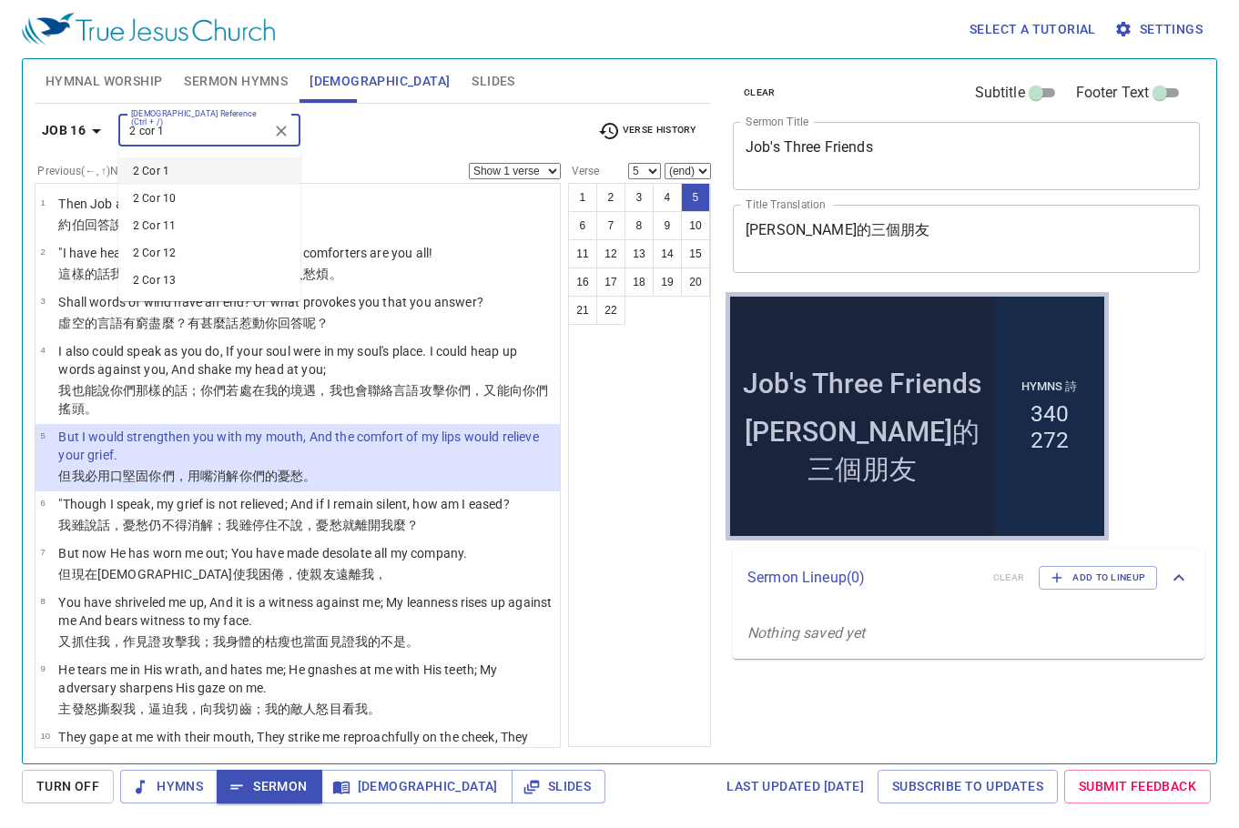
type input "2 cor 1"
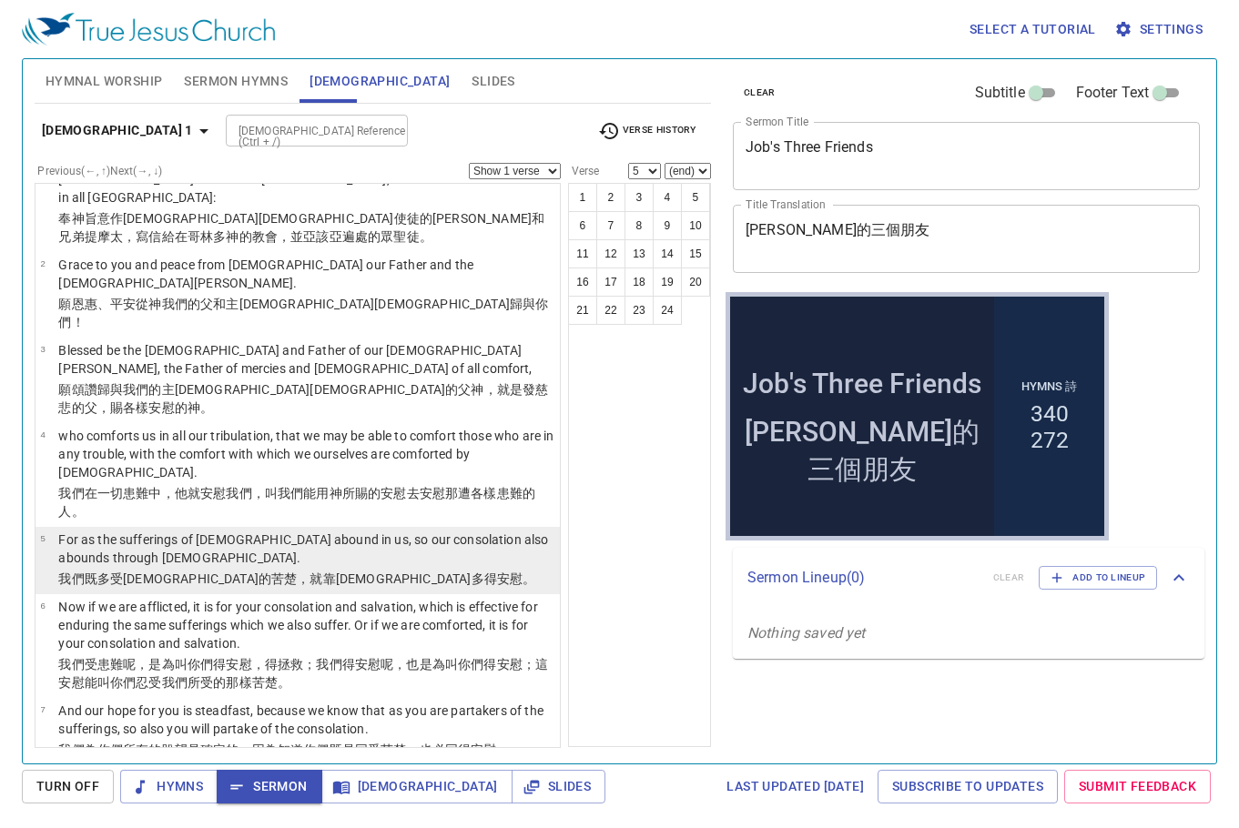
scroll to position [91, 0]
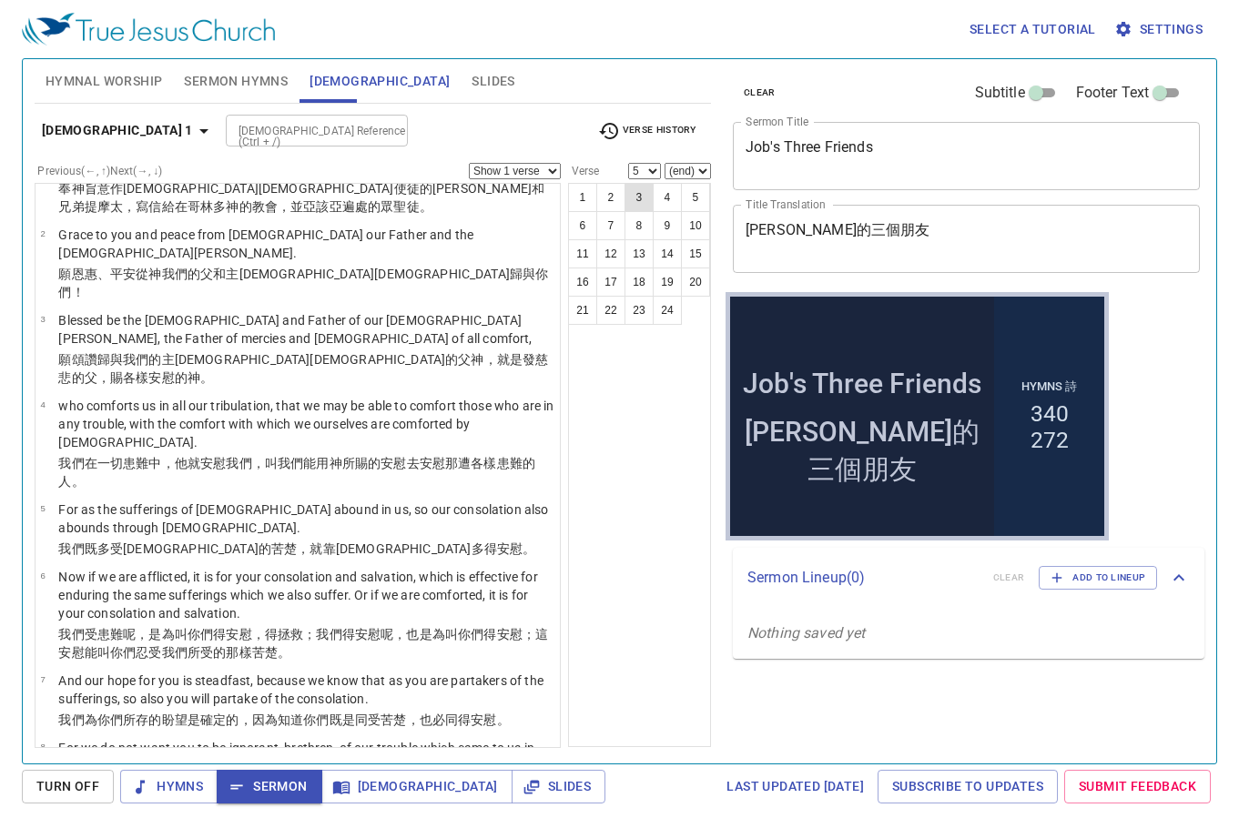
click at [635, 198] on button "3" at bounding box center [639, 197] width 29 height 29
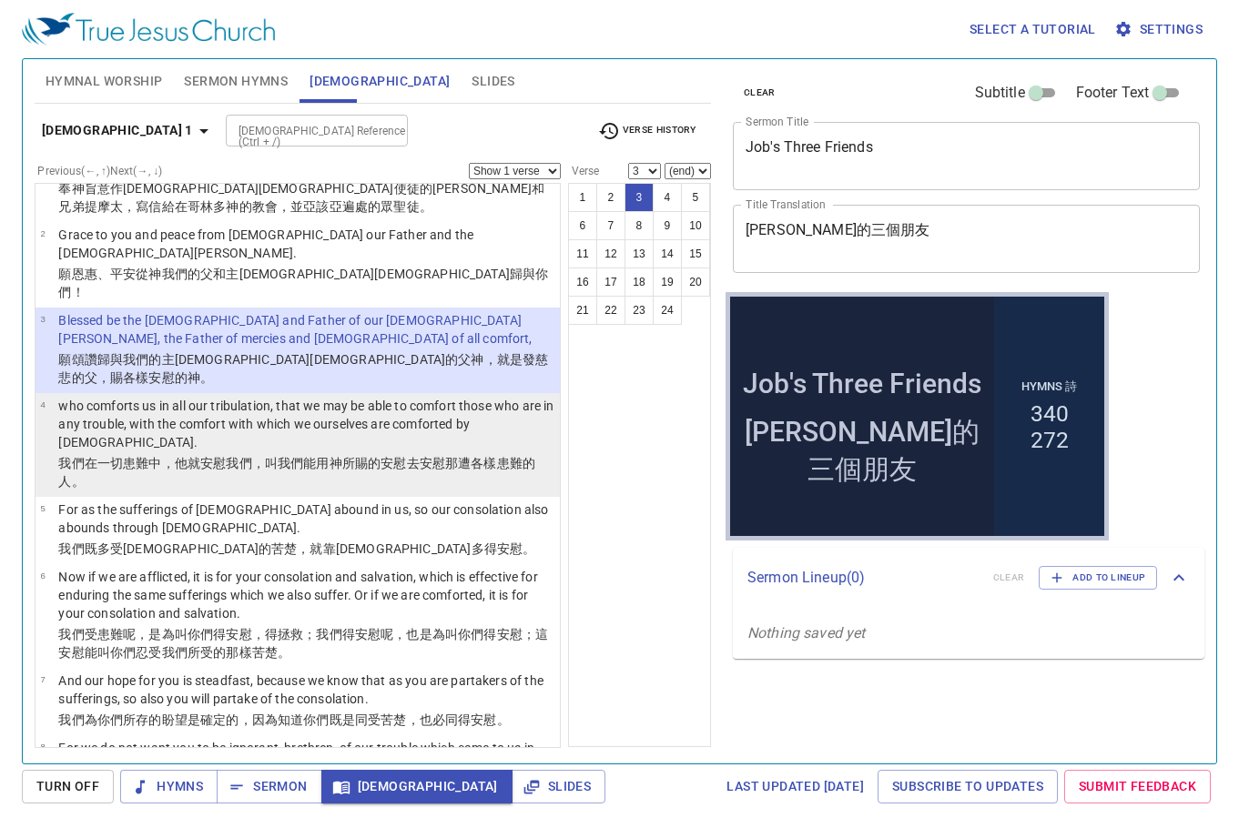
click at [427, 397] on p "who comforts us in all our tribulation, that we may be able to comfort those wh…" at bounding box center [306, 424] width 496 height 55
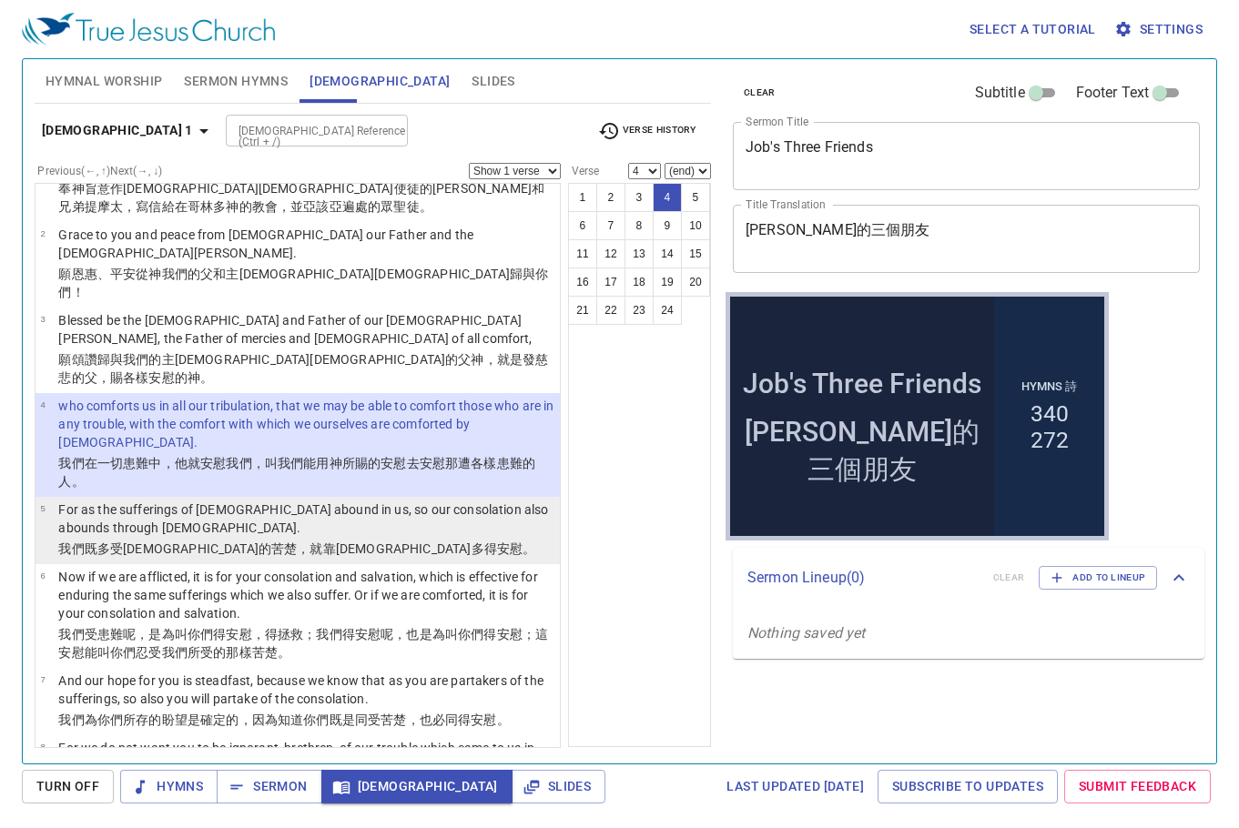
click at [343, 501] on p "For as the sufferings of Christ abound in us, so our consolation also abounds t…" at bounding box center [306, 519] width 496 height 36
select select "5"
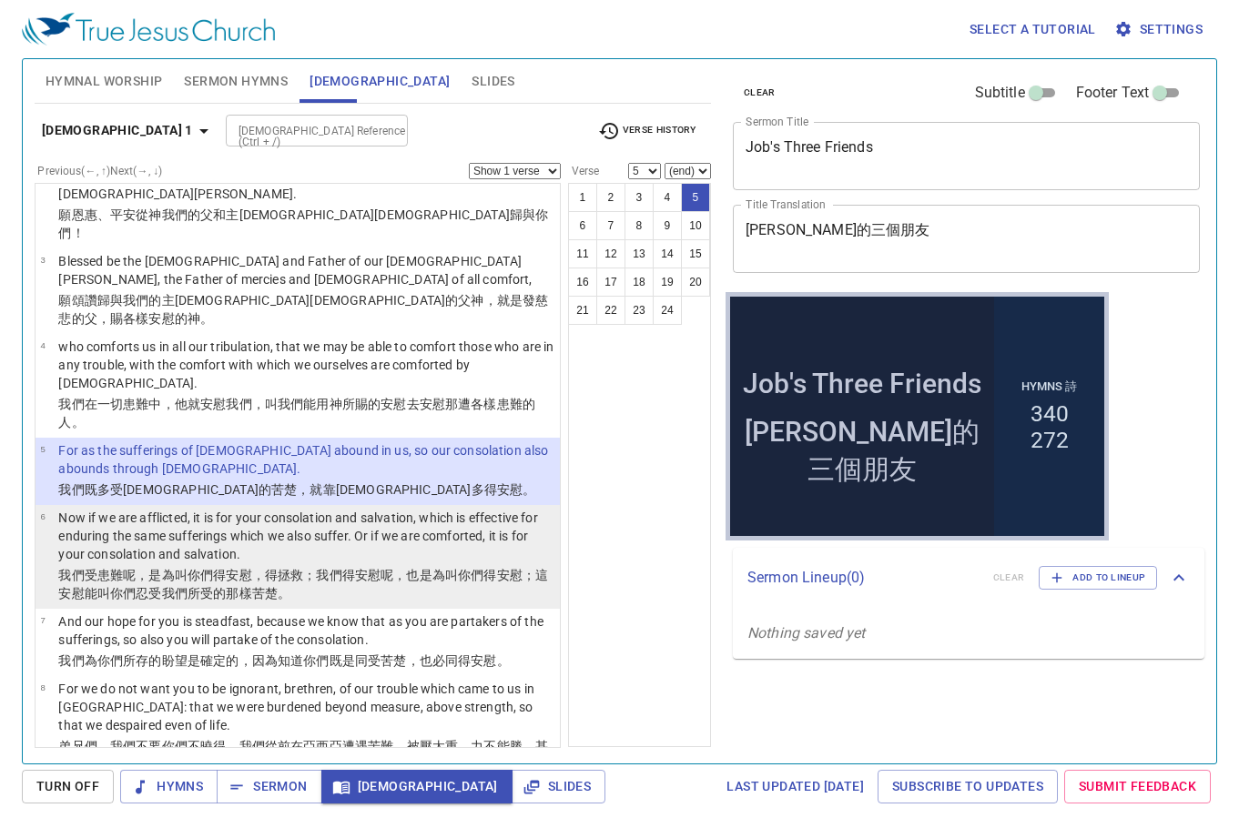
scroll to position [182, 0]
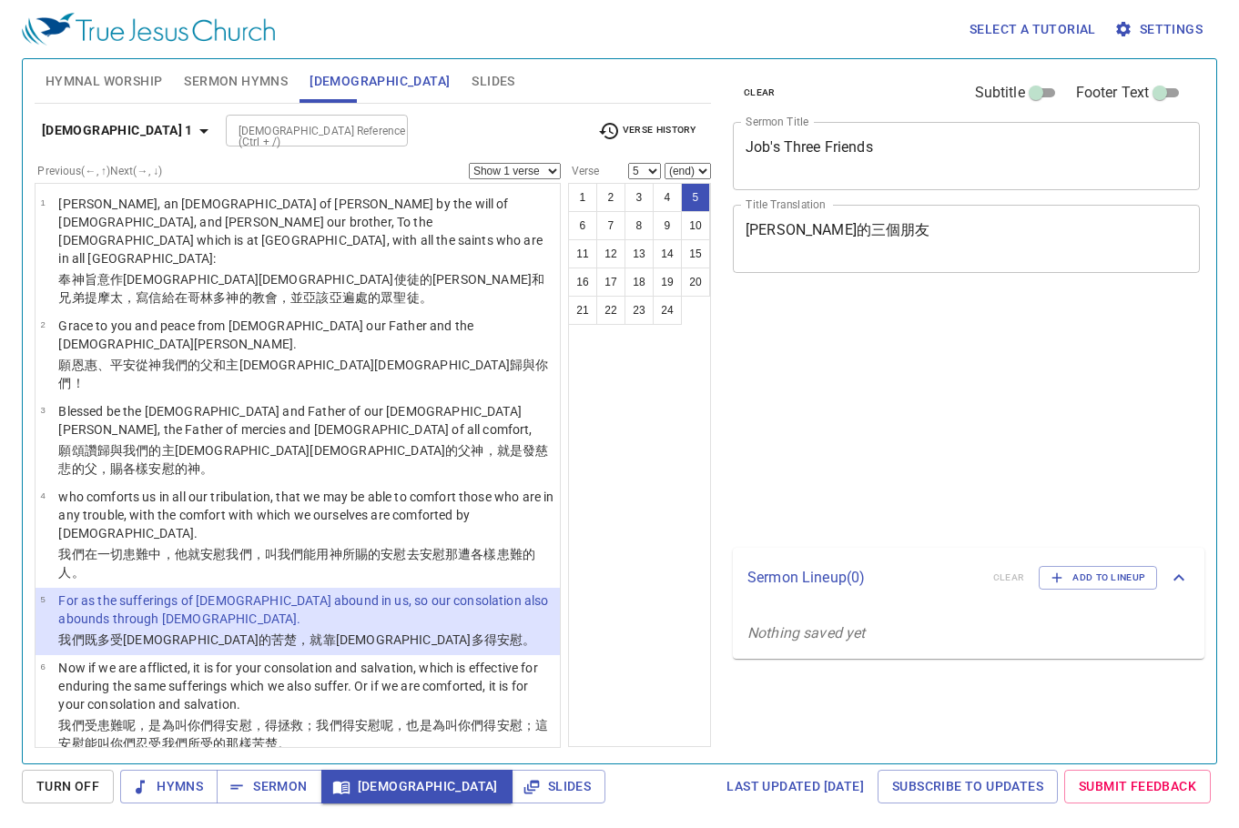
select select "5"
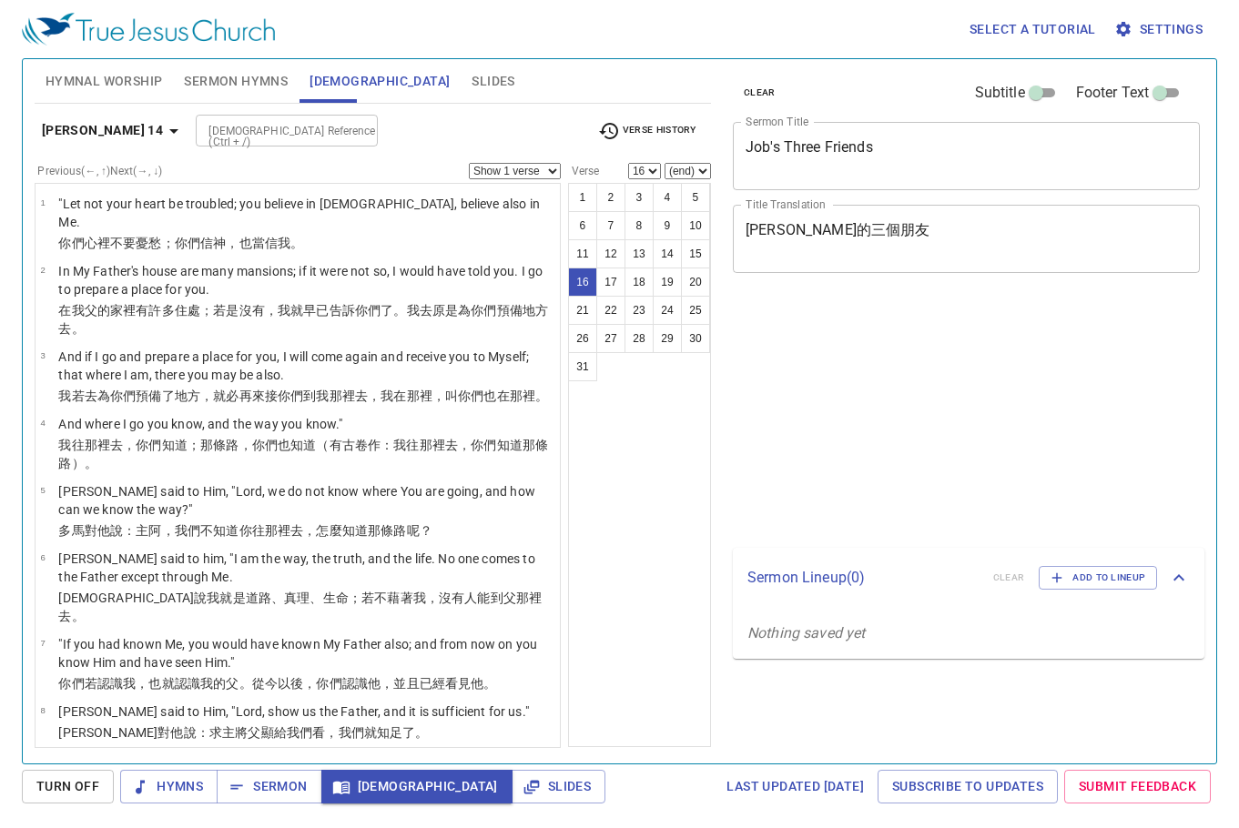
select select "16"
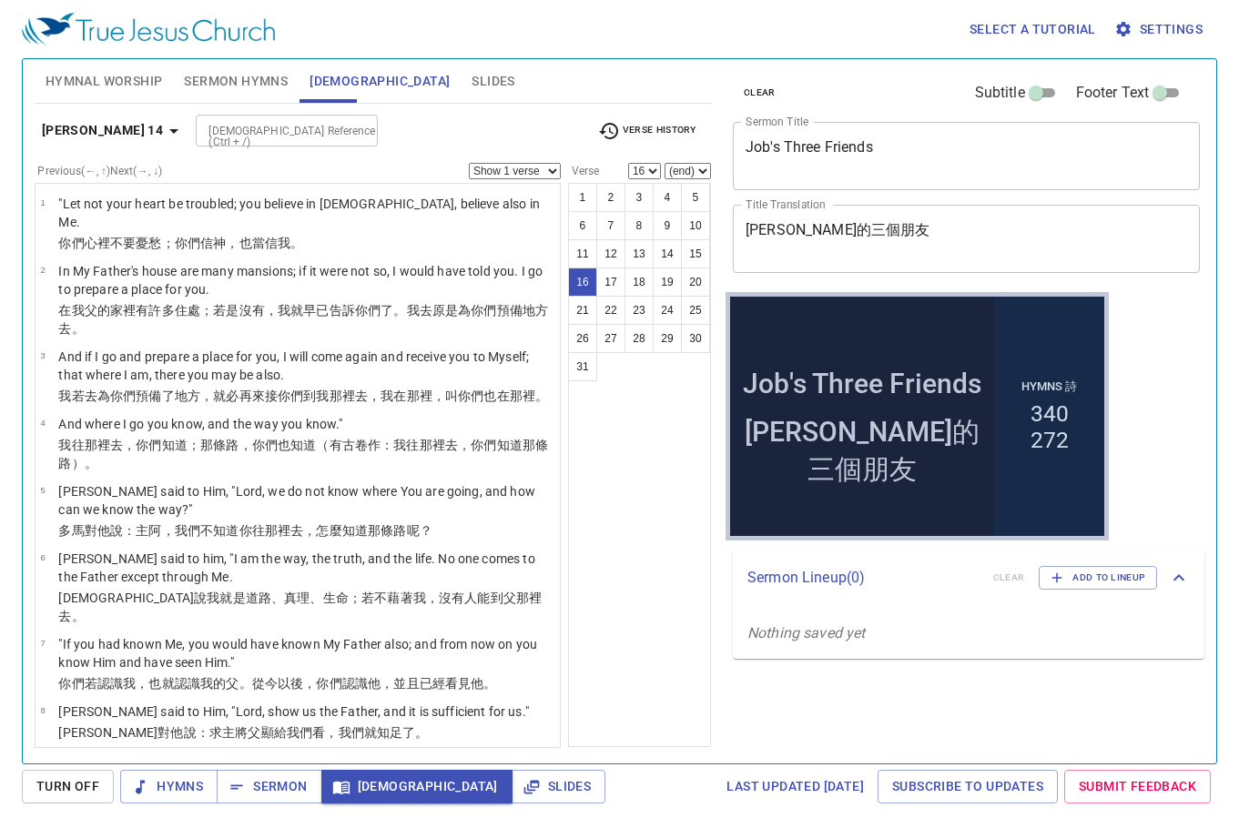
scroll to position [925, 0]
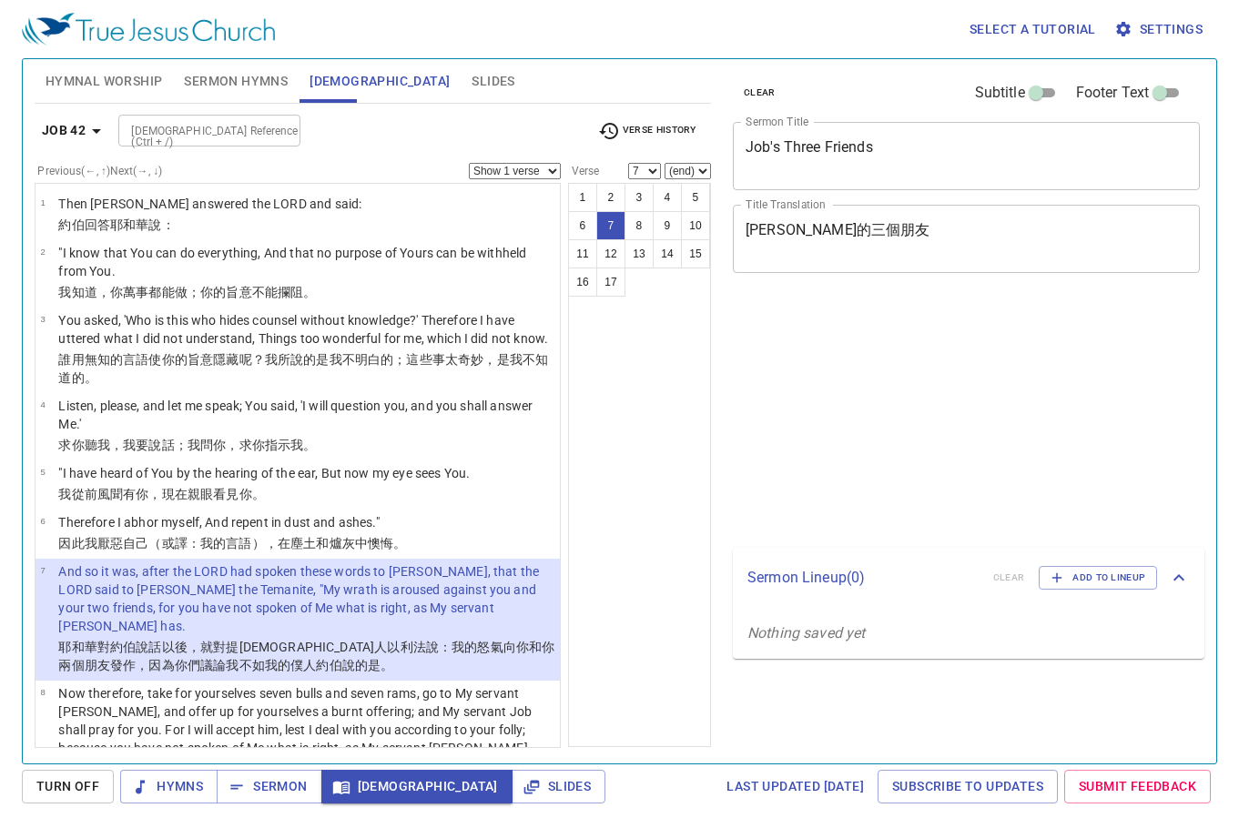
select select "7"
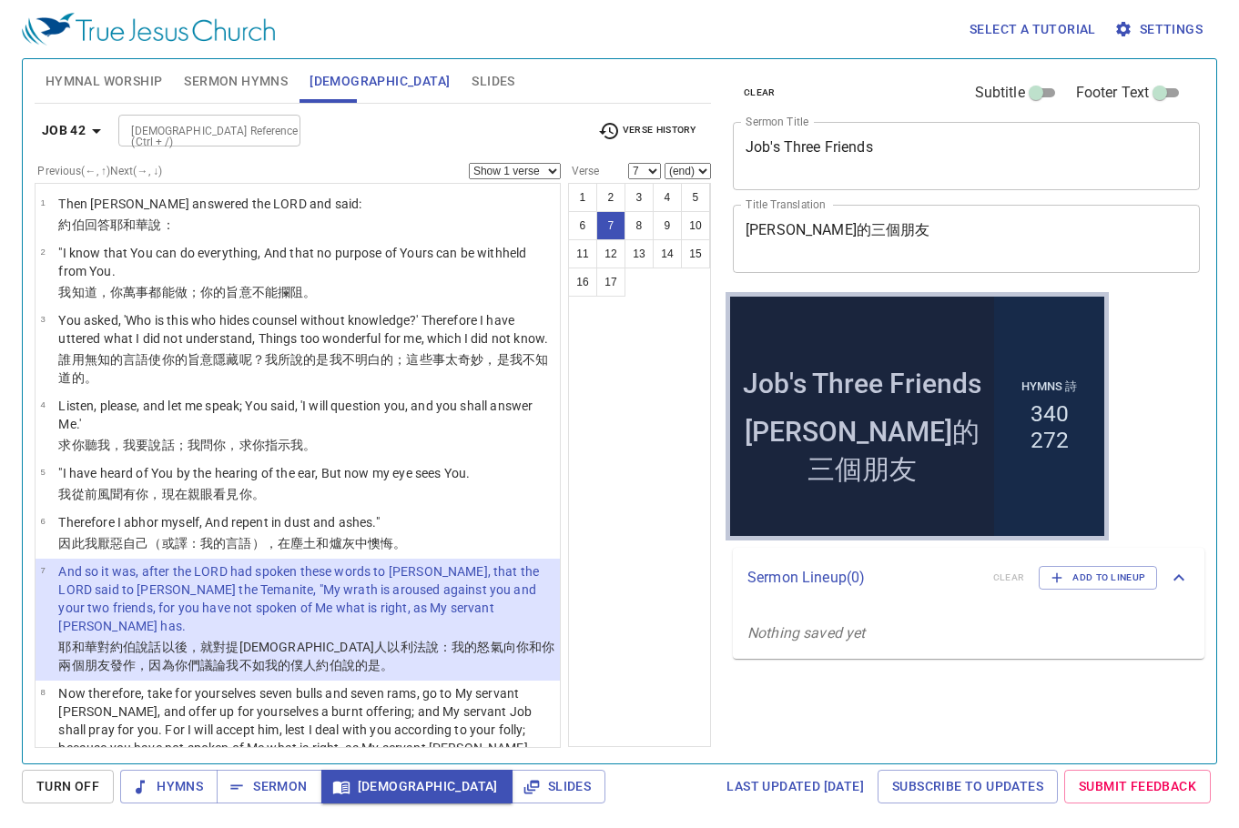
scroll to position [364, 0]
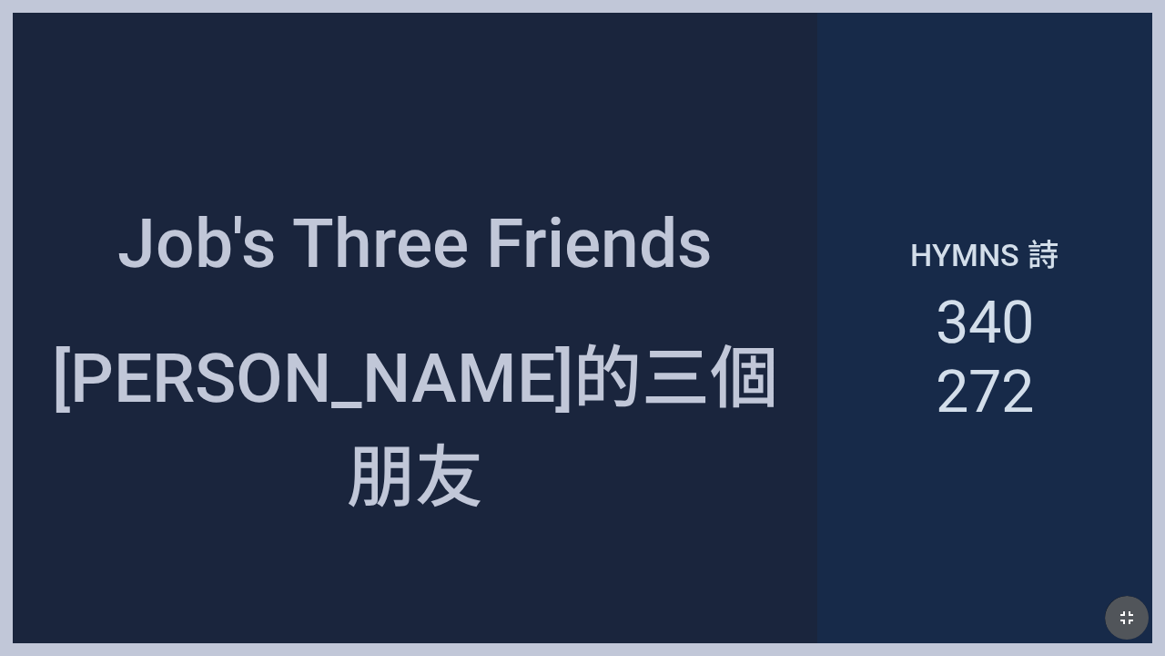
click at [1132, 619] on icon "button" at bounding box center [1127, 617] width 13 height 13
